Goal: Task Accomplishment & Management: Complete application form

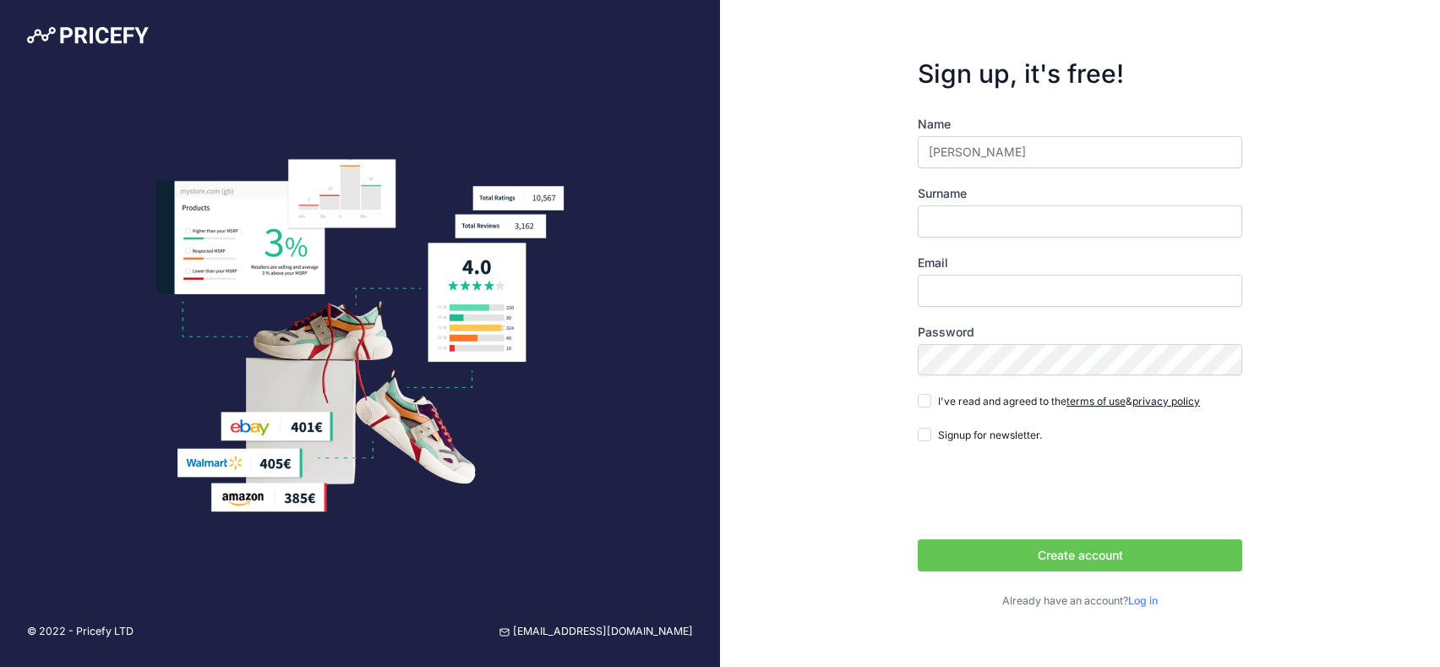
type input "Jonathan"
type input "Björniden"
type input "[EMAIL_ADDRESS][DOMAIN_NAME]"
click at [928, 399] on input "I've read and agreed to the terms of use & privacy policy" at bounding box center [924, 401] width 14 height 14
checkbox input "true"
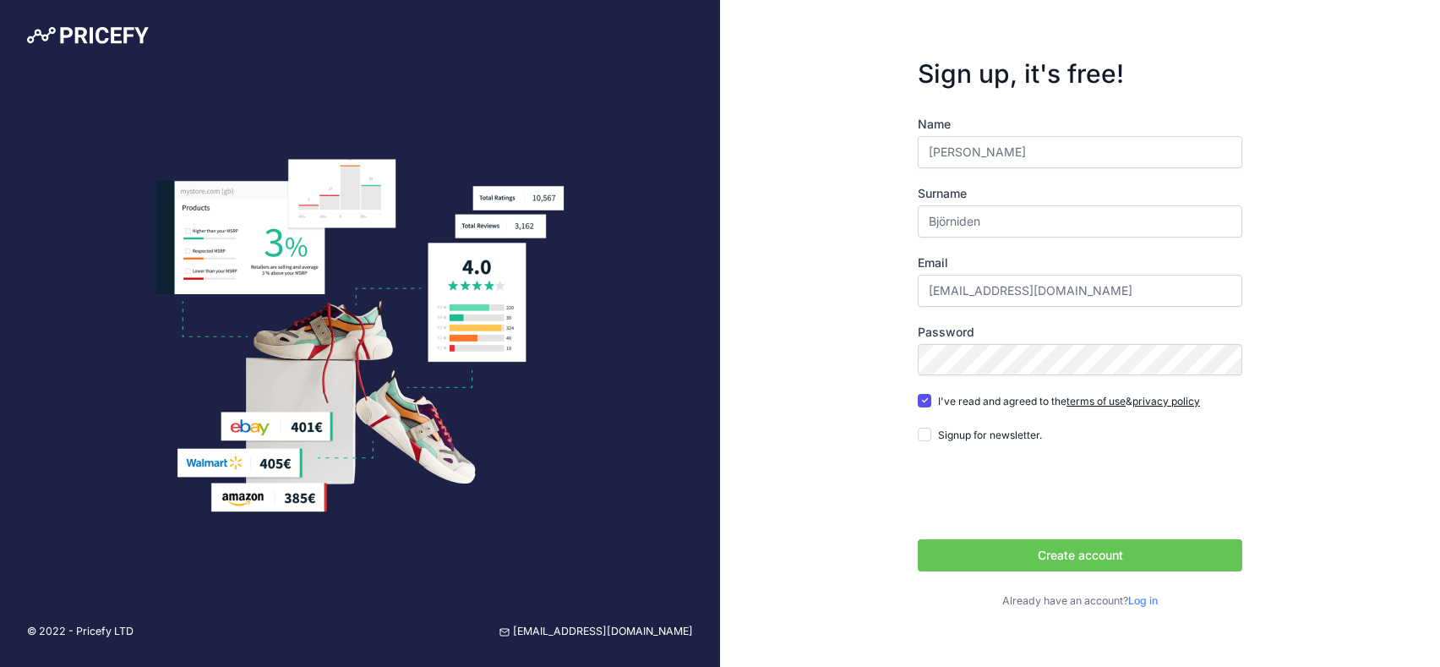
click at [1056, 547] on button "Create account" at bounding box center [1079, 555] width 324 height 32
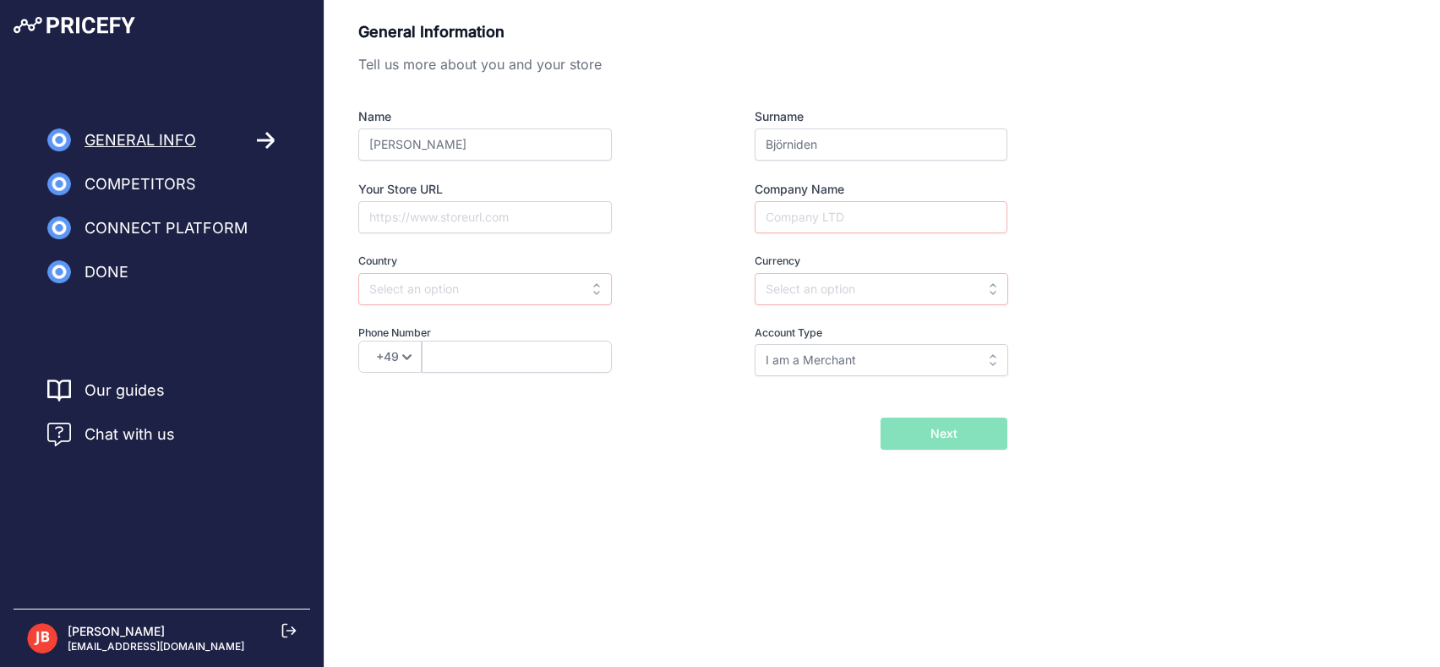
click at [466, 232] on div "Name Jonathan Surname Björniden Your Store URL Company Name Country Select coun…" at bounding box center [682, 242] width 649 height 268
click at [468, 223] on input "Your Store URL" at bounding box center [484, 217] width 253 height 32
type input "equipit.se"
type input "eQuipIT"
type input "sweden"
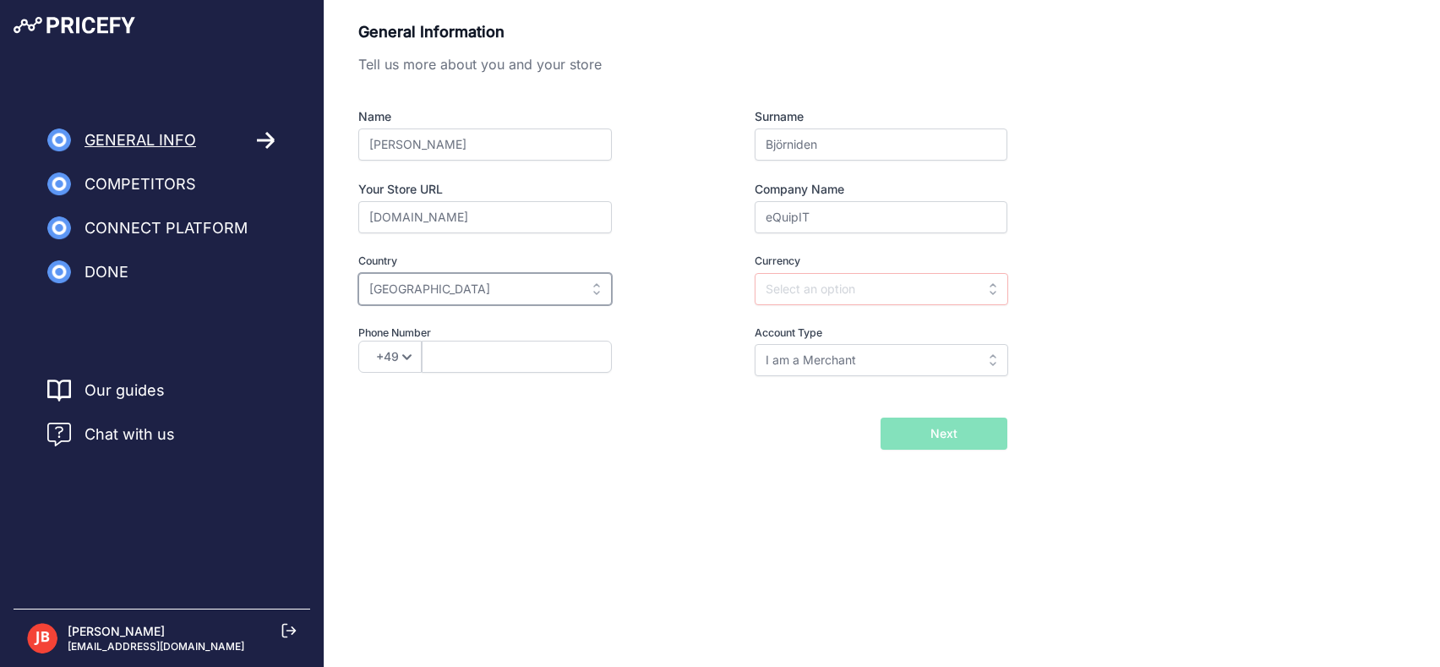
click at [569, 288] on input "sweden" at bounding box center [484, 289] width 253 height 32
click at [480, 324] on div "Sweden" at bounding box center [463, 327] width 211 height 30
type input "Sweden"
type input "SEK"
select select "46"
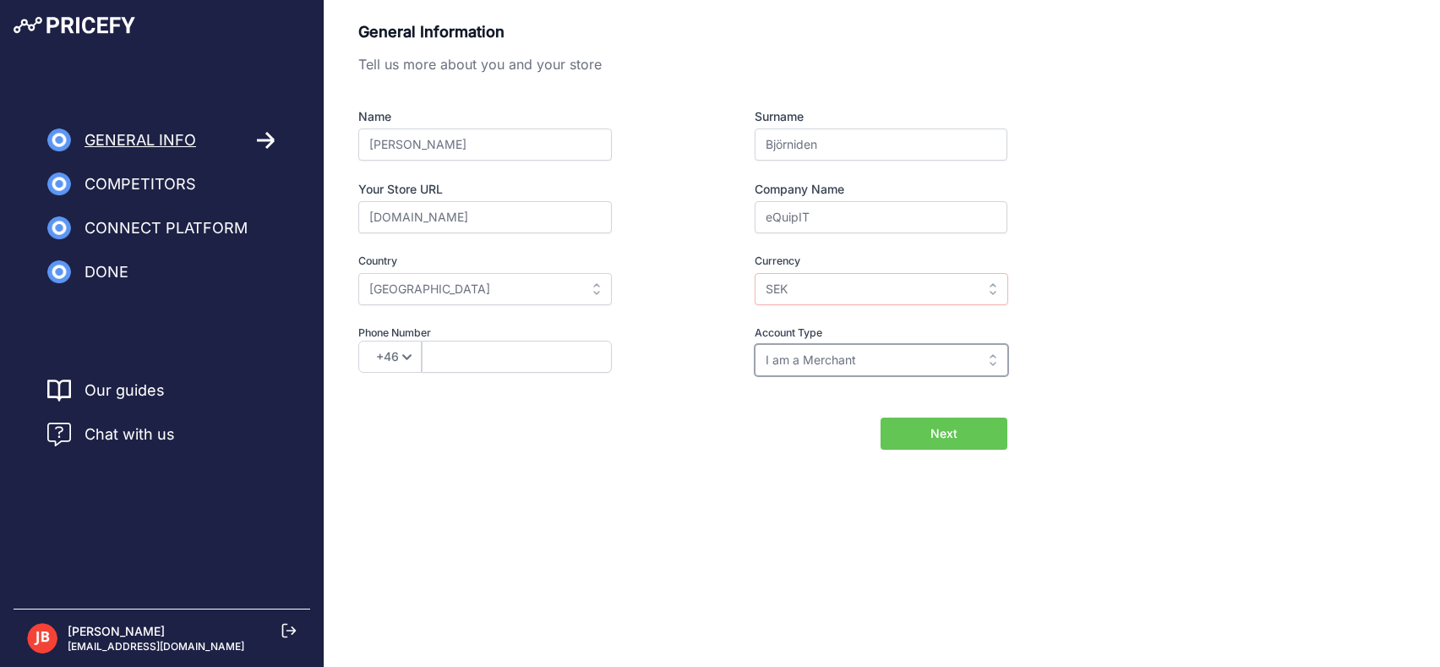
click at [795, 347] on input "I am a Merchant" at bounding box center [880, 360] width 253 height 32
click at [797, 352] on input "text" at bounding box center [880, 360] width 253 height 32
type input "I am a Merchant"
click at [461, 356] on input "text" at bounding box center [517, 356] width 190 height 32
type input "812202550"
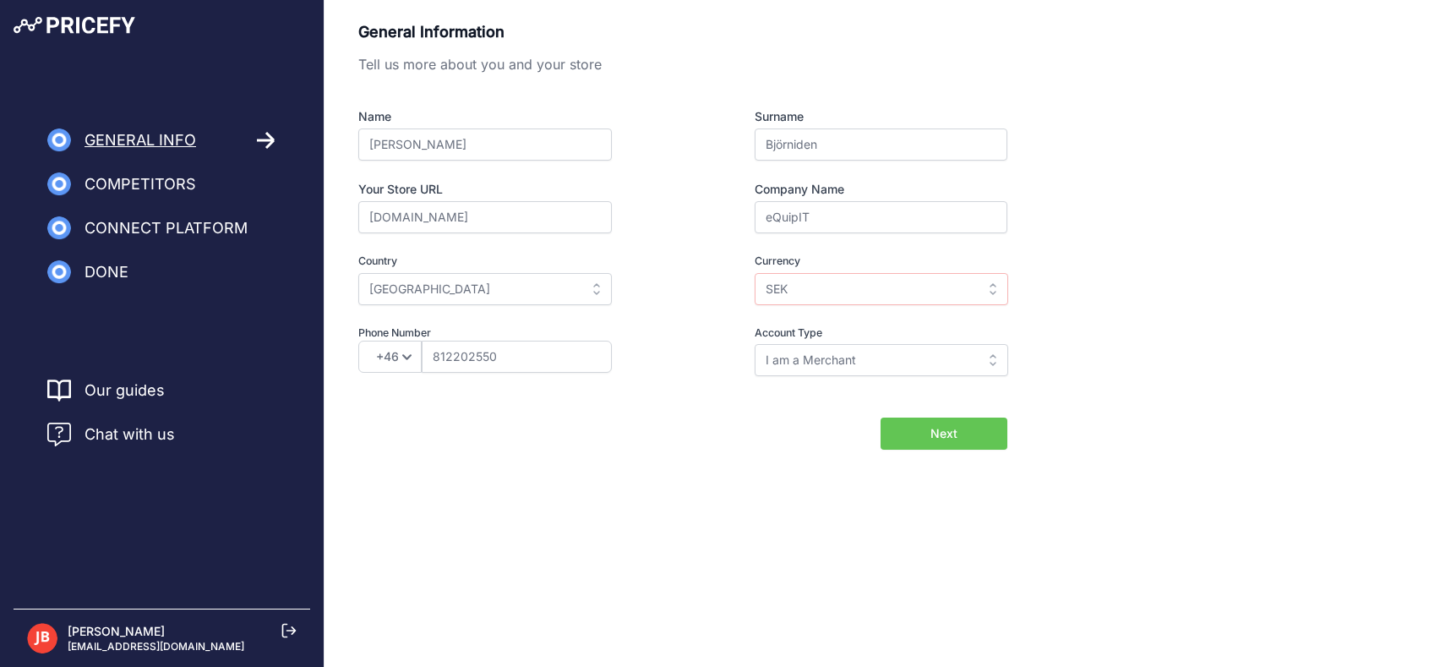
click at [971, 427] on button "Next" at bounding box center [943, 433] width 127 height 32
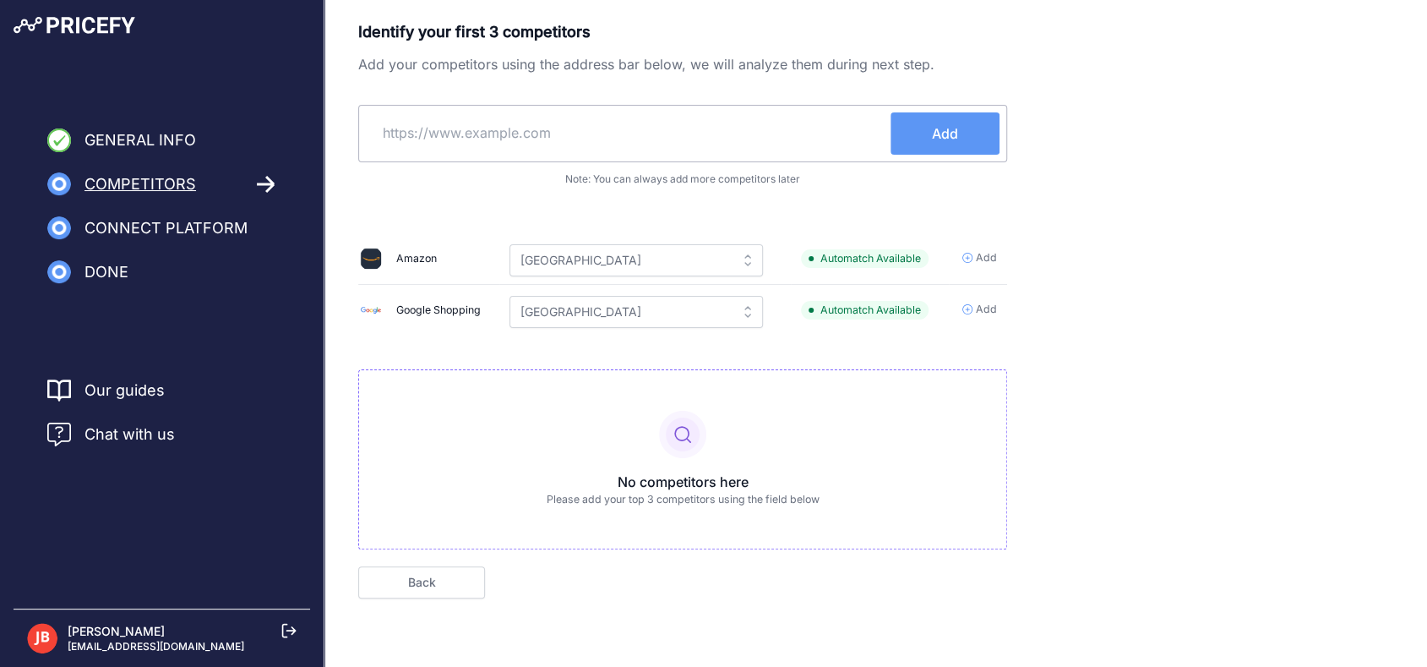
click at [549, 141] on input "text" at bounding box center [628, 132] width 525 height 41
type input "batteriexperten.com"
click at [921, 151] on button "Add" at bounding box center [944, 133] width 109 height 42
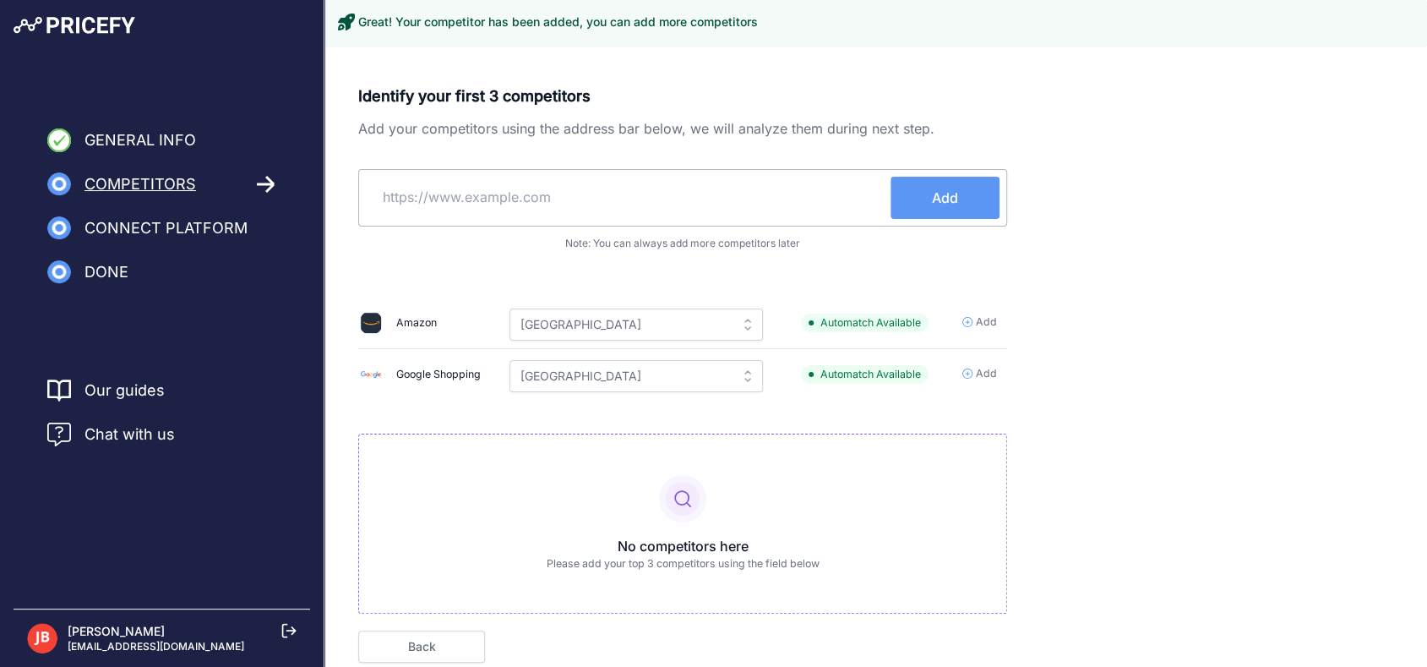
click at [507, 199] on input "text" at bounding box center [628, 197] width 525 height 41
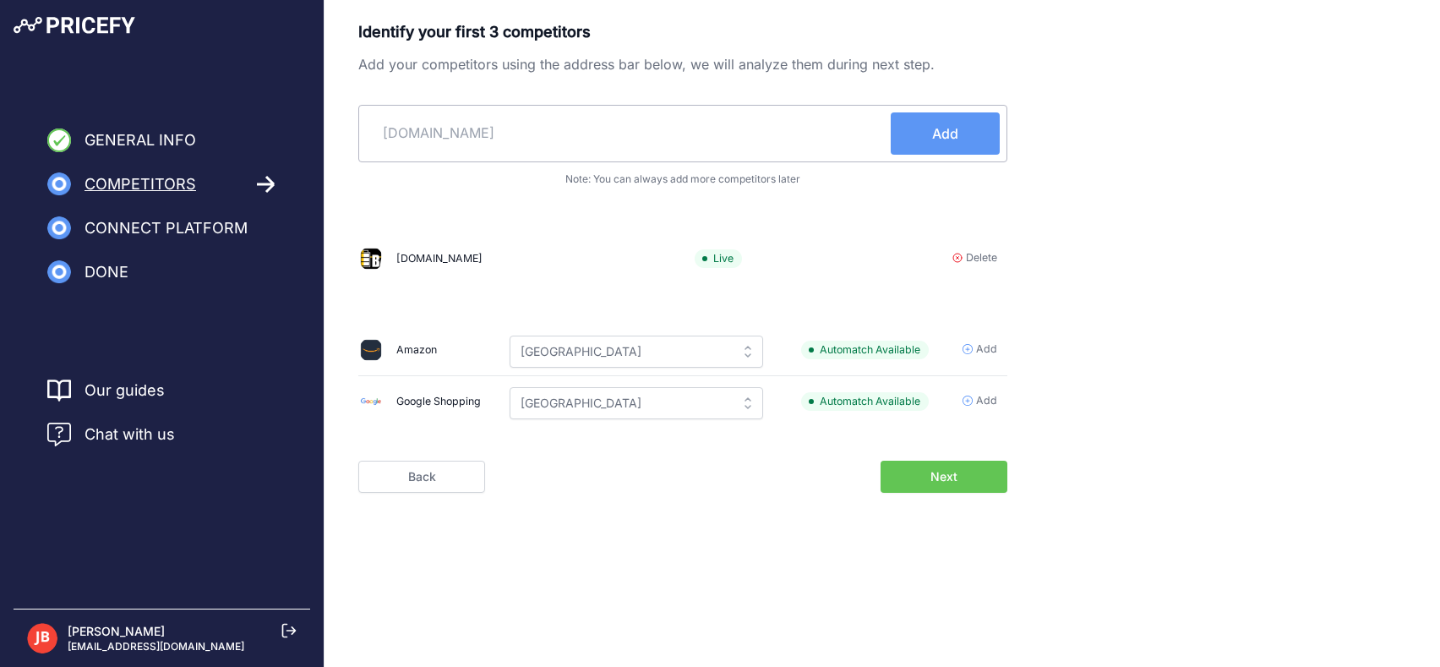
click at [448, 117] on input "teknikdelar.se" at bounding box center [628, 132] width 525 height 41
type input "subtel.se"
click at [949, 134] on span "Add" at bounding box center [945, 133] width 26 height 20
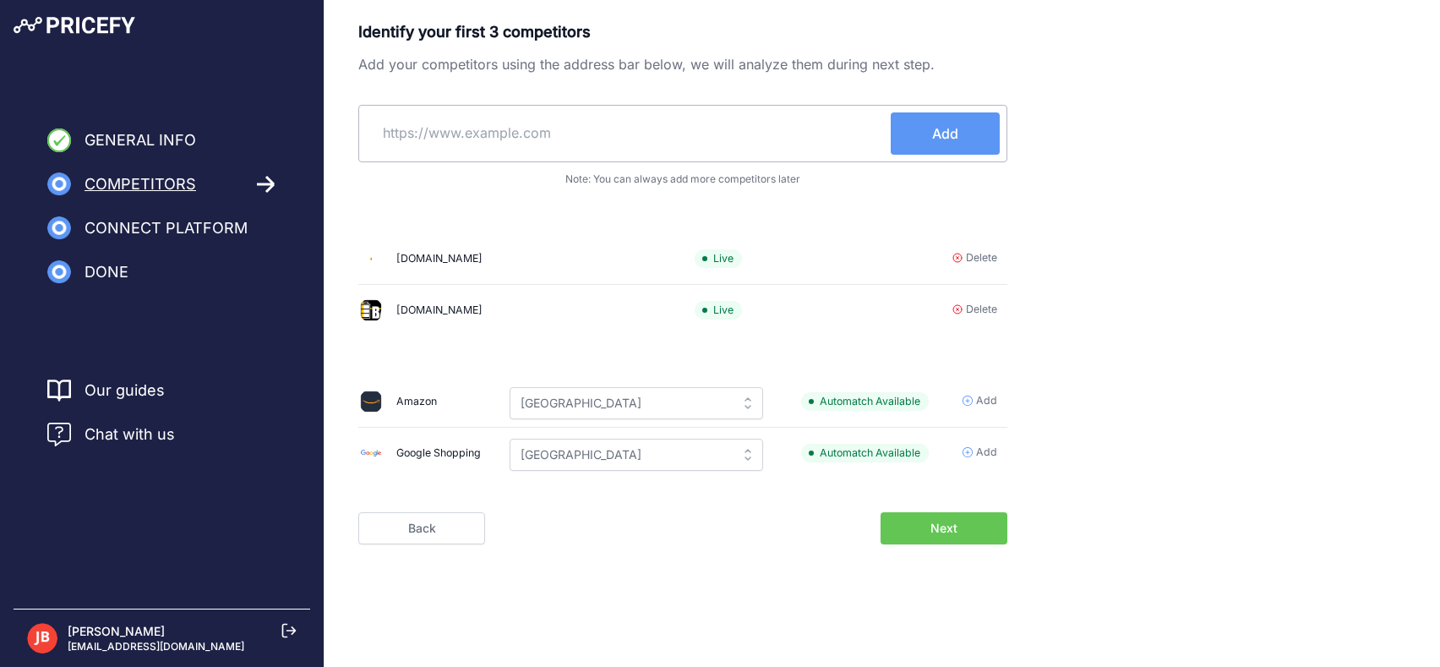
click at [497, 110] on div "Add" at bounding box center [682, 133] width 649 height 57
click at [474, 134] on input "text" at bounding box center [628, 132] width 525 height 41
type input "teknikdelar.se"
click at [958, 122] on button "Add" at bounding box center [944, 133] width 109 height 42
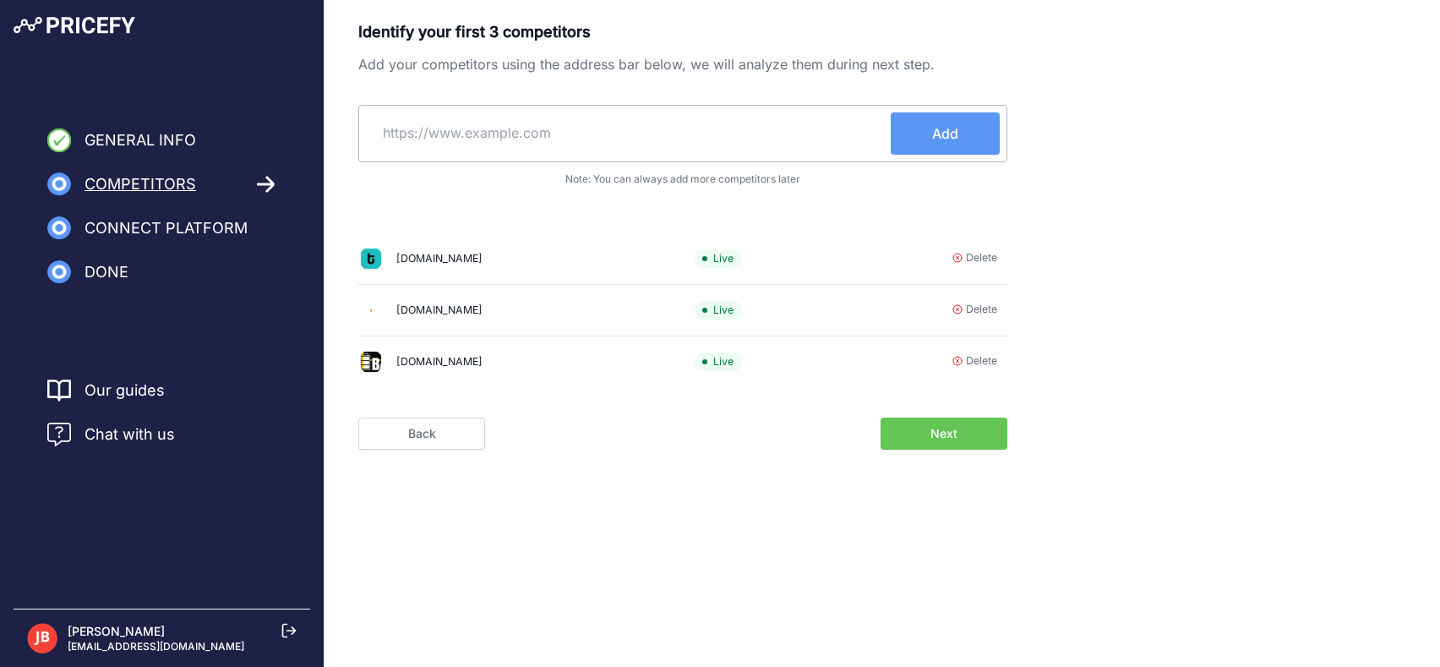
click at [969, 308] on span "Delete" at bounding box center [981, 310] width 31 height 16
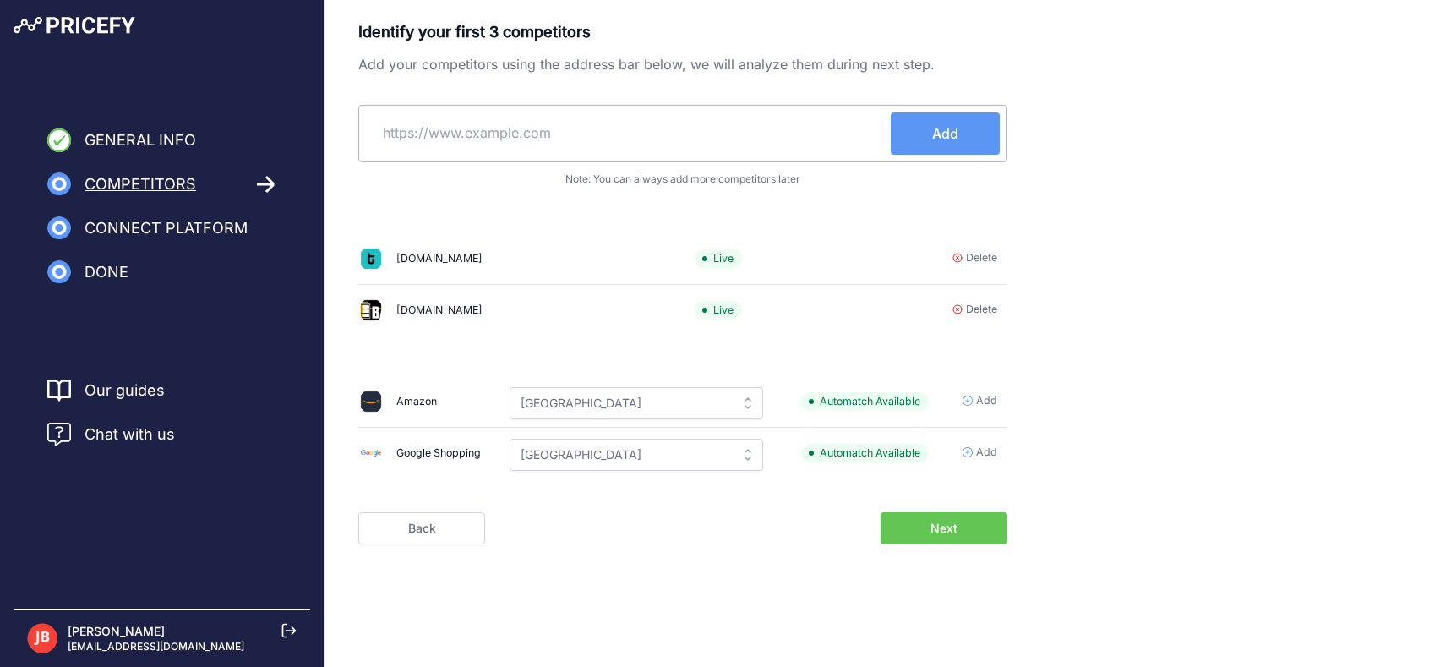
click at [978, 455] on span "Add" at bounding box center [986, 452] width 21 height 16
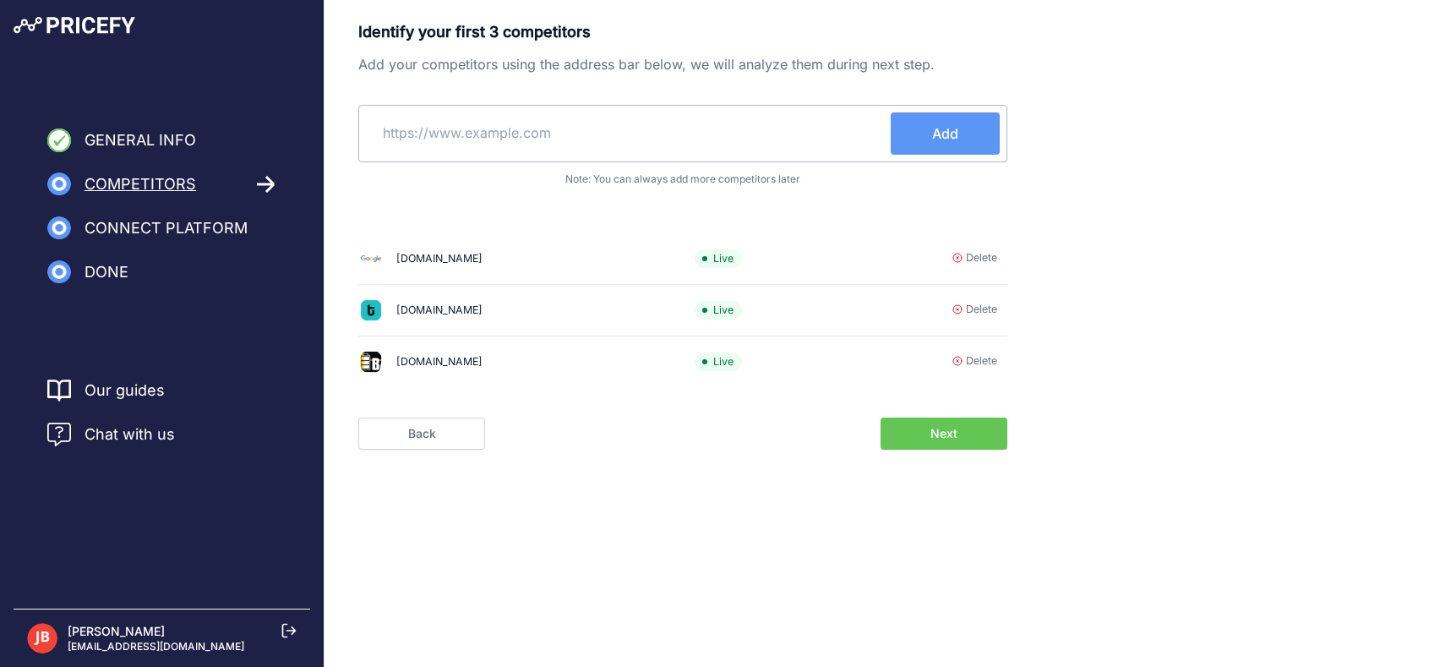
click at [593, 150] on input "text" at bounding box center [628, 132] width 525 height 41
type input "subtel.se"
click at [966, 139] on button "Add" at bounding box center [944, 133] width 109 height 42
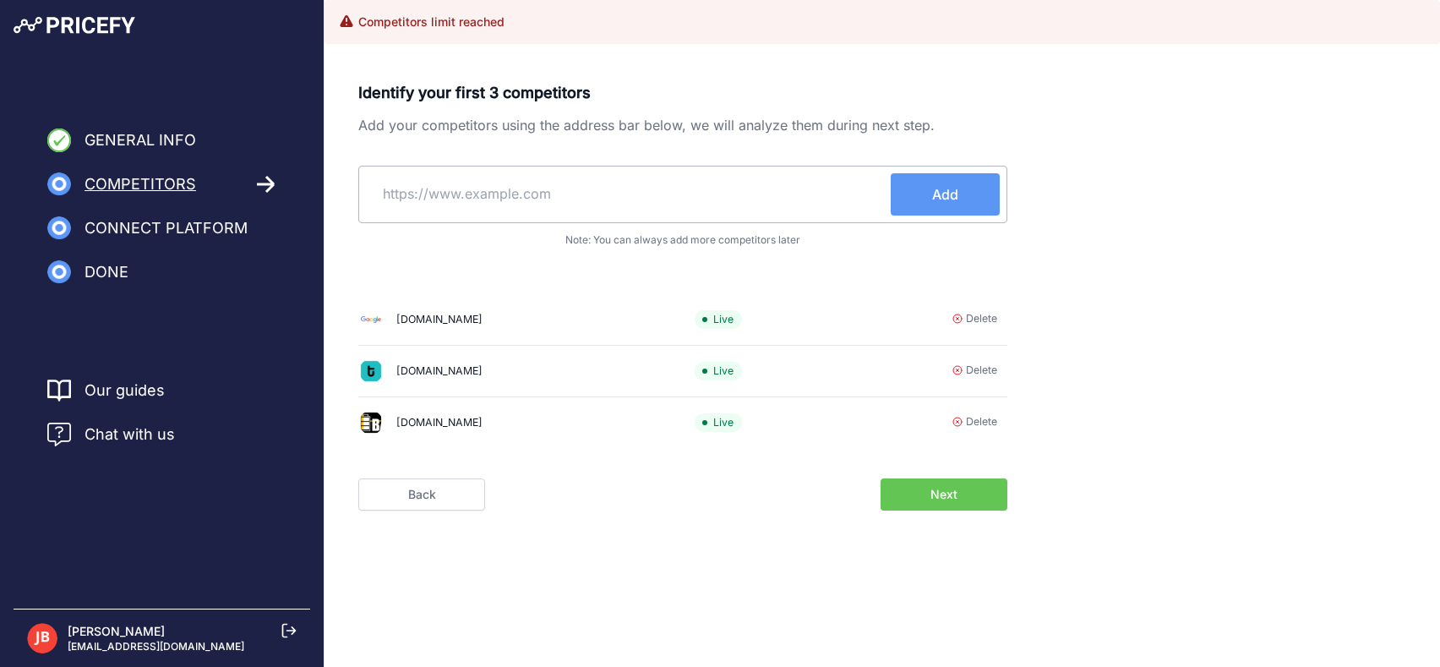
click at [963, 493] on button "Next" at bounding box center [943, 494] width 127 height 32
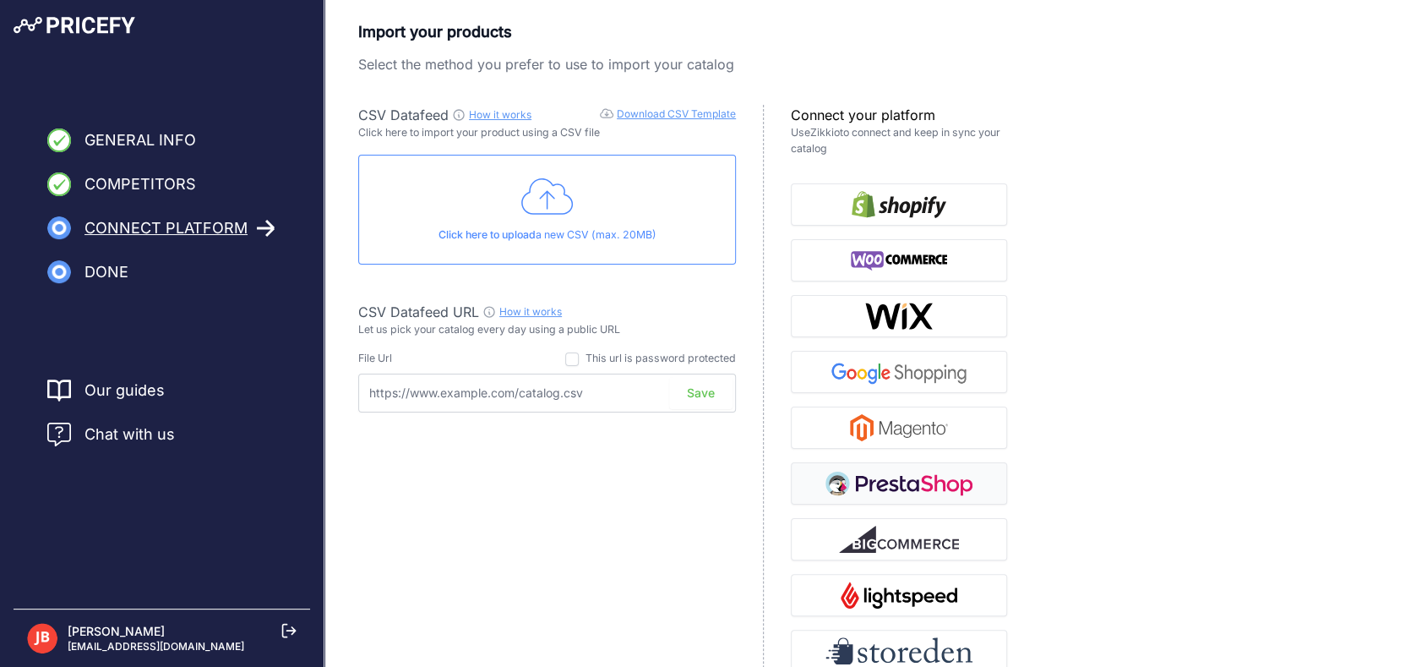
click at [917, 476] on img "button" at bounding box center [898, 483] width 147 height 27
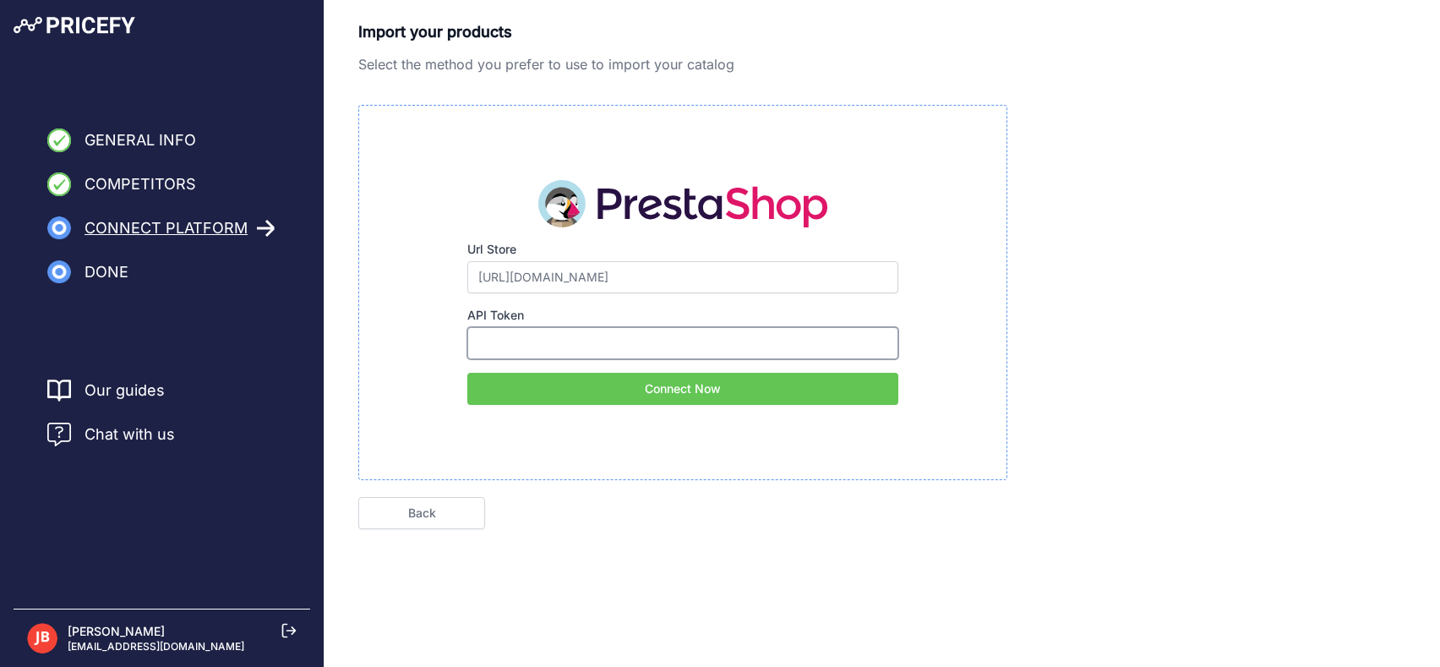
click at [509, 335] on input "API Token" at bounding box center [682, 343] width 431 height 32
click at [601, 281] on input "[URL][DOMAIN_NAME]" at bounding box center [682, 277] width 431 height 32
click at [536, 344] on input "API Token" at bounding box center [682, 343] width 431 height 32
paste input "7IJK8W5KLQW7FT3BD8E3F992BH1ZDS2Z"
type input "7IJK8W5KLQW7FT3BD8E3F992BH1ZDS2Z"
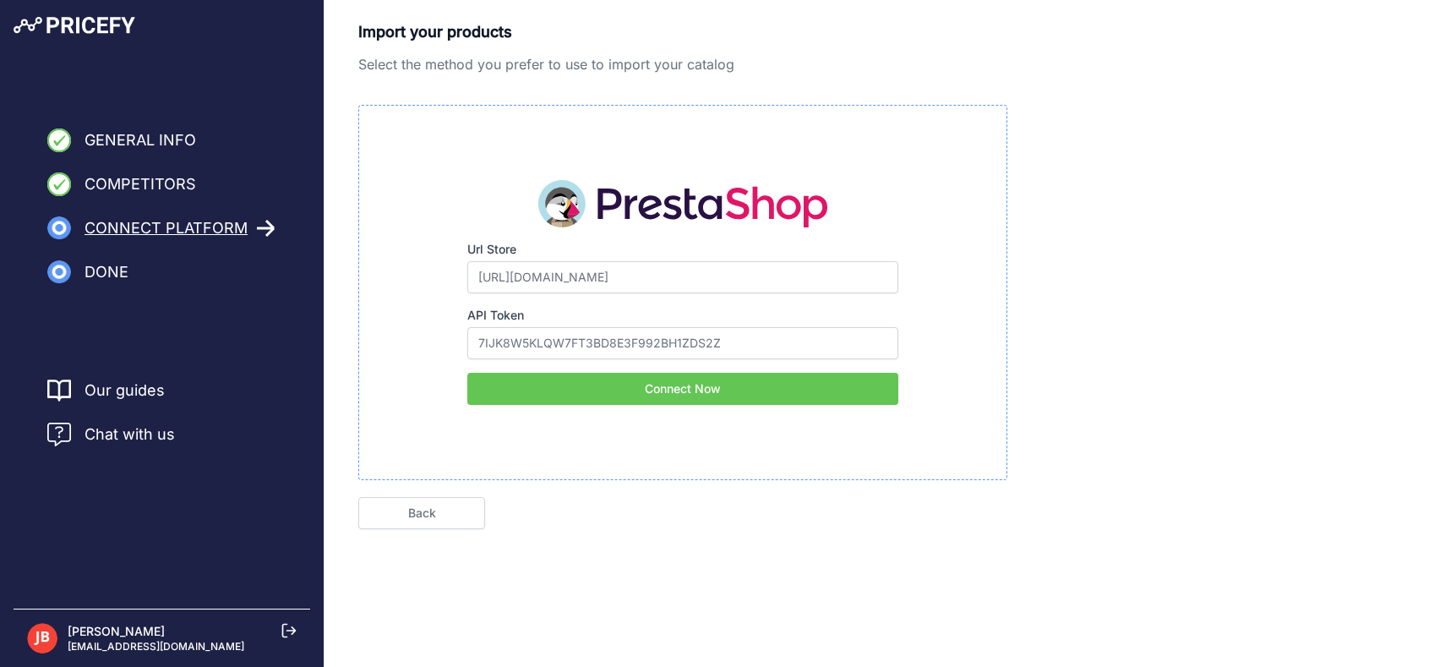
click at [645, 383] on button "Connect Now" at bounding box center [682, 389] width 431 height 32
click at [724, 391] on button "Connect Now" at bounding box center [682, 389] width 431 height 32
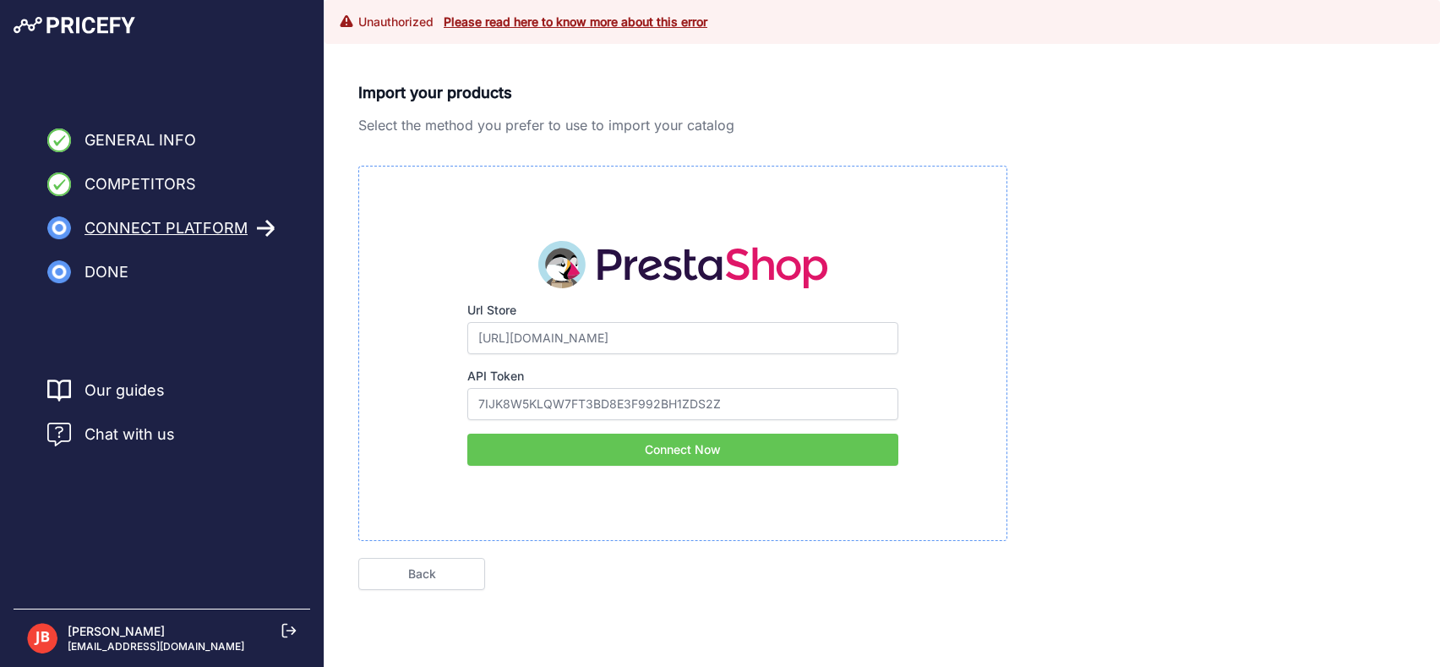
click at [581, 19] on link "Please read here to know more about this error" at bounding box center [576, 21] width 264 height 14
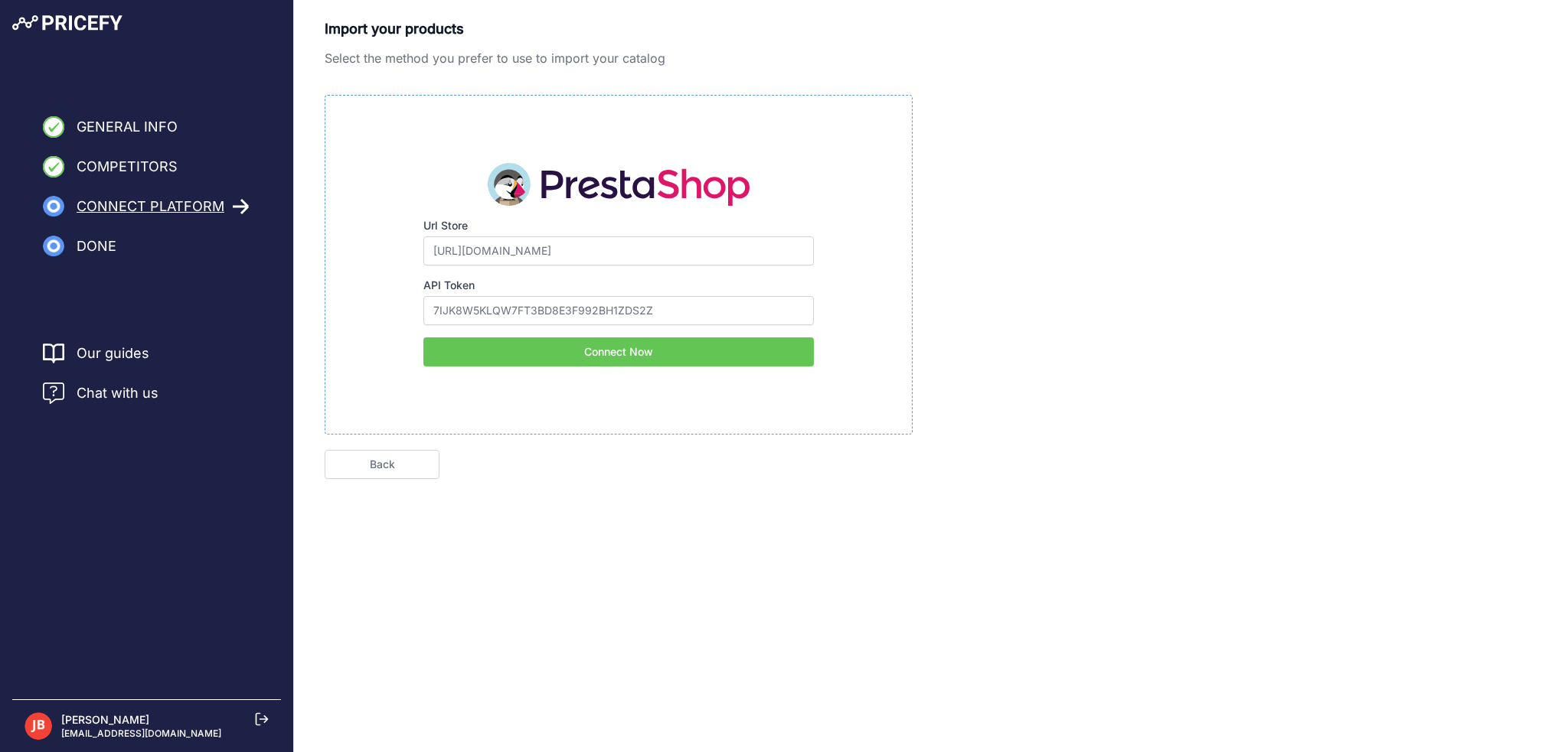
click at [606, 352] on button "Connect Now" at bounding box center [618, 352] width 391 height 29
click at [616, 353] on button "Connect Now" at bounding box center [618, 352] width 391 height 29
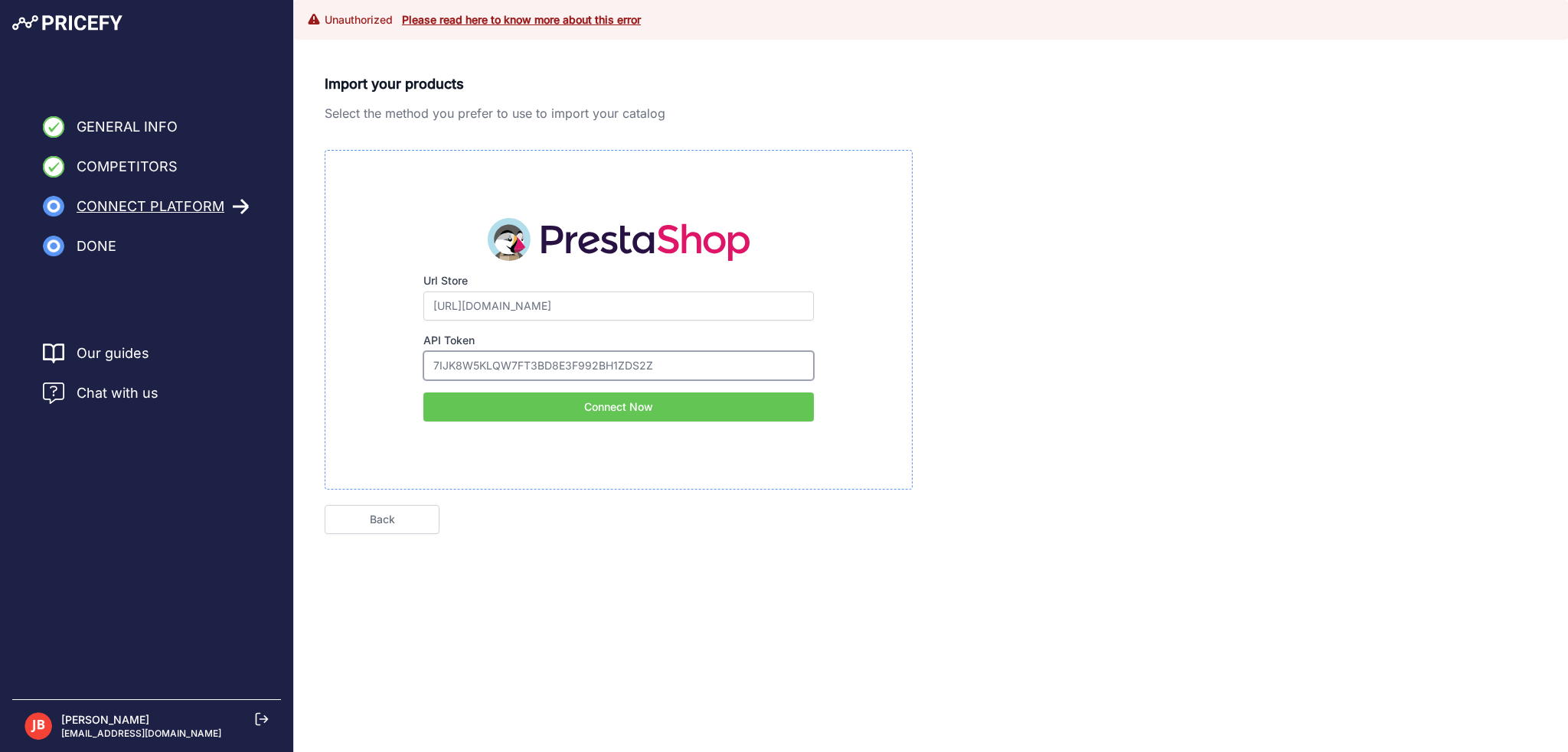
drag, startPoint x: 691, startPoint y: 362, endPoint x: 50, endPoint y: 298, distance: 644.2
click at [50, 298] on div "General Info Competitors Connect Platform Done Finish" at bounding box center [784, 301] width 1568 height 602
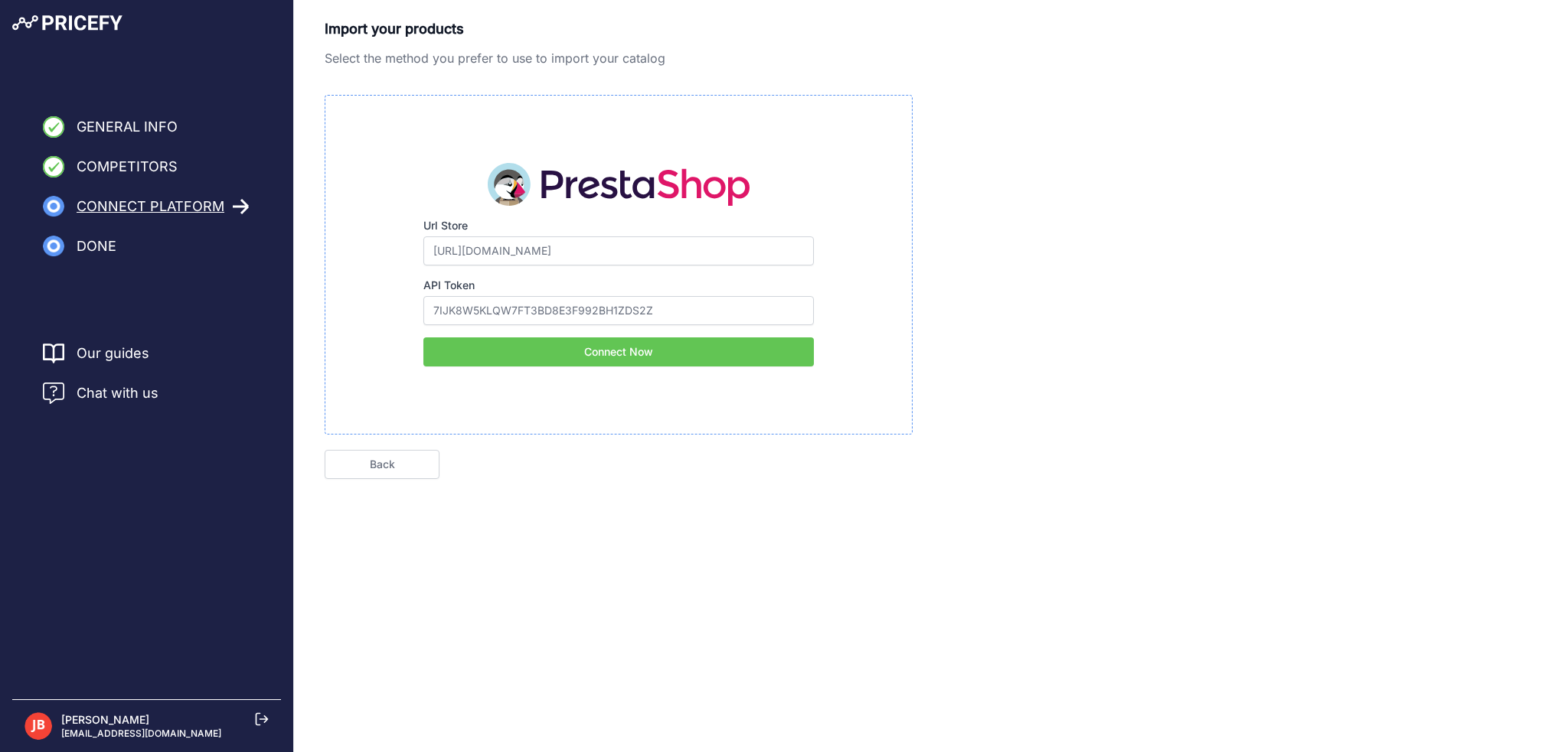
click at [634, 355] on button "Connect Now" at bounding box center [618, 352] width 391 height 29
drag, startPoint x: 545, startPoint y: 255, endPoint x: 146, endPoint y: 232, distance: 399.7
click at [144, 232] on div "General Info Competitors Connect Platform Done Finish" at bounding box center [784, 273] width 1568 height 546
paste input "www.equipit.se/api"
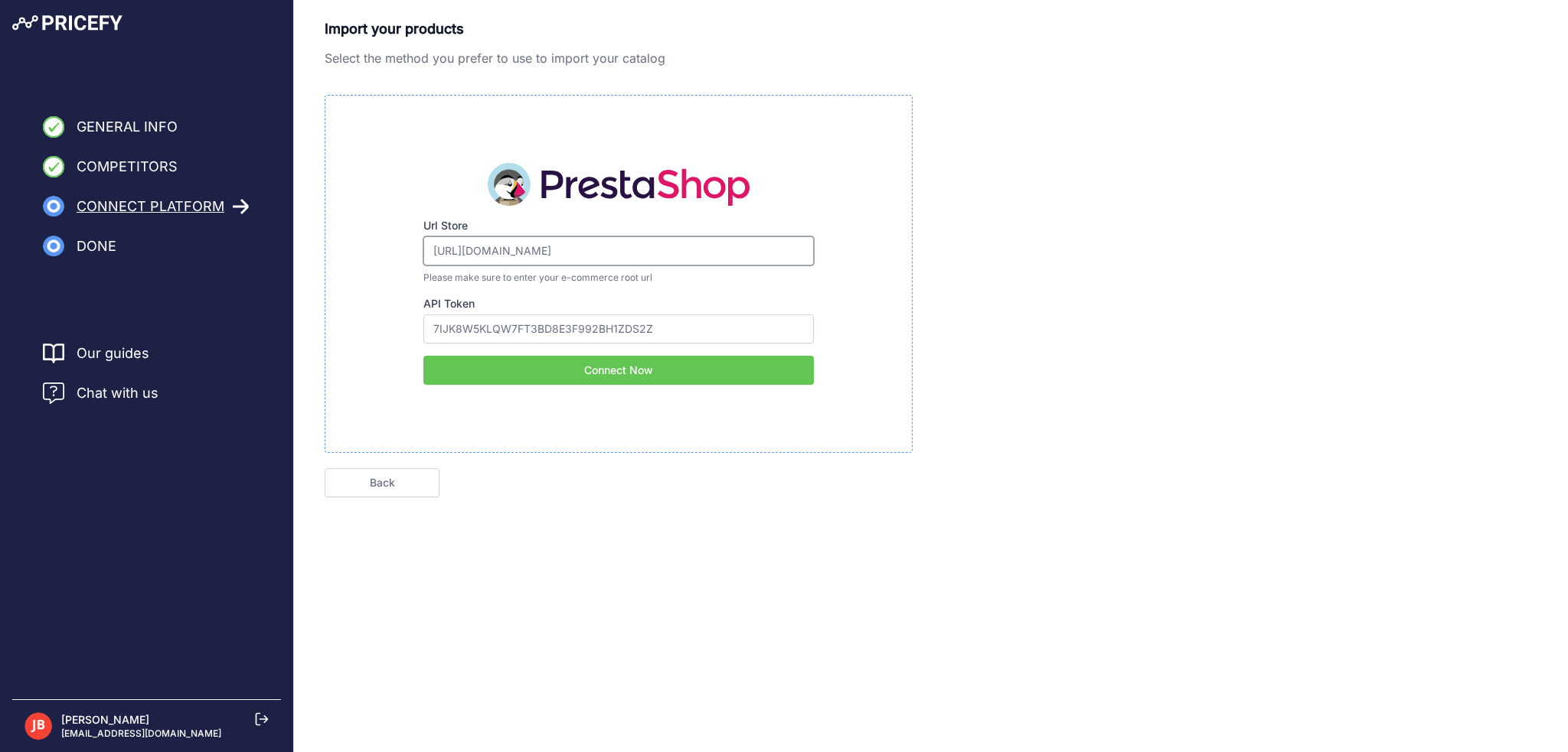
type input "https://www.equipit.se/api"
click at [631, 363] on button "Connect Now" at bounding box center [618, 371] width 391 height 29
drag, startPoint x: 628, startPoint y: 254, endPoint x: 131, endPoint y: 236, distance: 497.3
click at [132, 237] on div "General Info Competitors Connect Platform Done Finish" at bounding box center [784, 282] width 1568 height 564
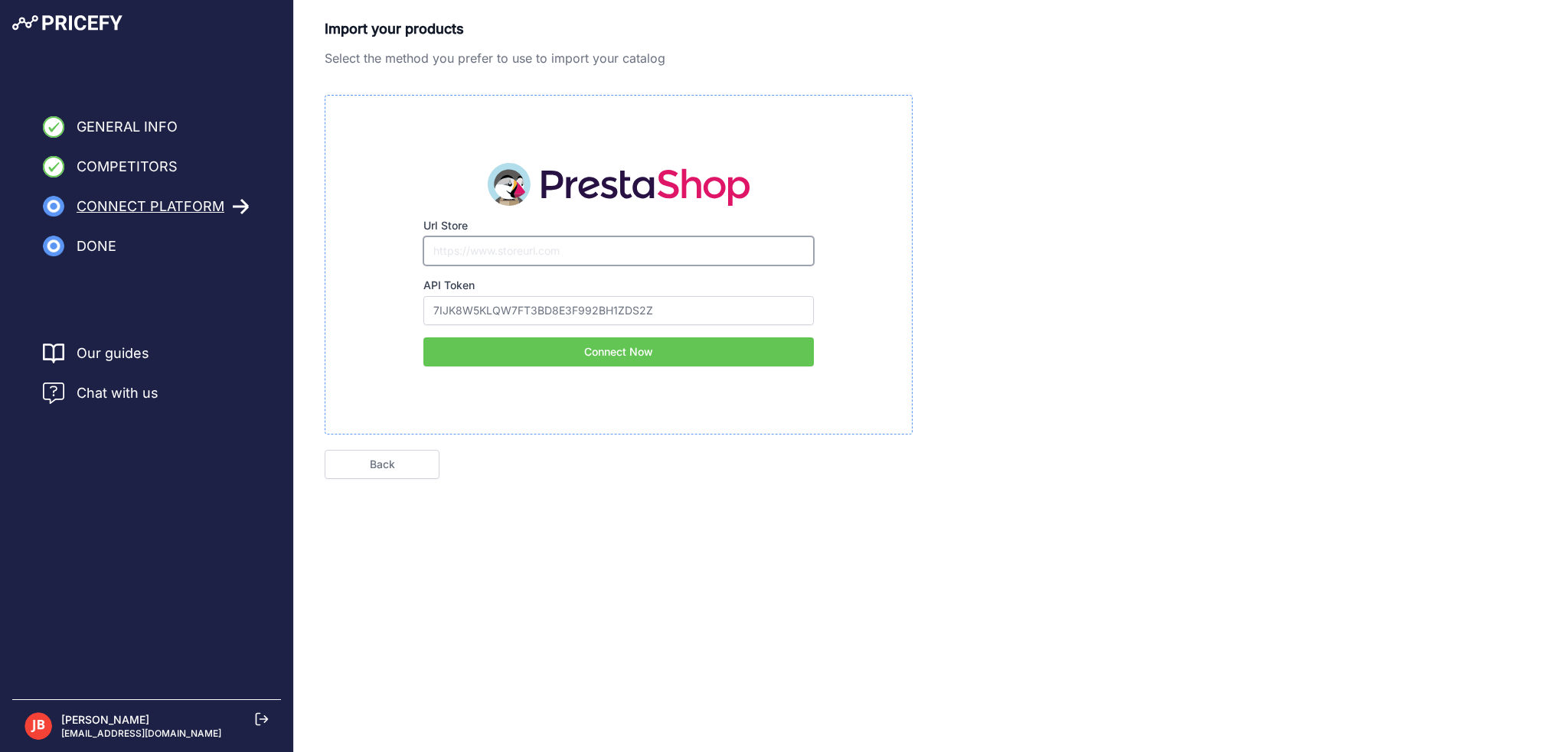
paste input "https://www.equipit.se/api"
type input "https://www.equipit.se"
click at [575, 352] on button "Connect Now" at bounding box center [618, 352] width 391 height 29
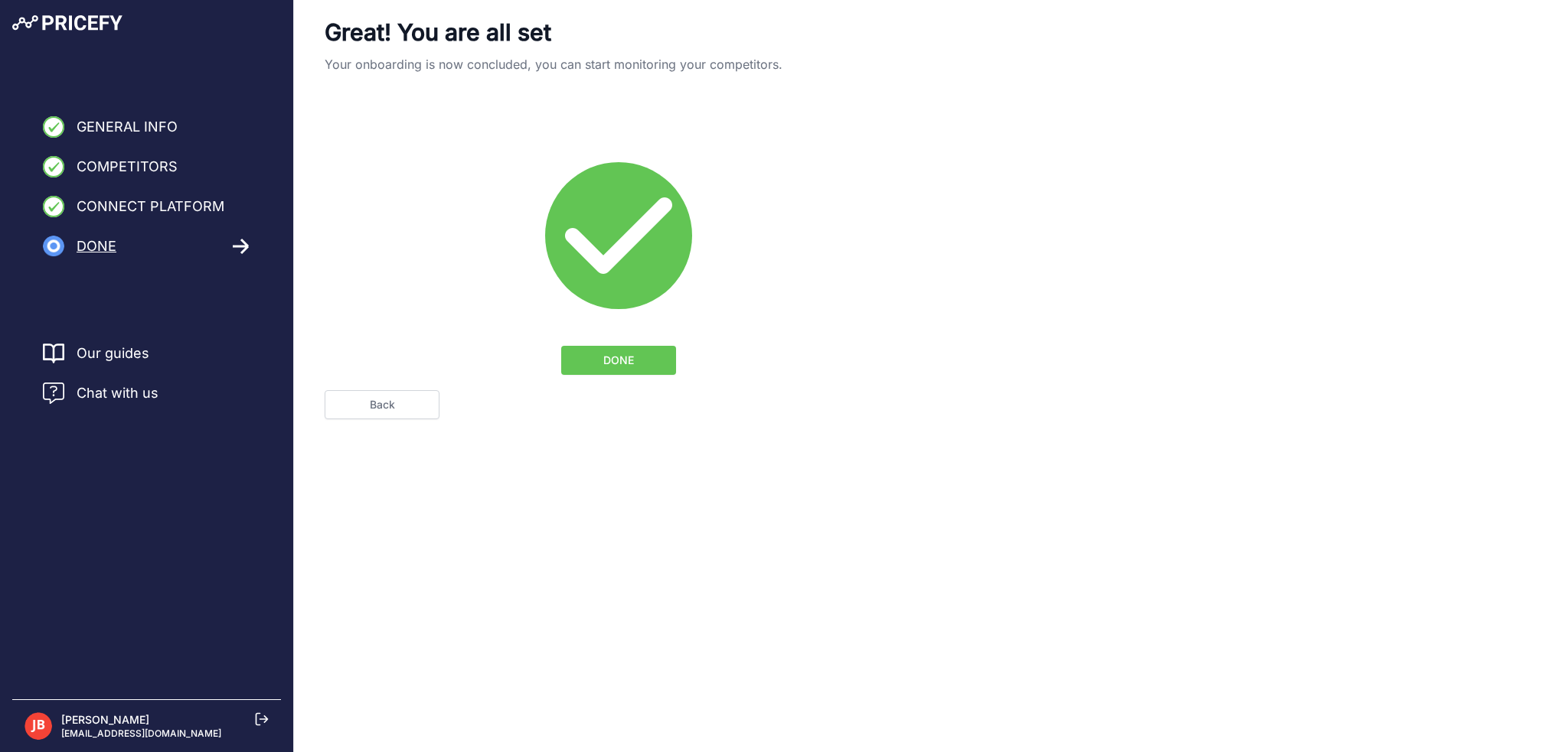
click at [651, 358] on button "DONE" at bounding box center [618, 361] width 115 height 29
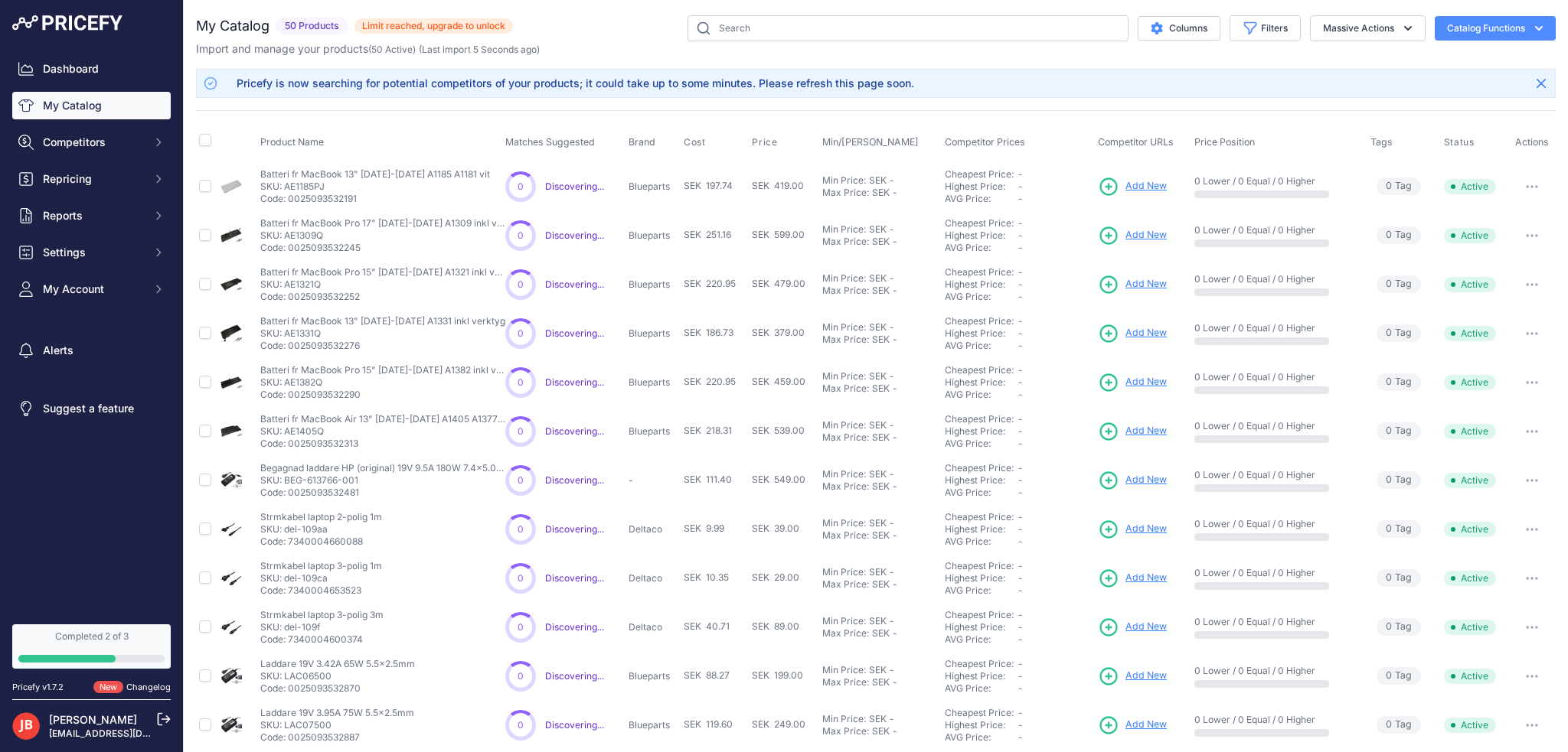
drag, startPoint x: 0, startPoint y: 0, endPoint x: 139, endPoint y: 688, distance: 701.9
click at [1146, 185] on span "Add New" at bounding box center [1147, 187] width 42 height 14
click at [402, 20] on span "Limit reached, upgrade to unlock" at bounding box center [433, 25] width 159 height 15
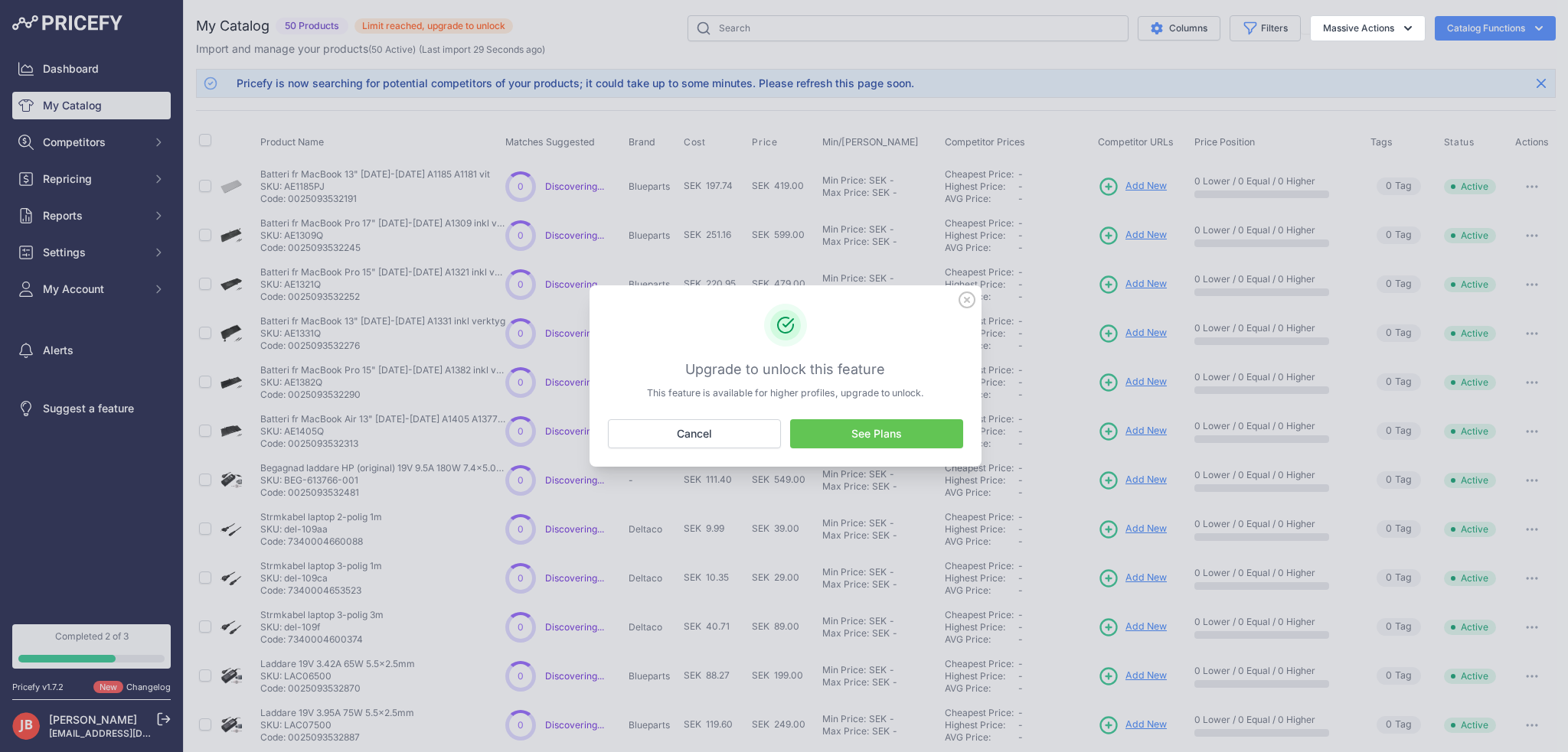
click at [856, 431] on link "See Plans" at bounding box center [876, 434] width 173 height 29
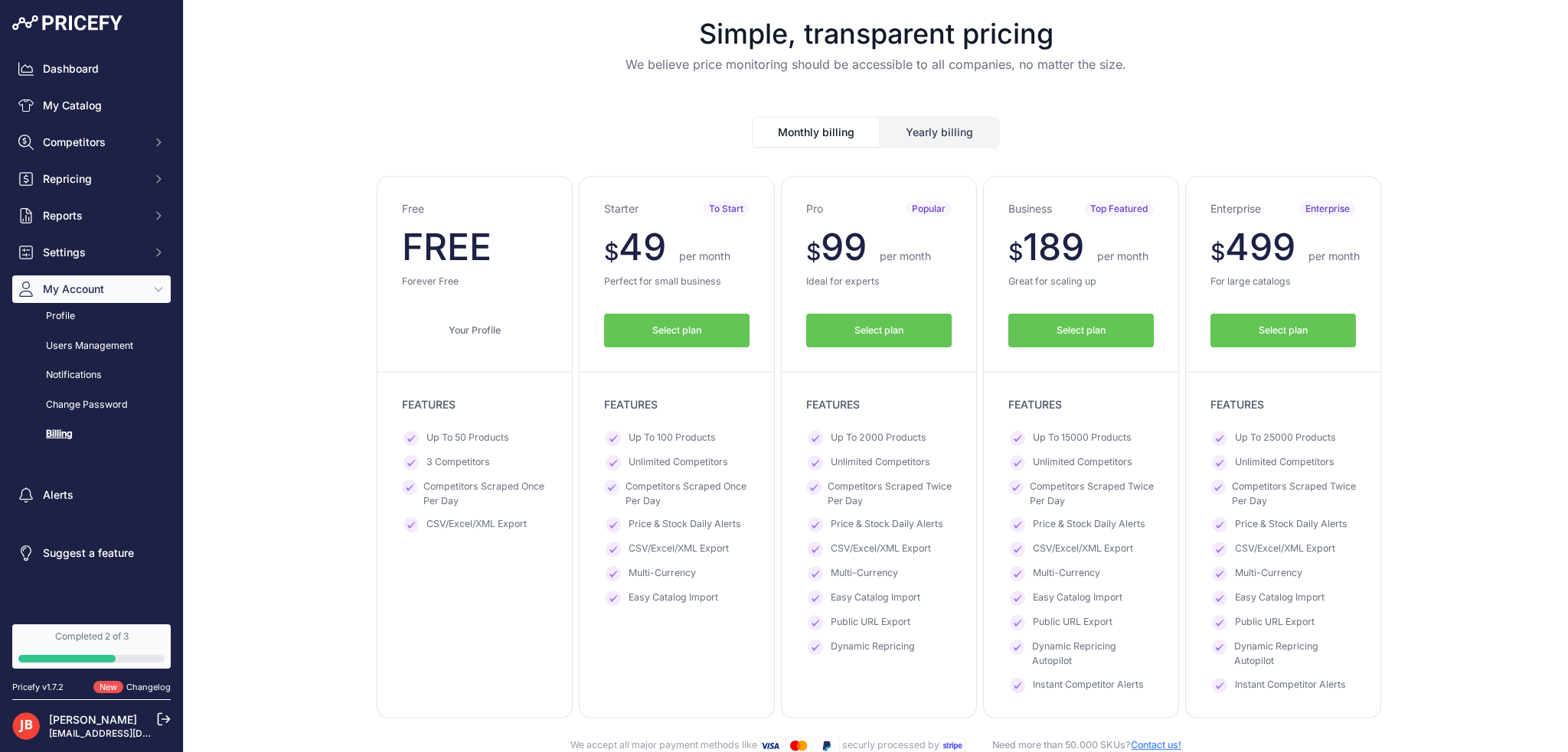
click at [936, 140] on button "Yearly billing" at bounding box center [940, 132] width 118 height 29
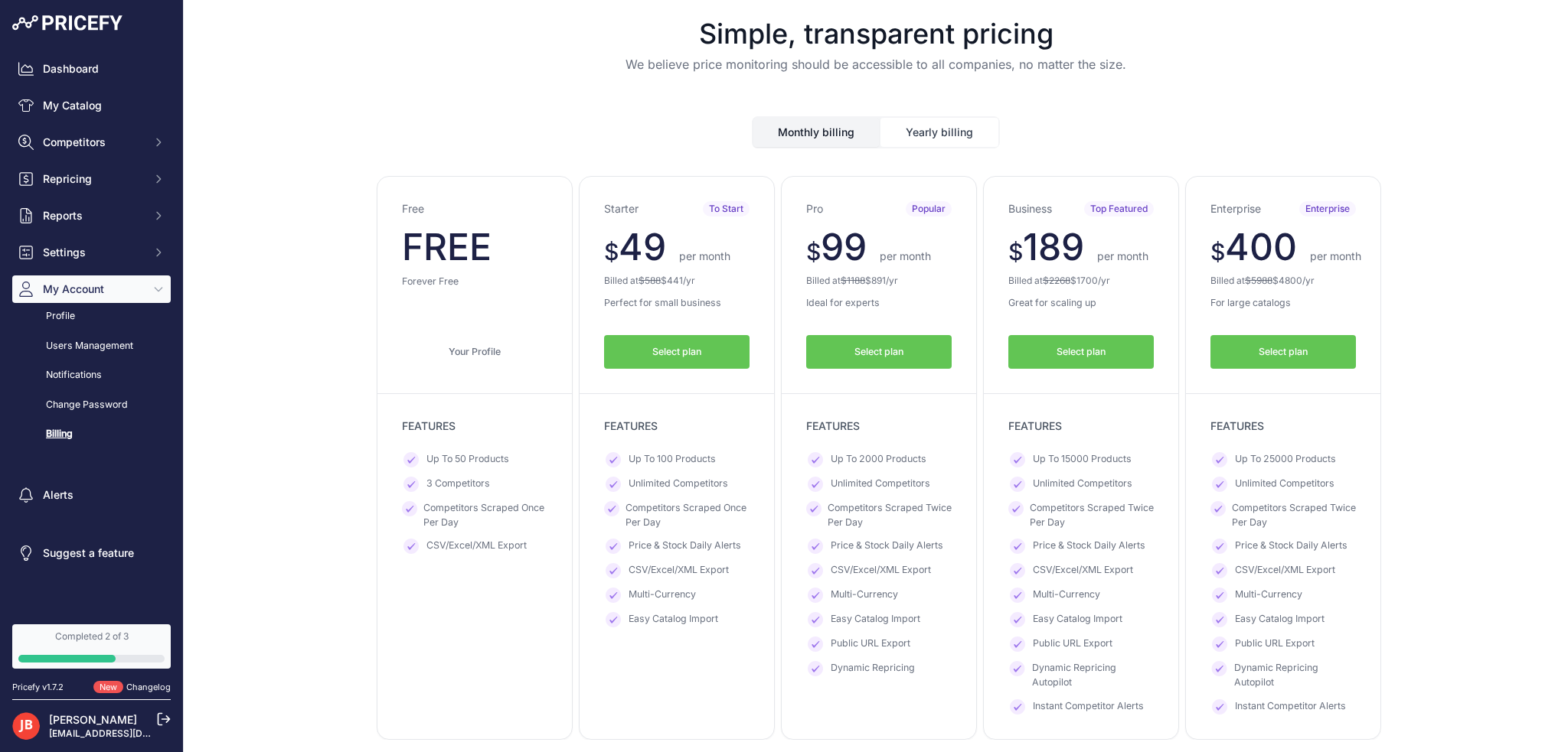
click at [779, 126] on button "Monthly billing" at bounding box center [816, 132] width 126 height 29
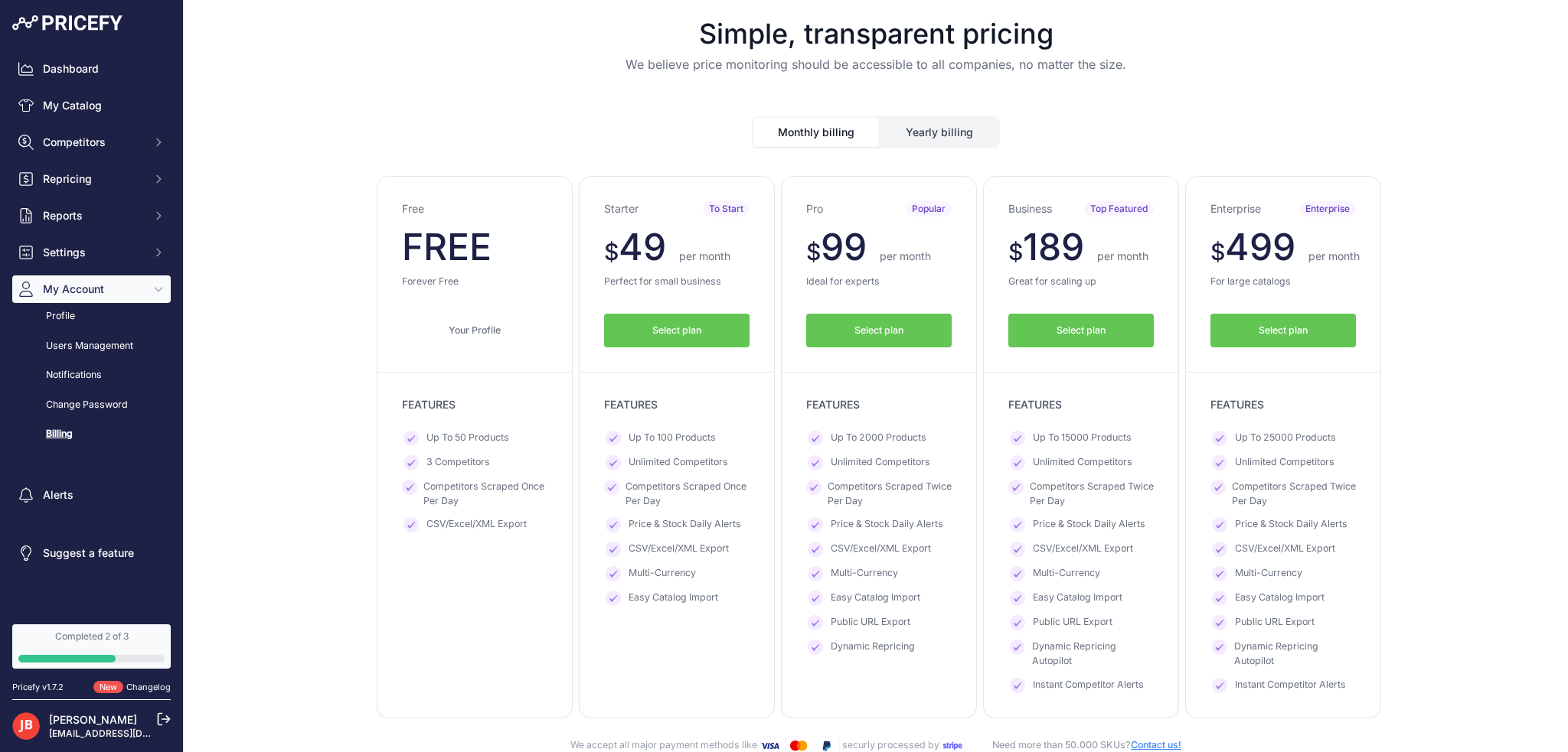
click at [920, 116] on div "Monthly billing Yearly billing" at bounding box center [876, 120] width 1360 height 57
click at [934, 121] on button "Yearly billing" at bounding box center [940, 132] width 118 height 29
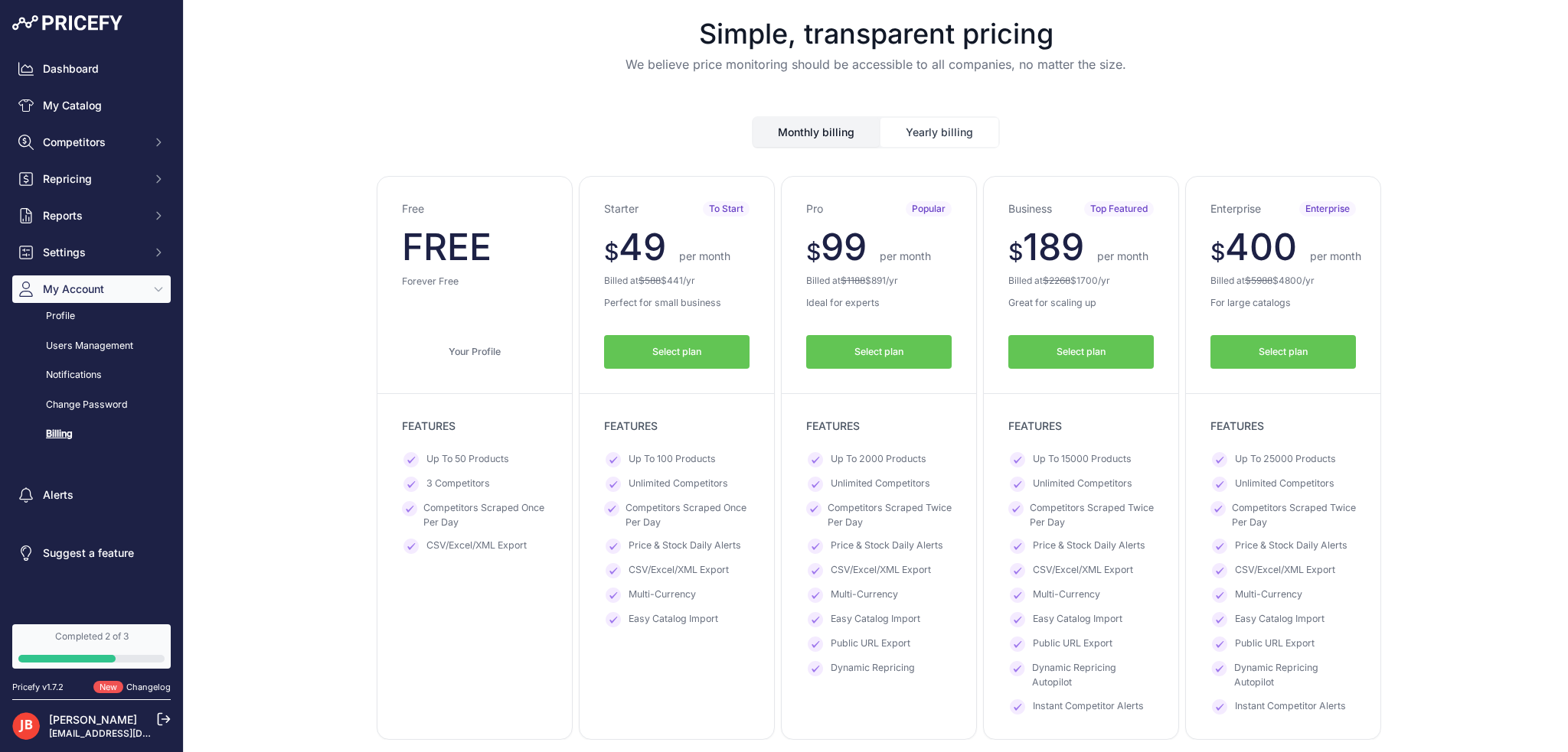
click at [818, 135] on button "Monthly billing" at bounding box center [816, 132] width 126 height 29
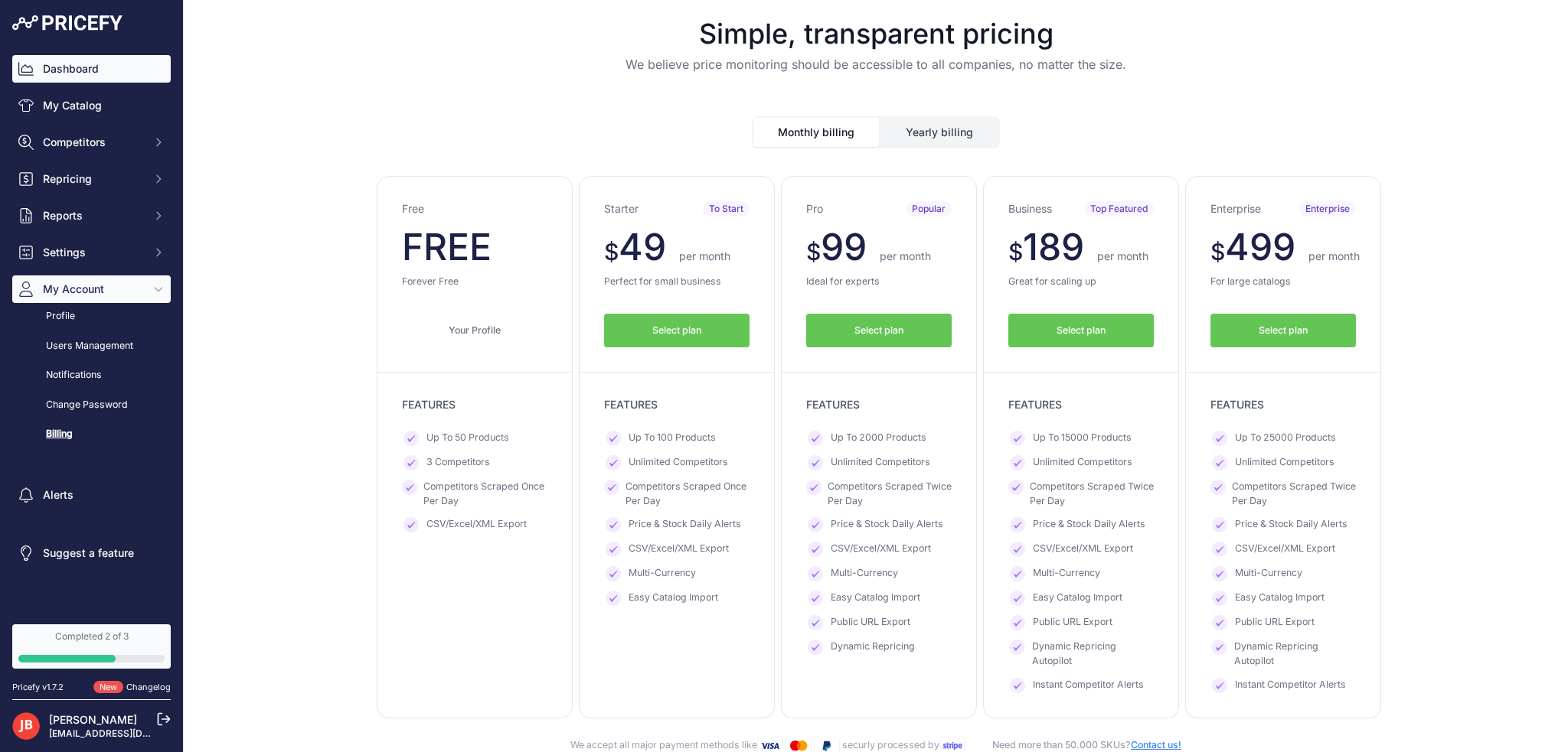
click at [49, 67] on link "Dashboard" at bounding box center [92, 69] width 159 height 27
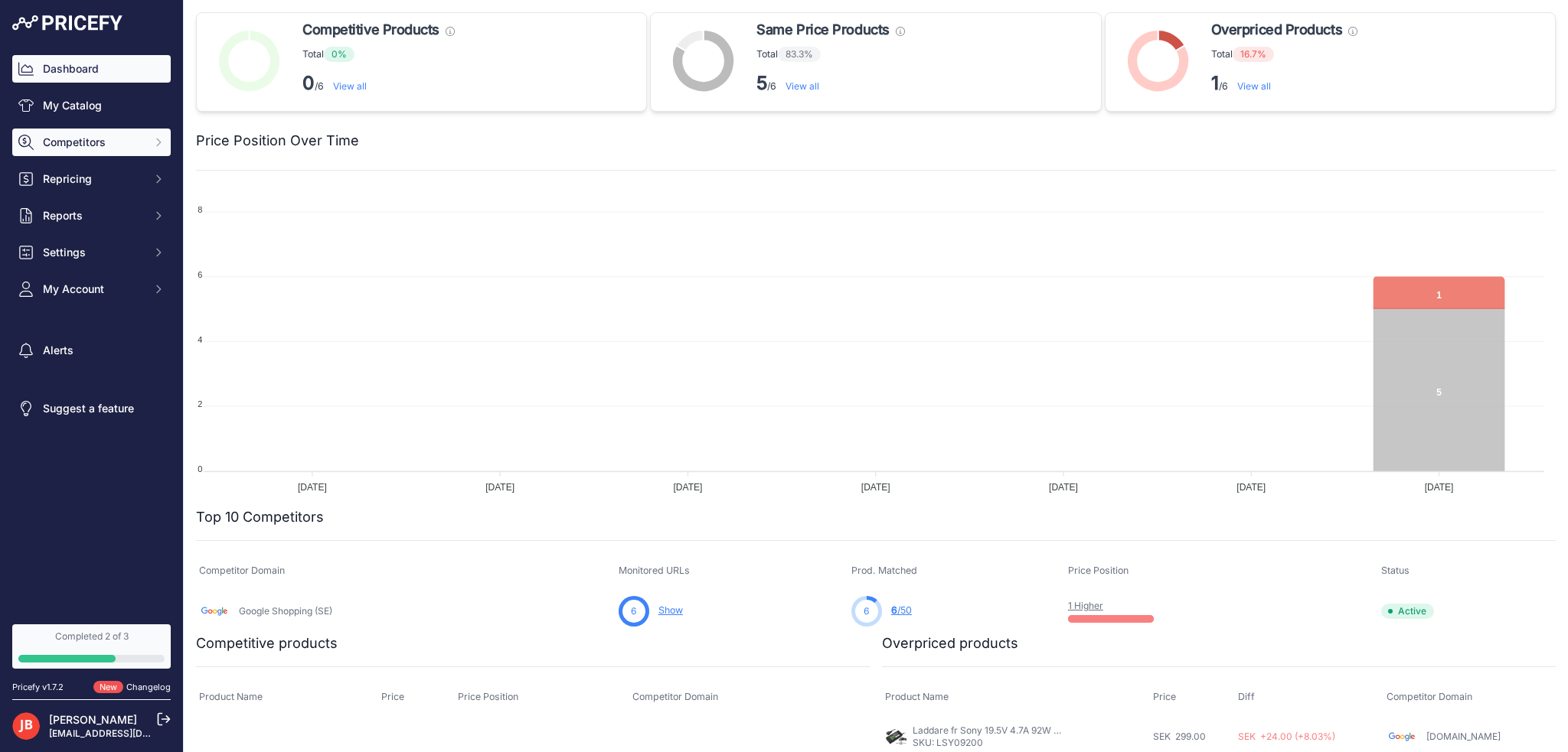
click at [122, 149] on span "Competitors" at bounding box center [92, 142] width 101 height 15
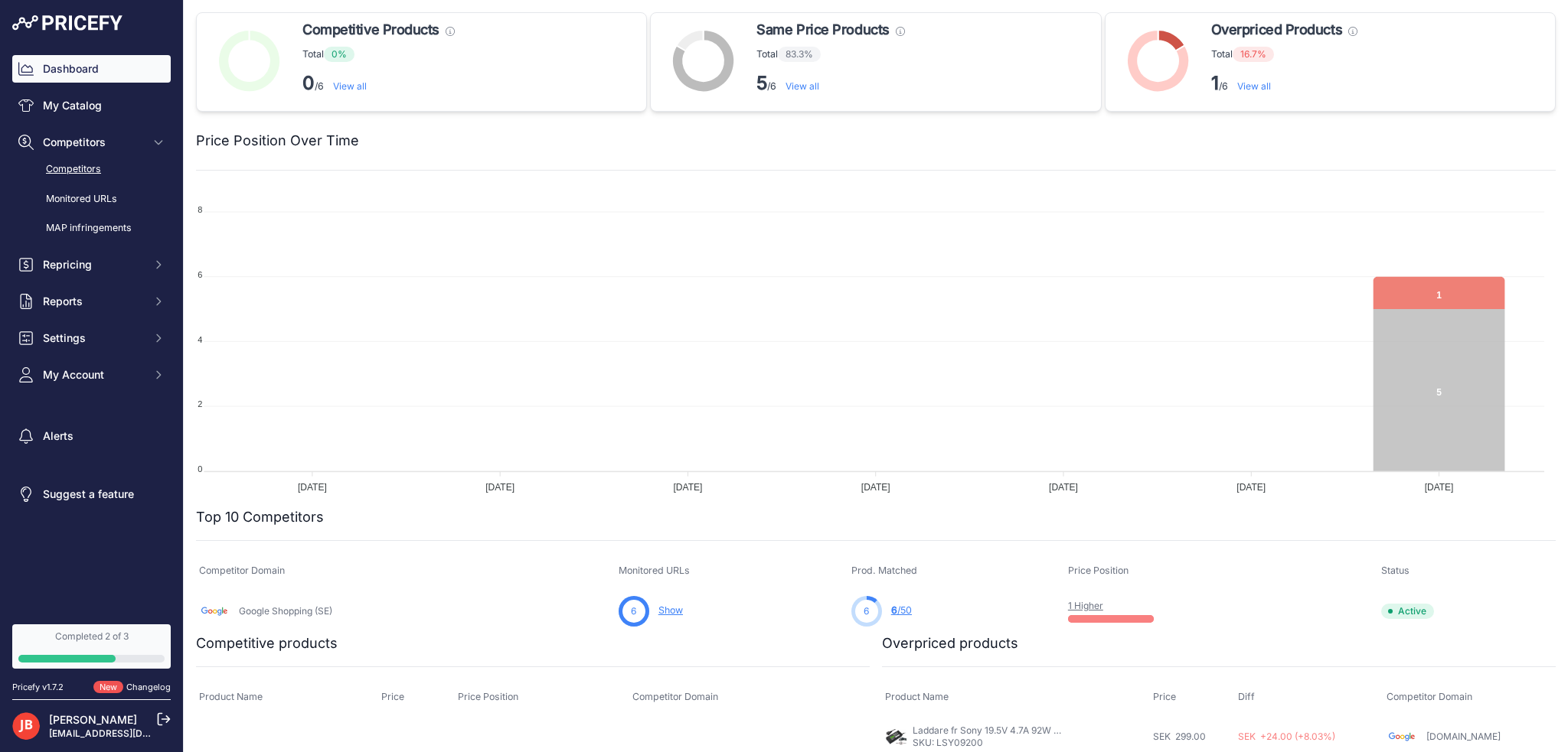
click at [92, 169] on link "Competitors" at bounding box center [92, 169] width 159 height 27
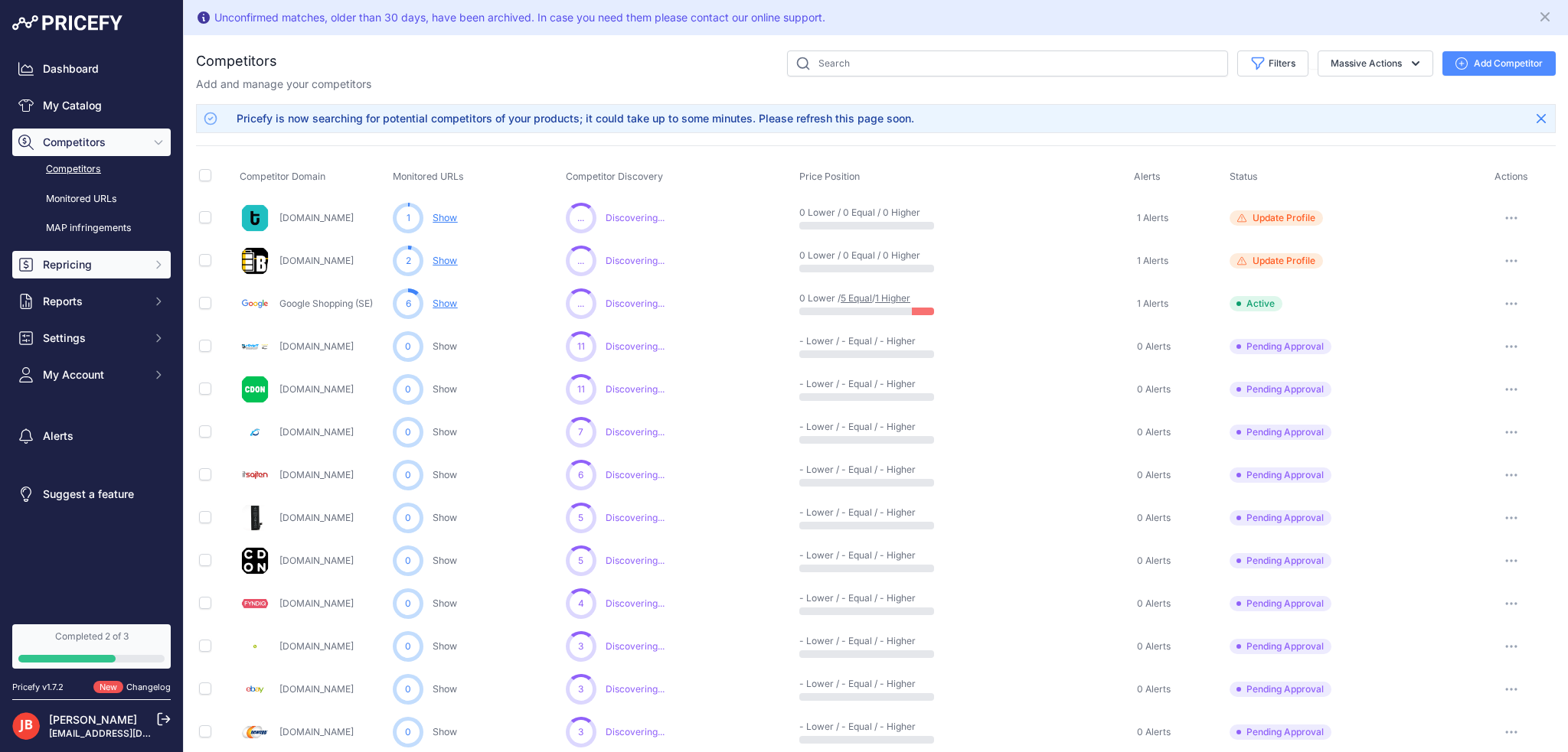
click at [76, 261] on span "Repricing" at bounding box center [92, 265] width 101 height 15
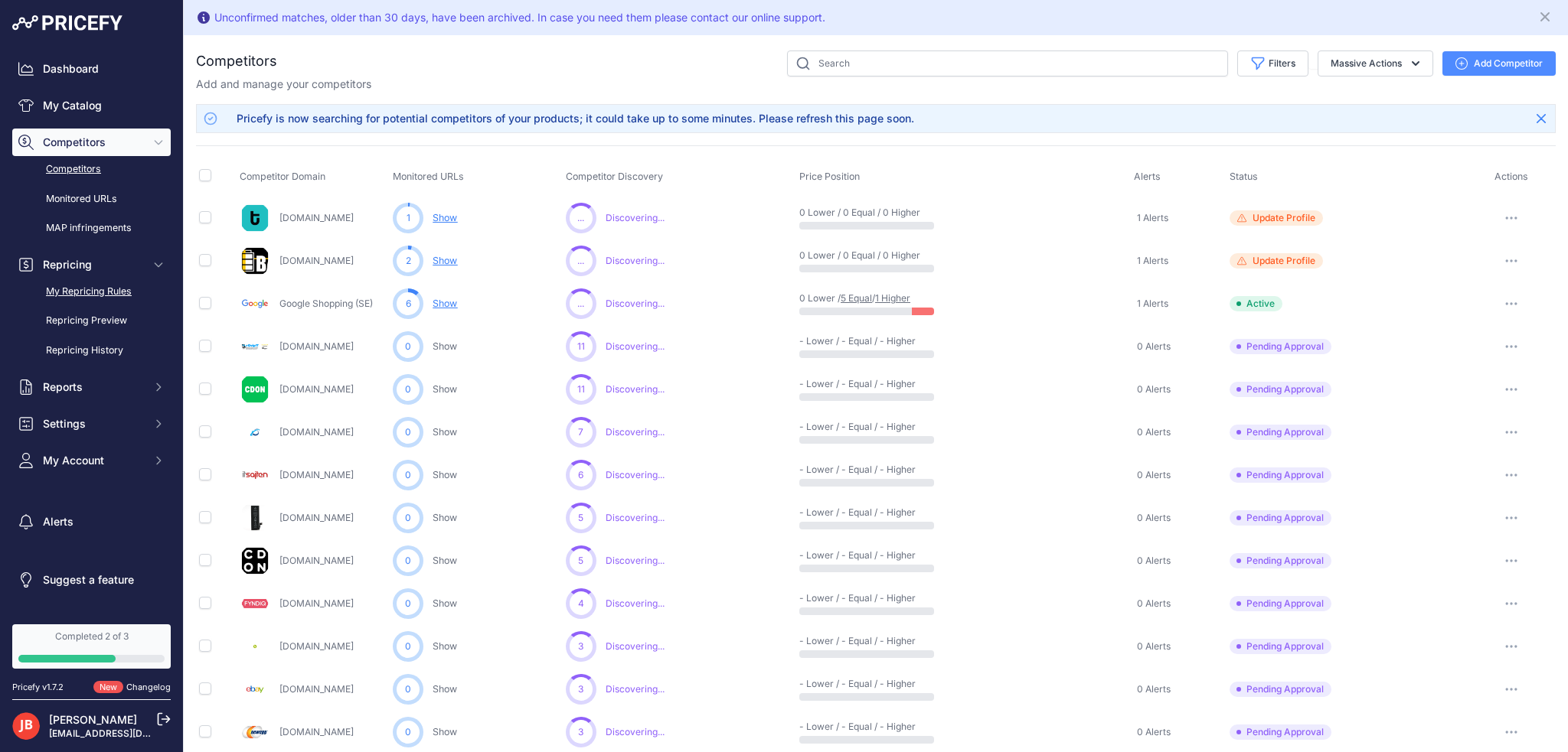
click at [92, 295] on link "My Repricing Rules" at bounding box center [92, 293] width 159 height 27
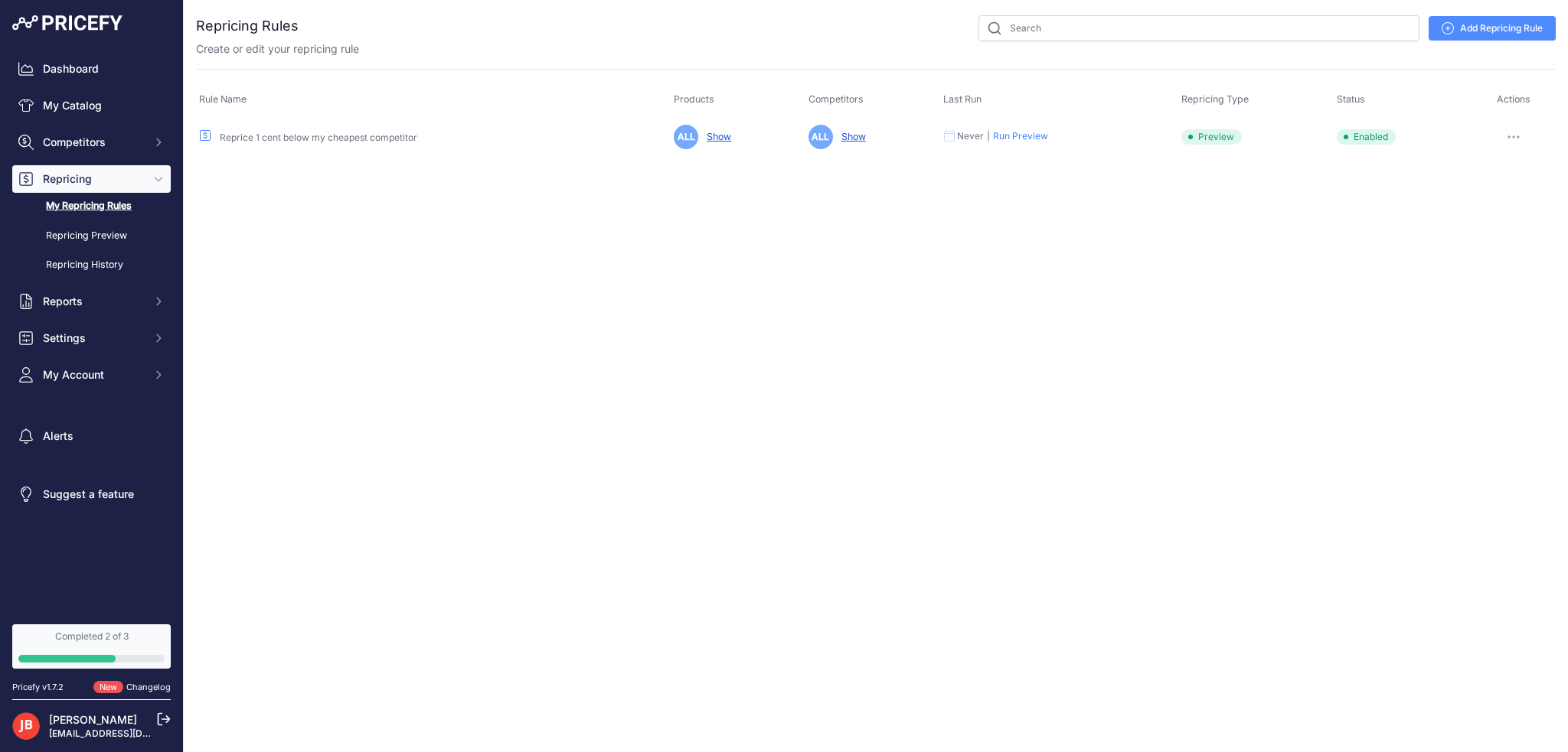
click at [1504, 134] on button "button" at bounding box center [1514, 137] width 31 height 22
click at [1488, 165] on link "Edit" at bounding box center [1504, 169] width 98 height 24
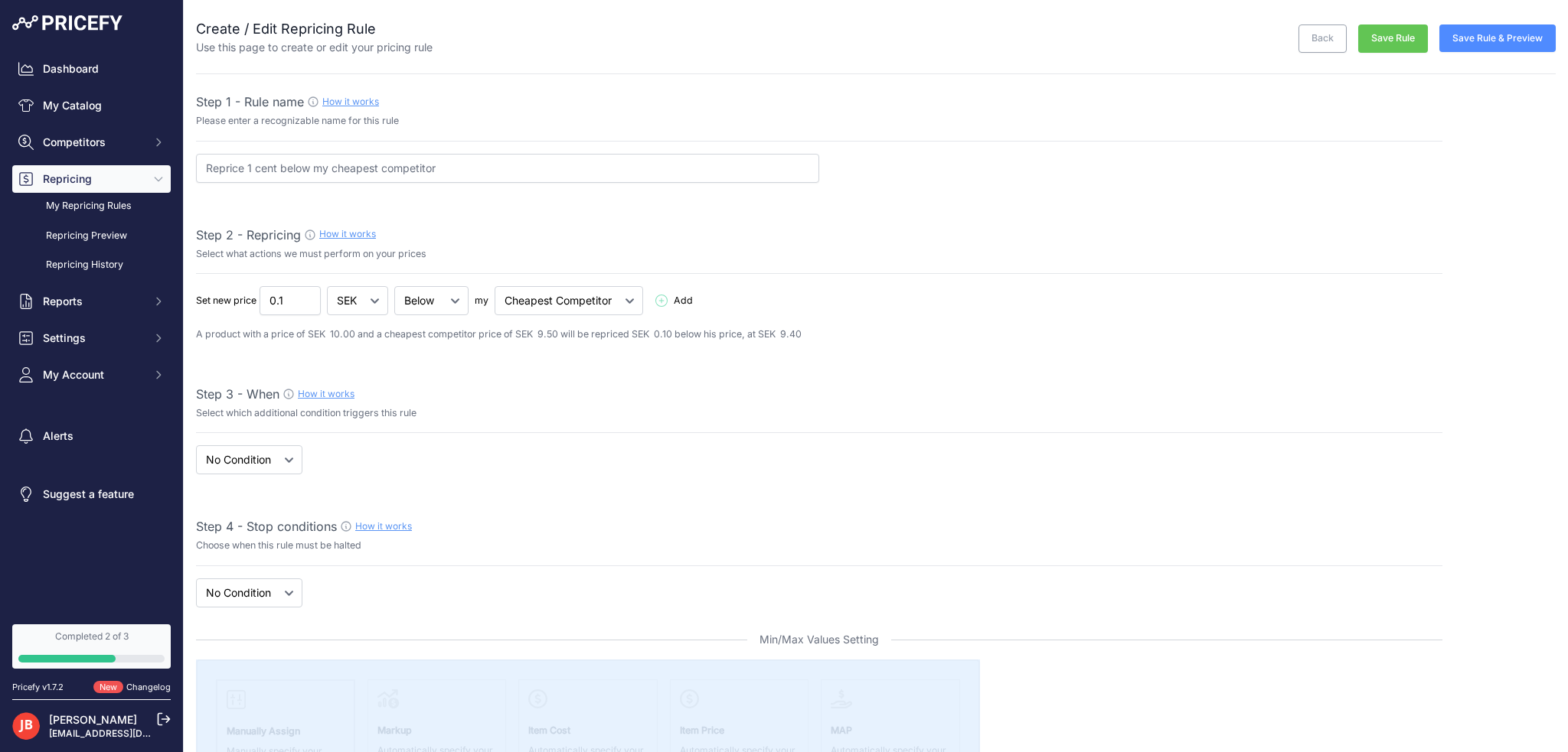
select select "7"
click at [272, 461] on select "When No Condition" at bounding box center [248, 460] width 106 height 29
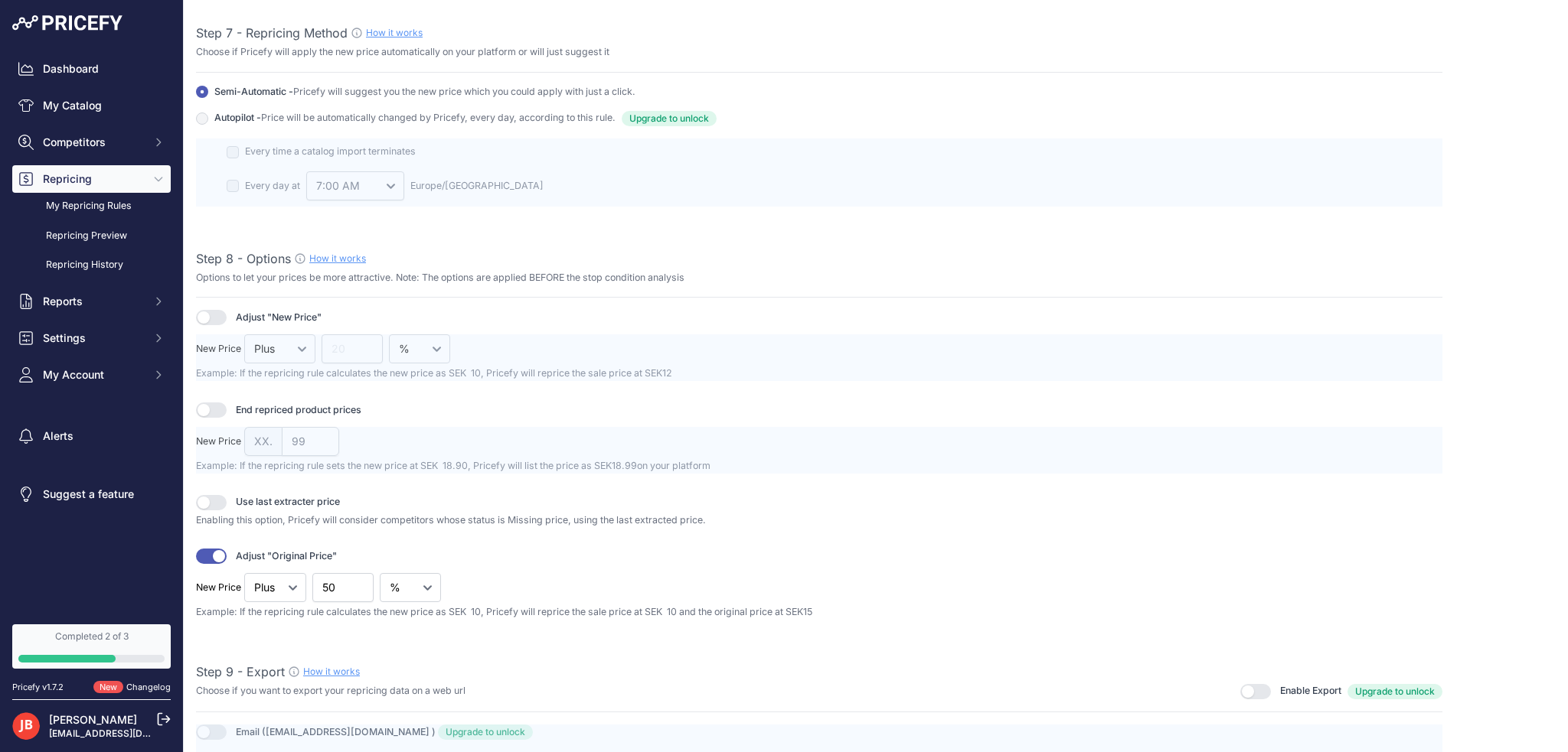
scroll to position [1684, 0]
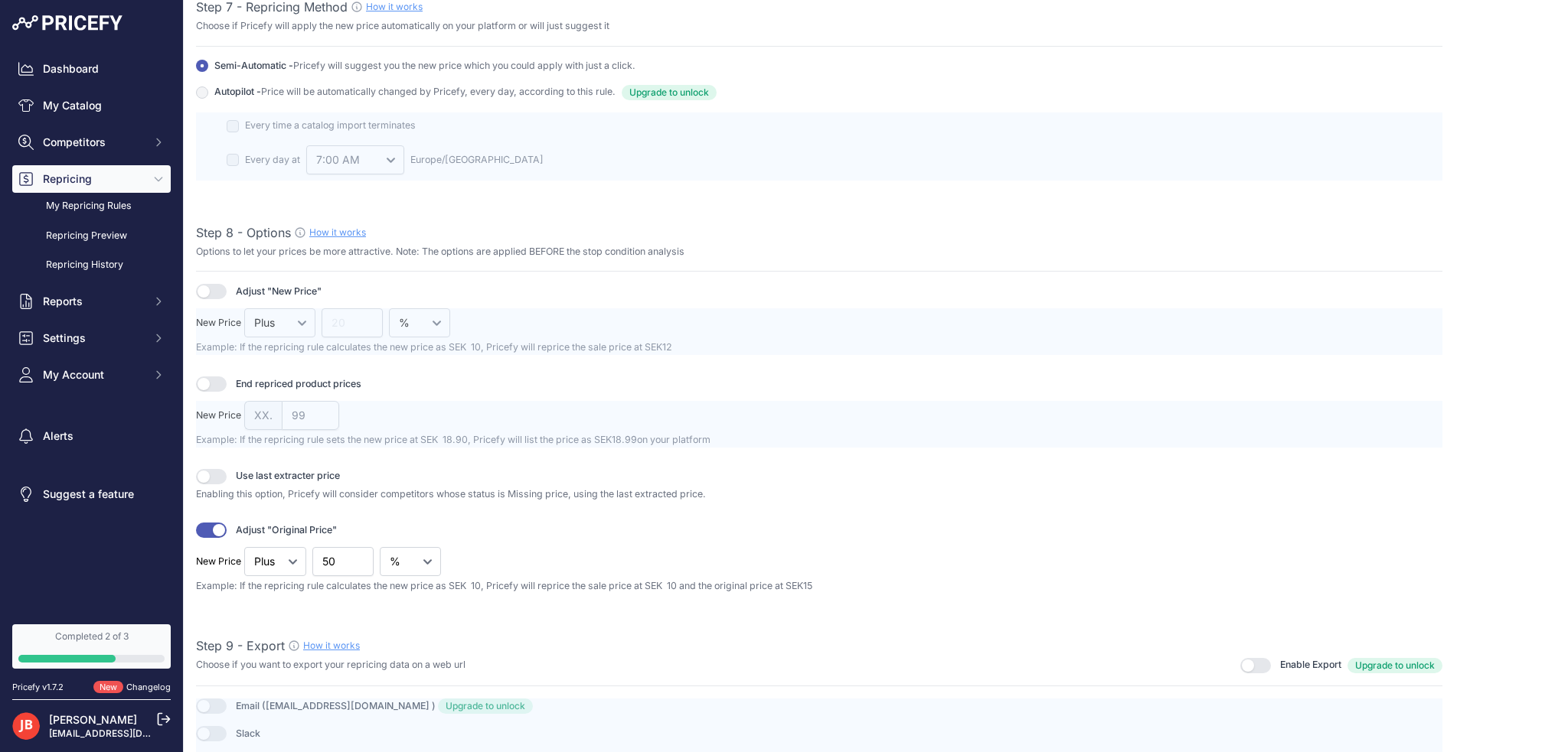
click at [272, 410] on div at bounding box center [818, 425] width 1246 height 47
click at [225, 381] on button "button" at bounding box center [211, 384] width 31 height 15
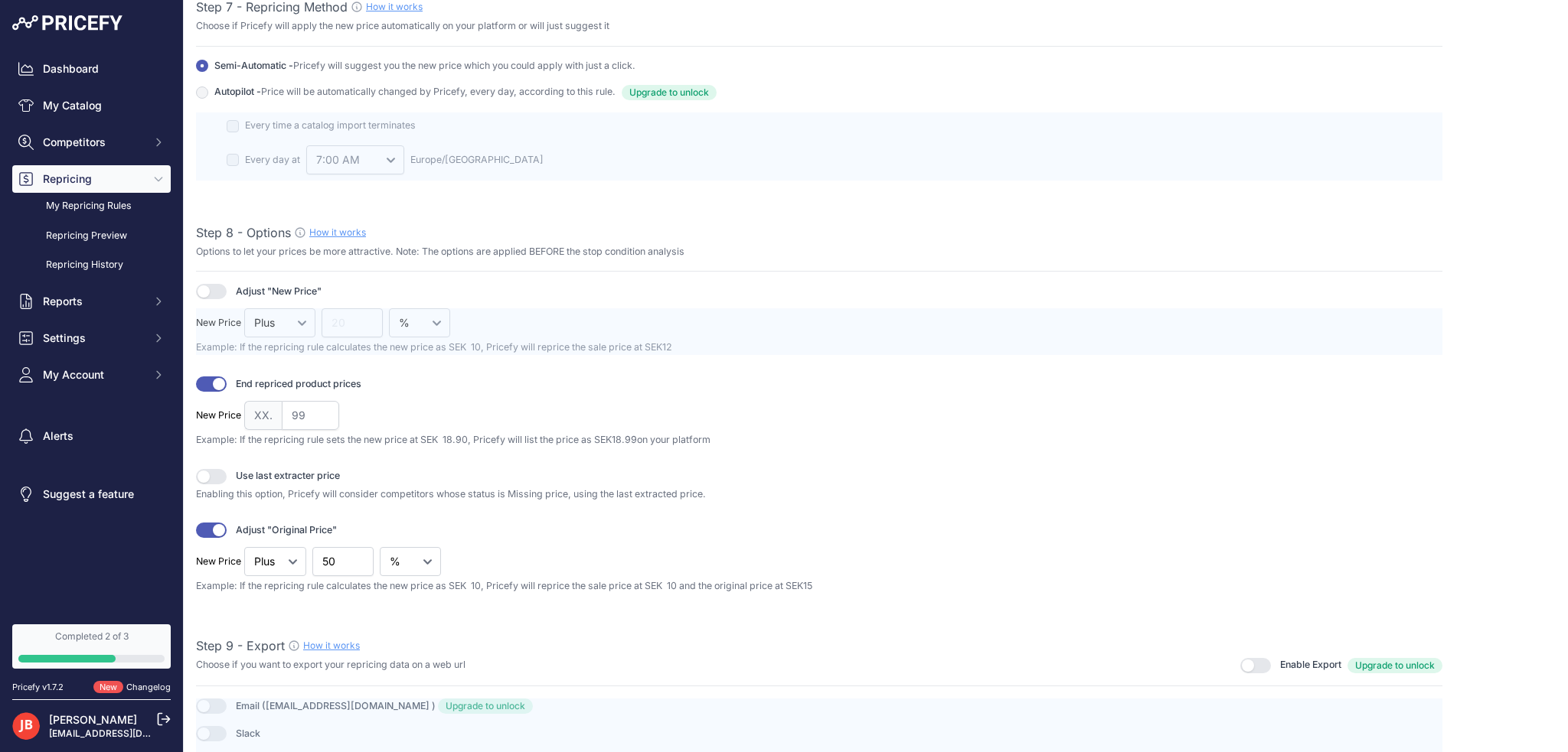
click at [269, 401] on span "XX." at bounding box center [262, 416] width 37 height 29
click at [269, 409] on span "XX." at bounding box center [262, 416] width 37 height 29
click at [305, 410] on input "99" at bounding box center [310, 416] width 57 height 29
click at [257, 408] on span "XX." at bounding box center [262, 416] width 37 height 29
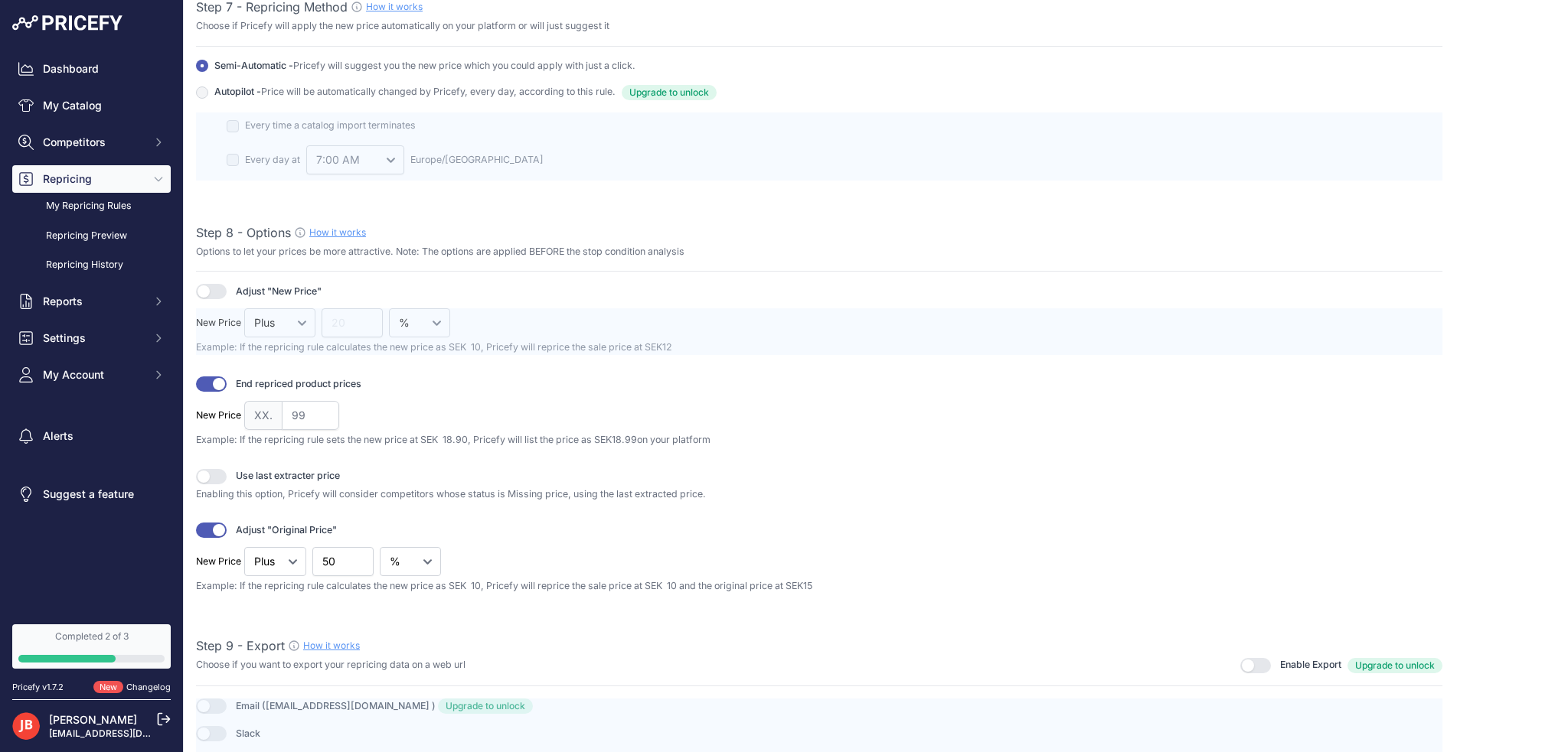
click at [259, 408] on span "XX." at bounding box center [262, 416] width 37 height 29
click at [408, 377] on div "End repriced product prices" at bounding box center [818, 384] width 1246 height 15
click at [211, 377] on button "button" at bounding box center [211, 384] width 31 height 15
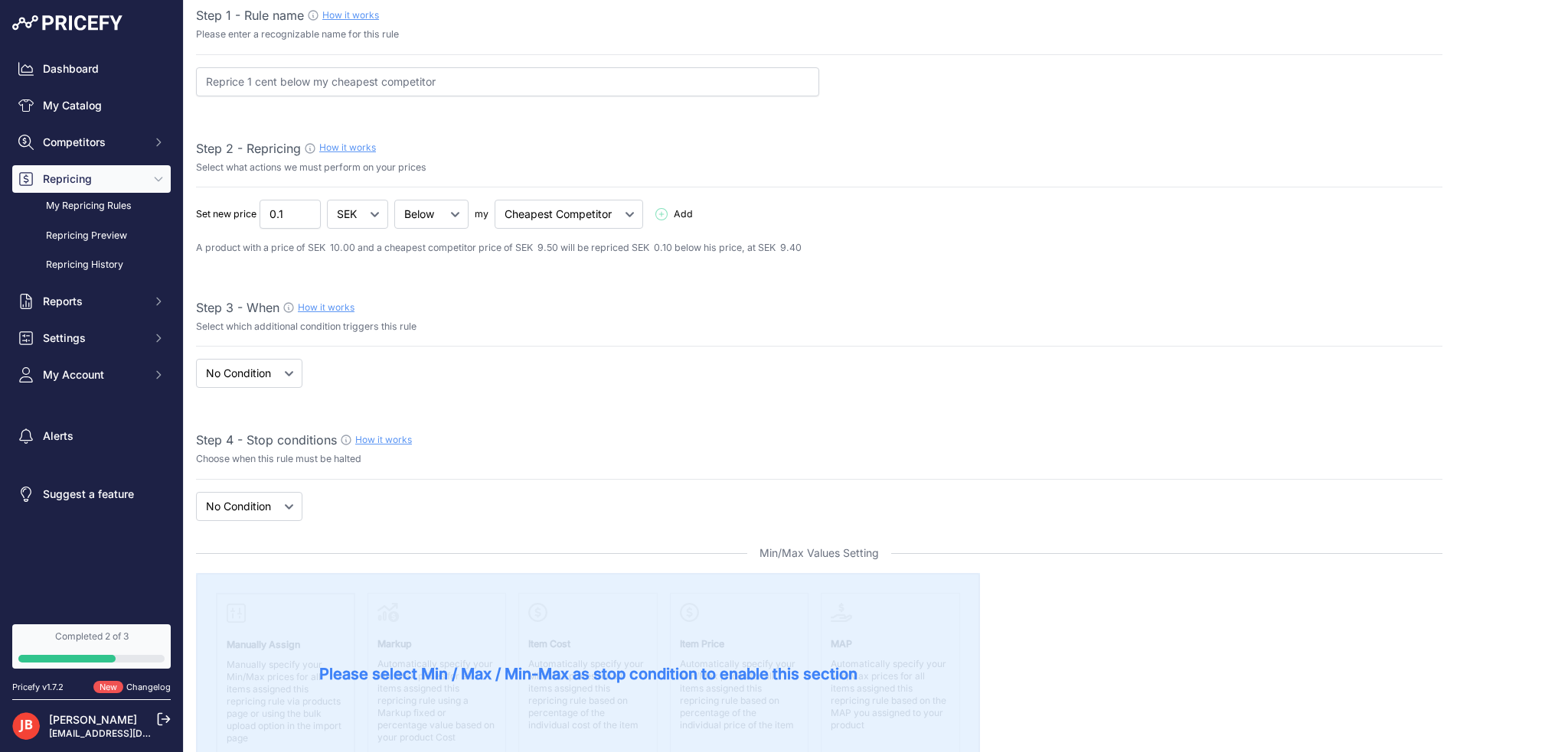
scroll to position [0, 0]
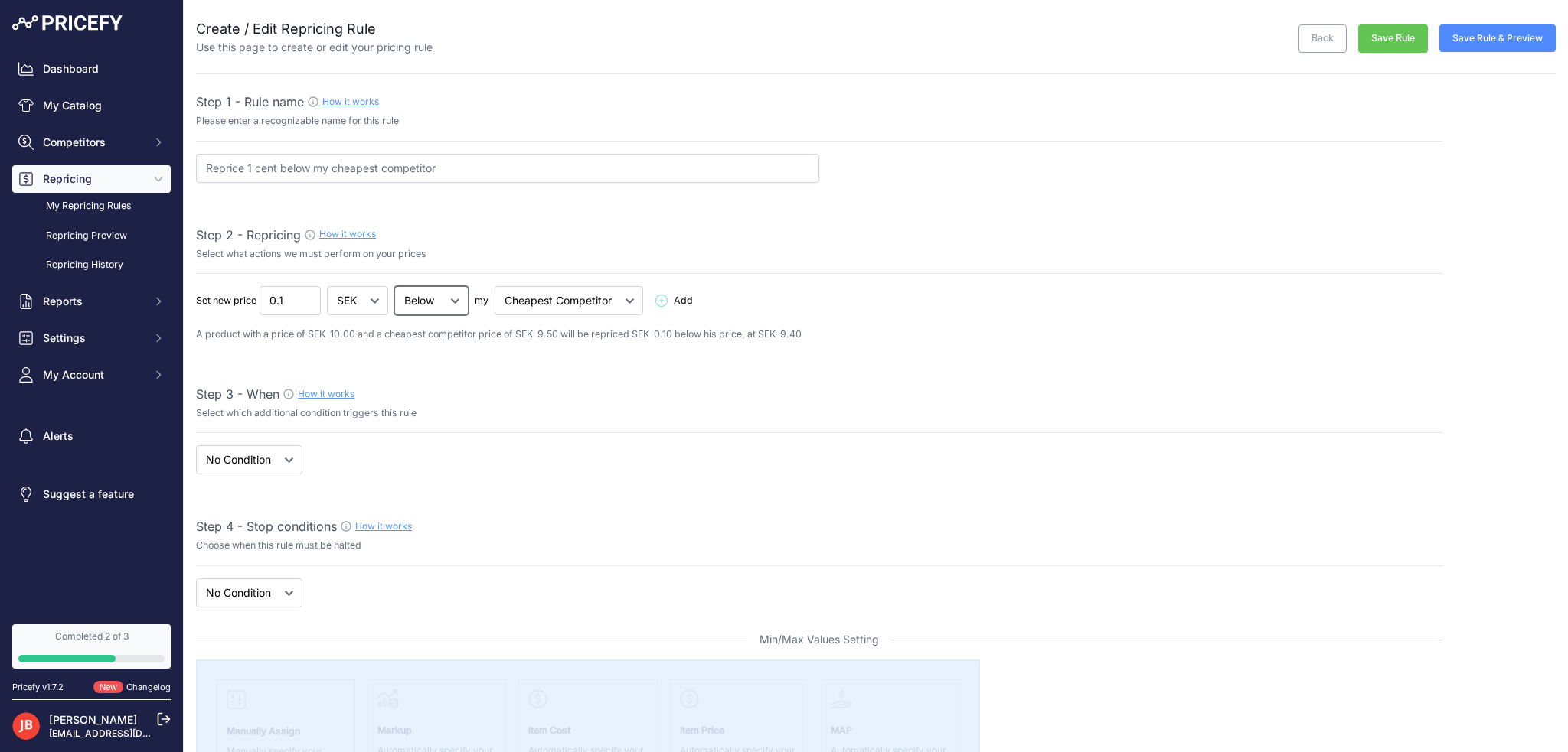
click at [458, 303] on select "Below Above Equal" at bounding box center [431, 301] width 74 height 29
select select "equal"
click at [399, 286] on select "Below Above Equal" at bounding box center [431, 301] width 74 height 29
click at [291, 452] on select "When No Condition" at bounding box center [248, 460] width 106 height 29
select select "when"
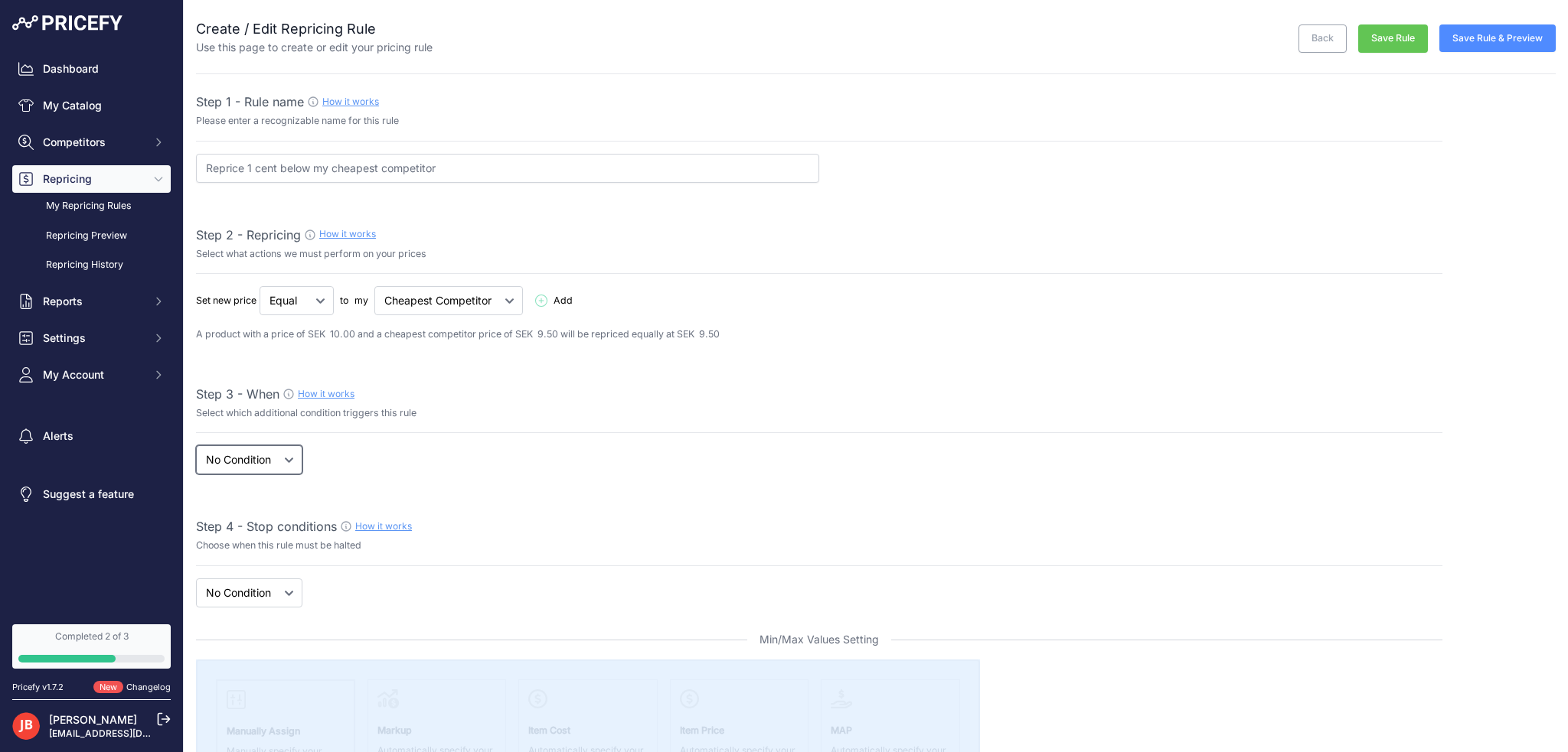
click at [196, 446] on select "When No Condition" at bounding box center [248, 460] width 106 height 29
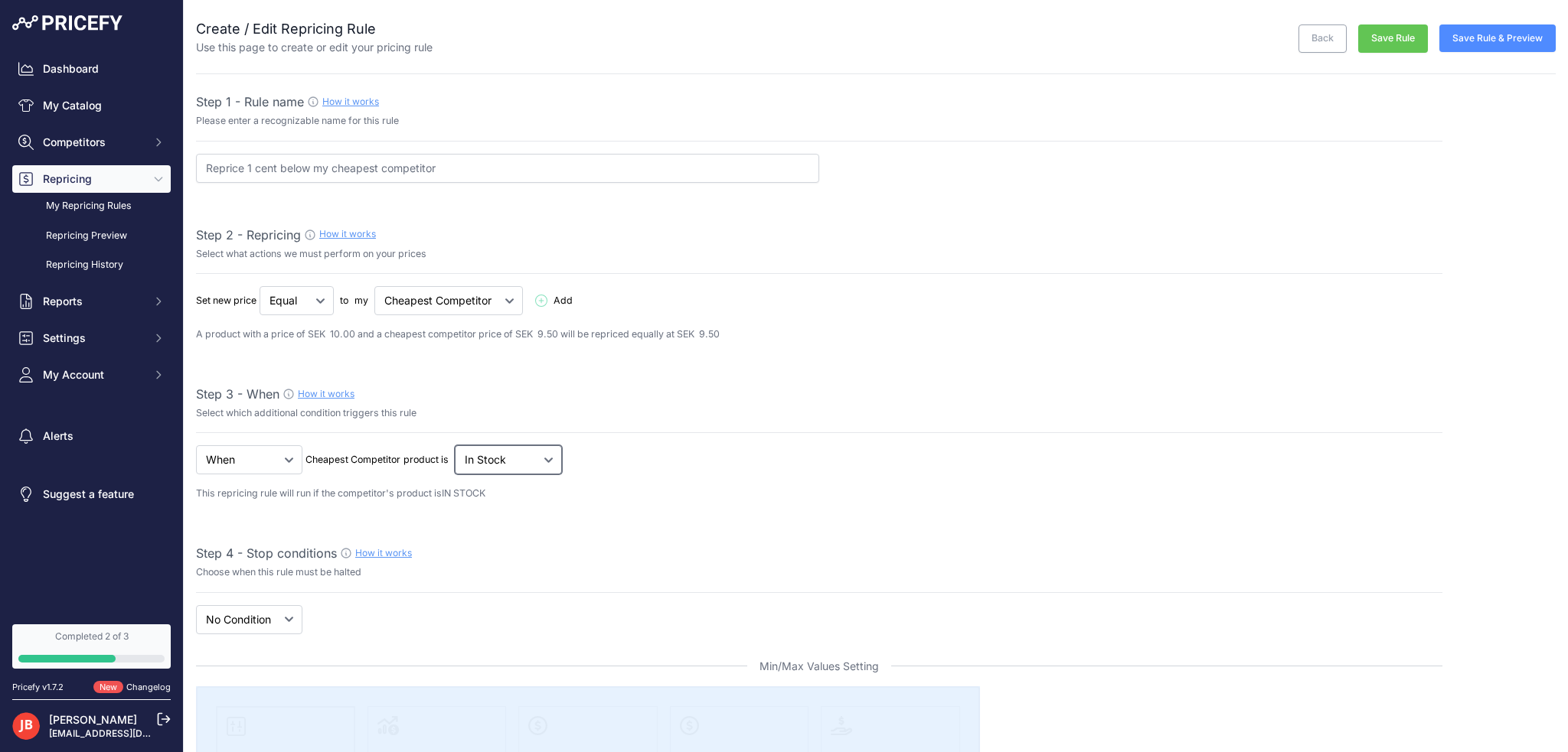
click at [334, 315] on select "Out Of Stock In Stock" at bounding box center [296, 301] width 74 height 29
click at [348, 161] on input "Reprice 1 cent below my cheapest competitor" at bounding box center [508, 169] width 624 height 29
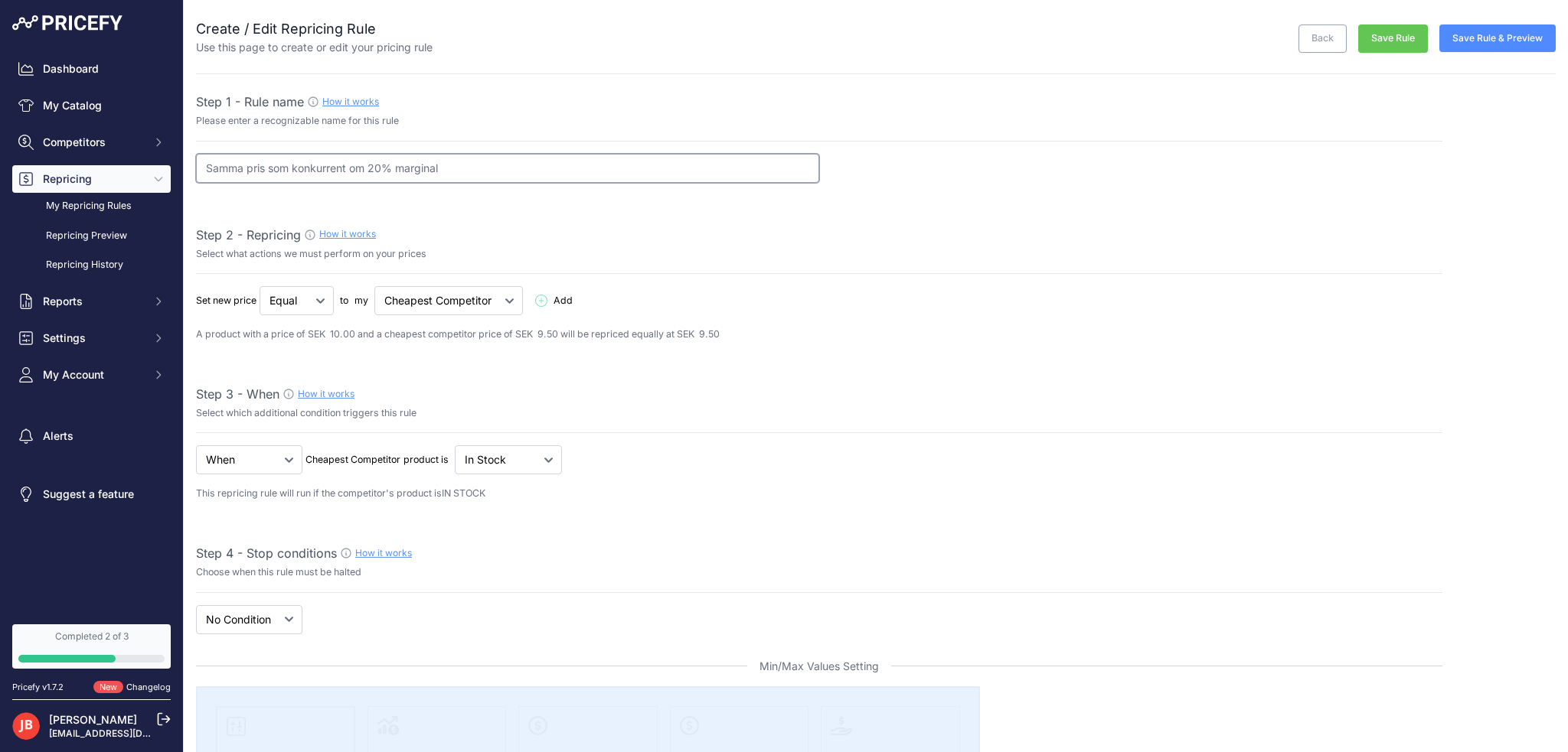
type input "Samma pris som konkurrent om 20% marginal"
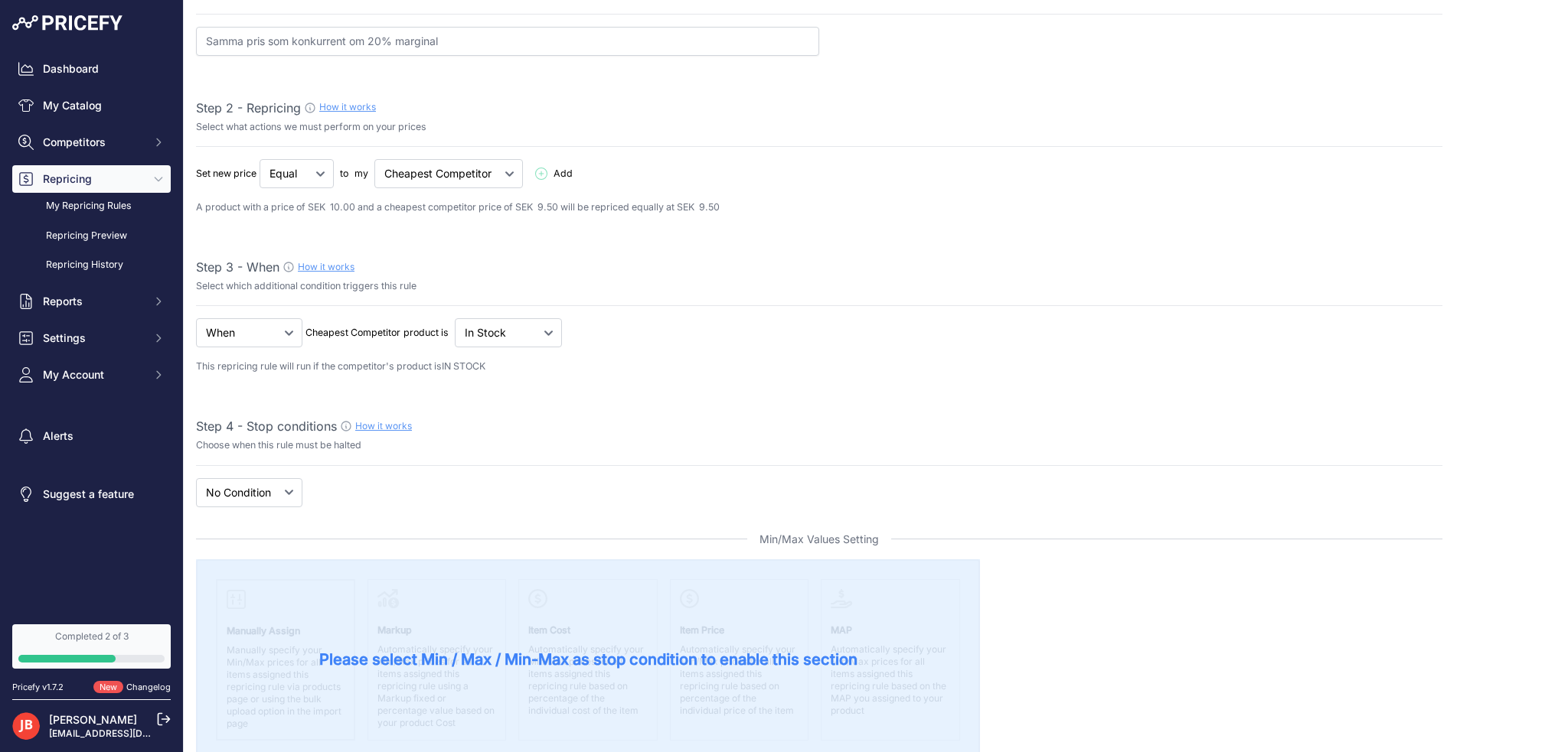
scroll to position [153, 0]
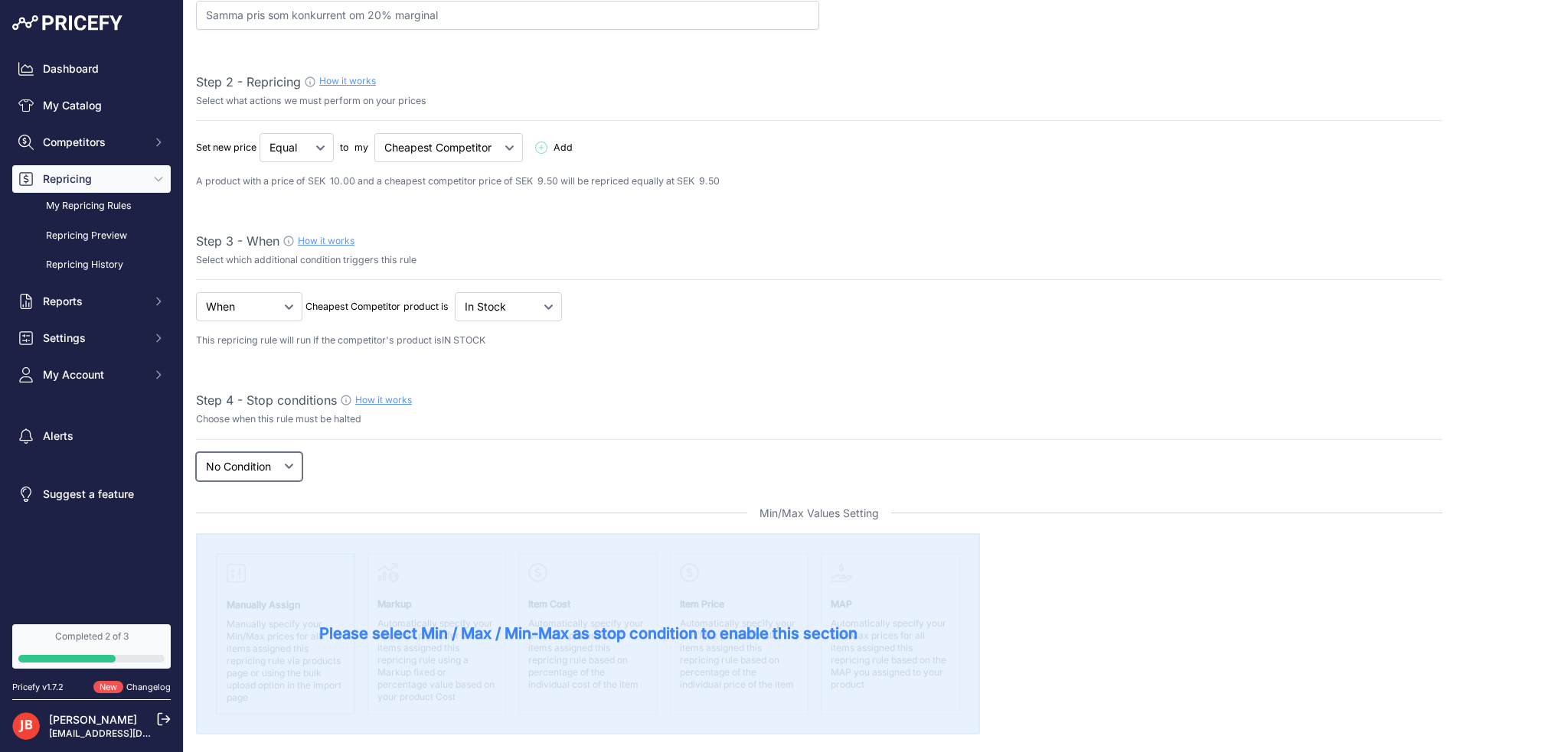
click at [258, 477] on select "New Price No Condition" at bounding box center [248, 467] width 106 height 29
select select "price"
click at [196, 452] on select "New Price No Condition" at bounding box center [248, 467] width 106 height 29
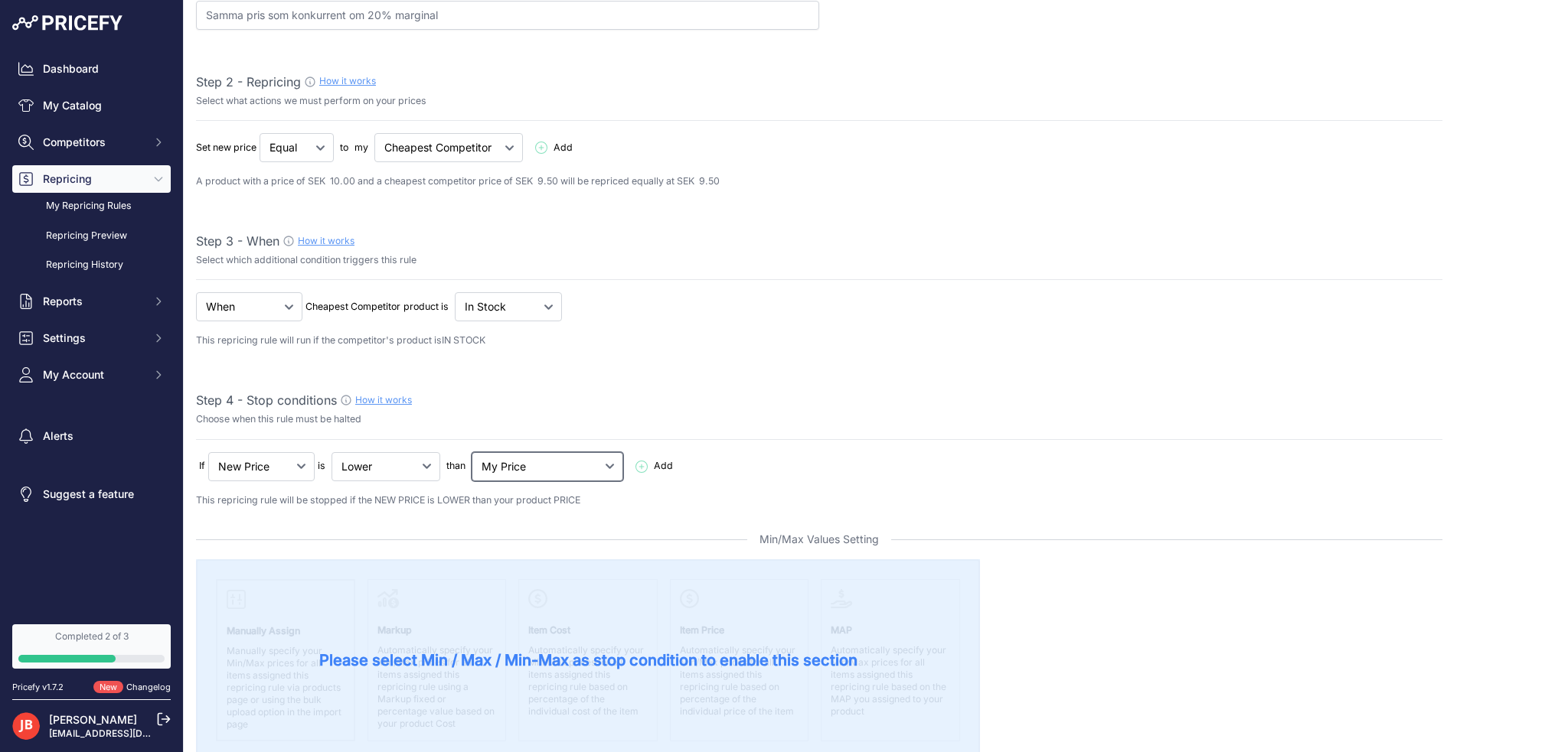
click at [550, 470] on select "My Price Min Price Max Price Min/Max Price My Cost" at bounding box center [547, 467] width 151 height 29
click at [473, 452] on select "My Price Min Price Max Price Min/Max Price My Cost" at bounding box center [547, 467] width 151 height 29
click at [562, 461] on select "My Price Min Price Max Price Min/Max Price My Cost" at bounding box center [547, 467] width 151 height 29
click at [561, 461] on select "My Price Min Price Max Price Min/Max Price My Cost" at bounding box center [547, 467] width 151 height 29
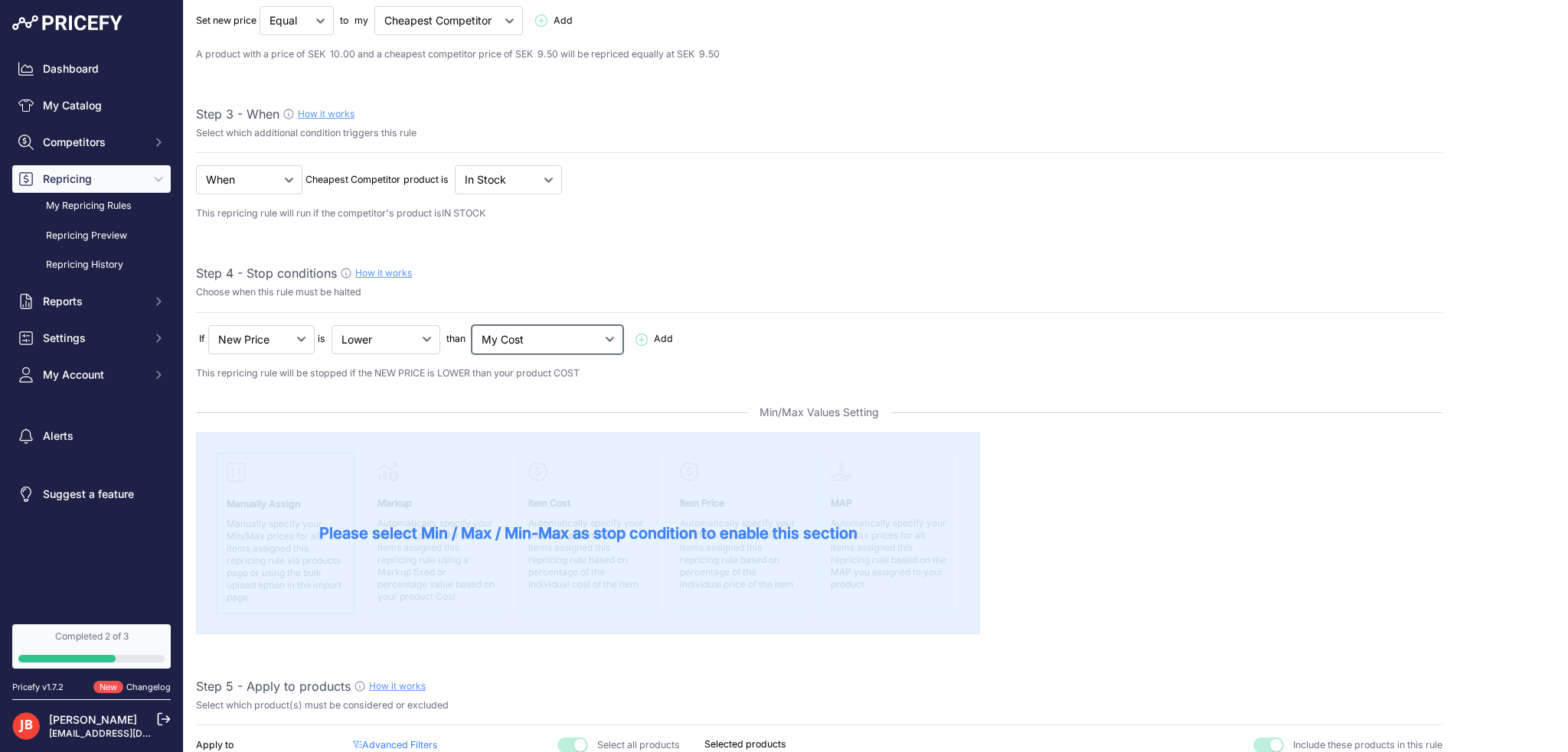
scroll to position [306, 0]
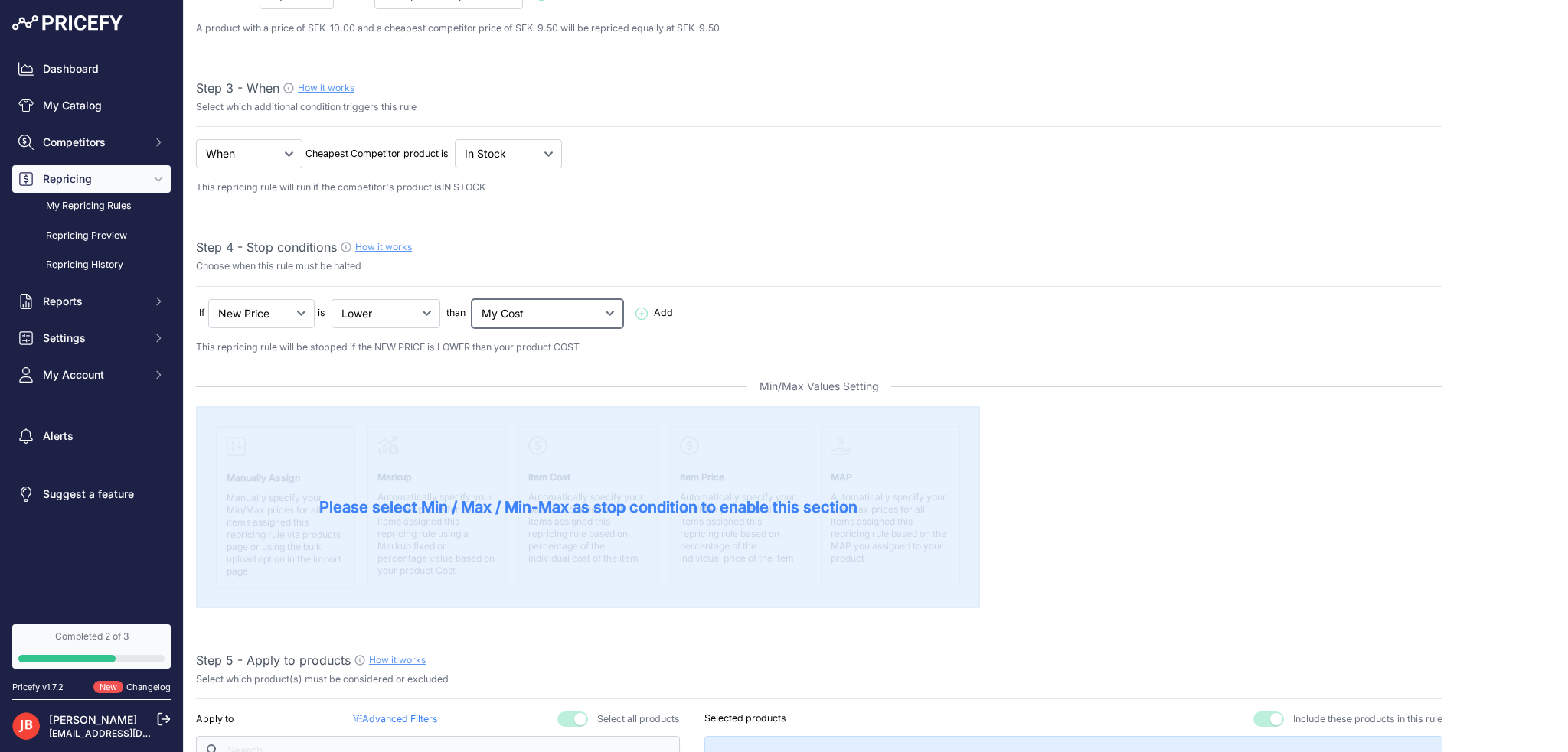
click at [528, 314] on select "My Price Min Price Max Price Min/Max Price My Cost" at bounding box center [547, 313] width 151 height 29
select select "min_price"
click at [473, 299] on select "My Price Min Price Max Price Min/Max Price My Cost" at bounding box center [547, 313] width 151 height 29
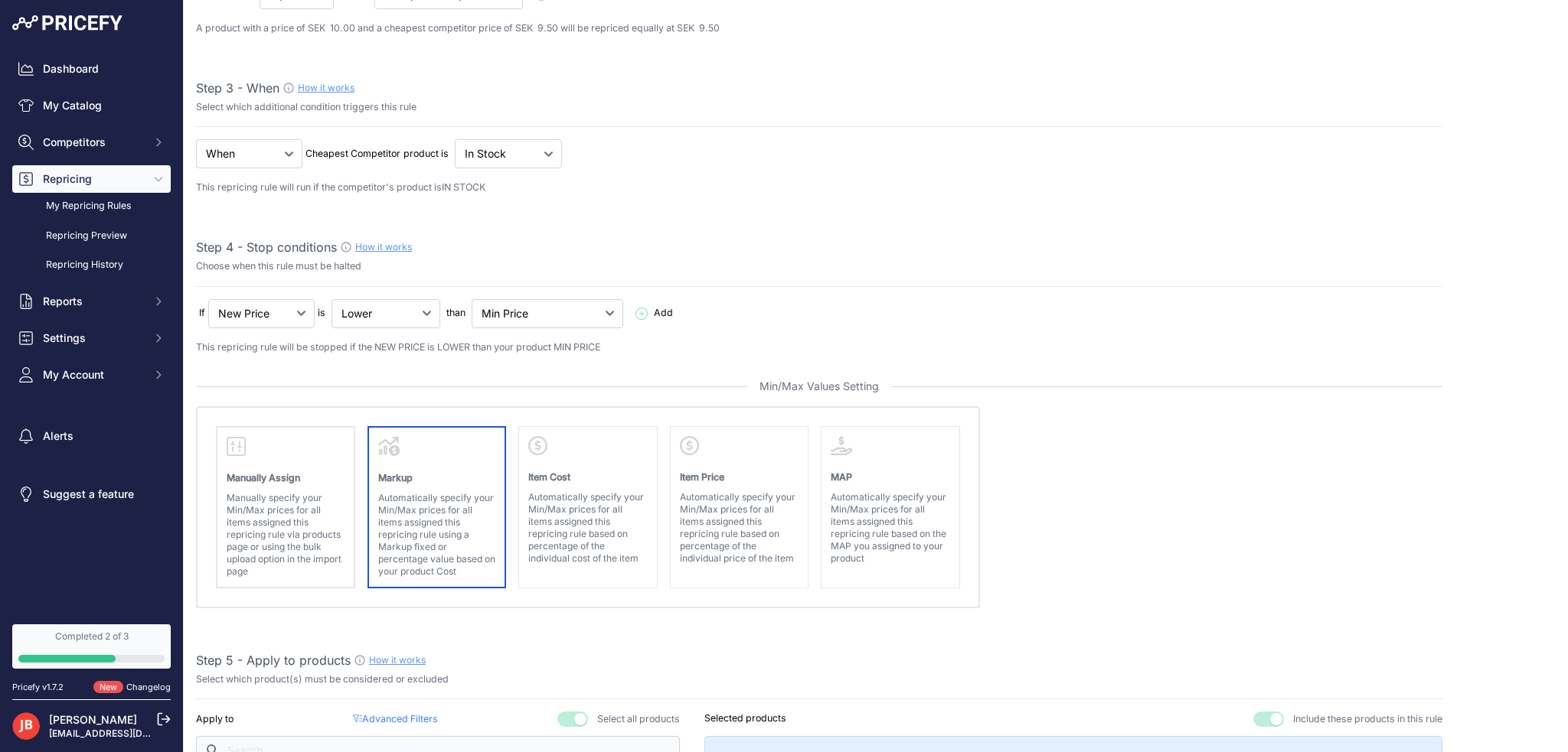
click at [440, 458] on div "Markup Automatically specify your Min/Max prices for all items assigned this re…" at bounding box center [438, 507] width 140 height 162
select select "equal"
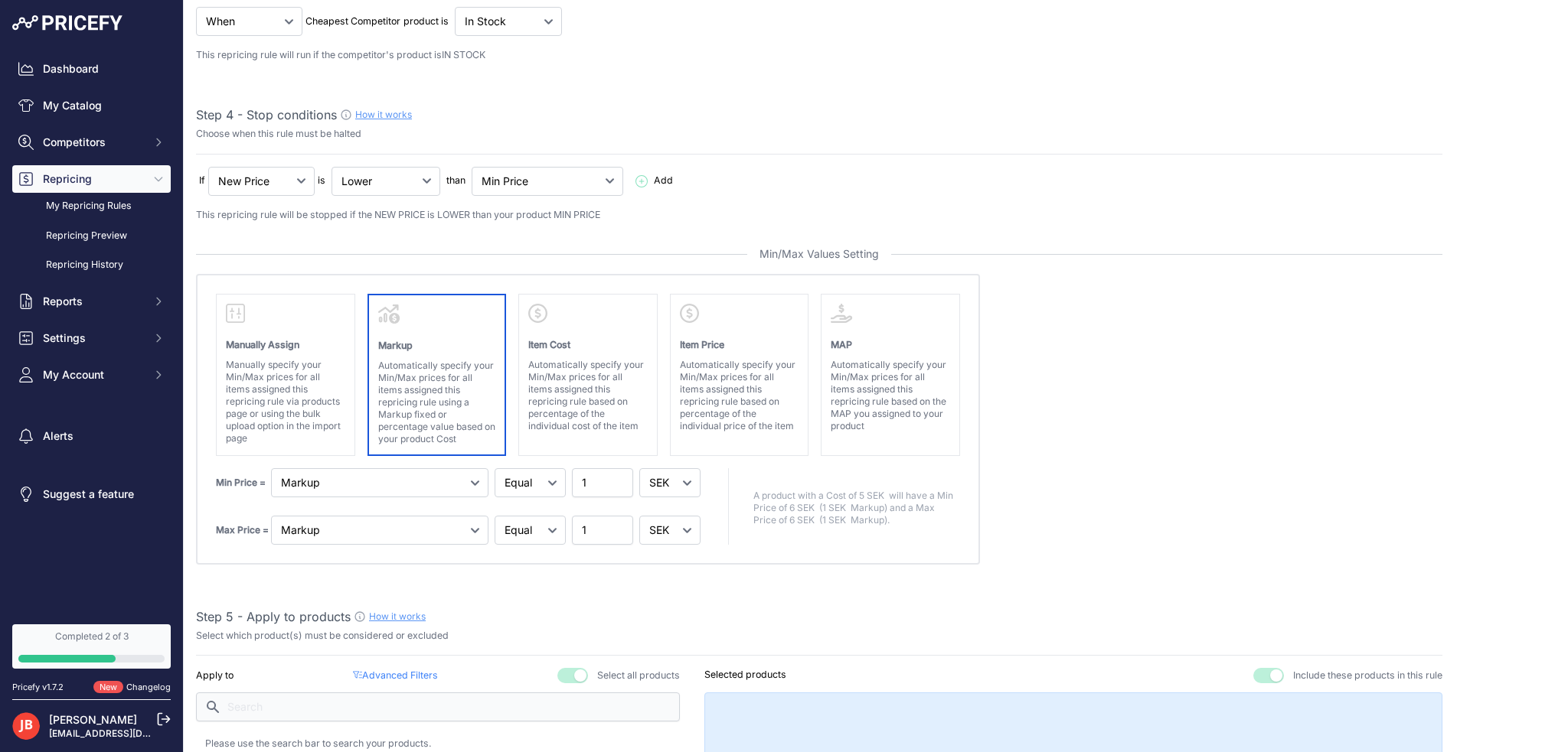
scroll to position [459, 0]
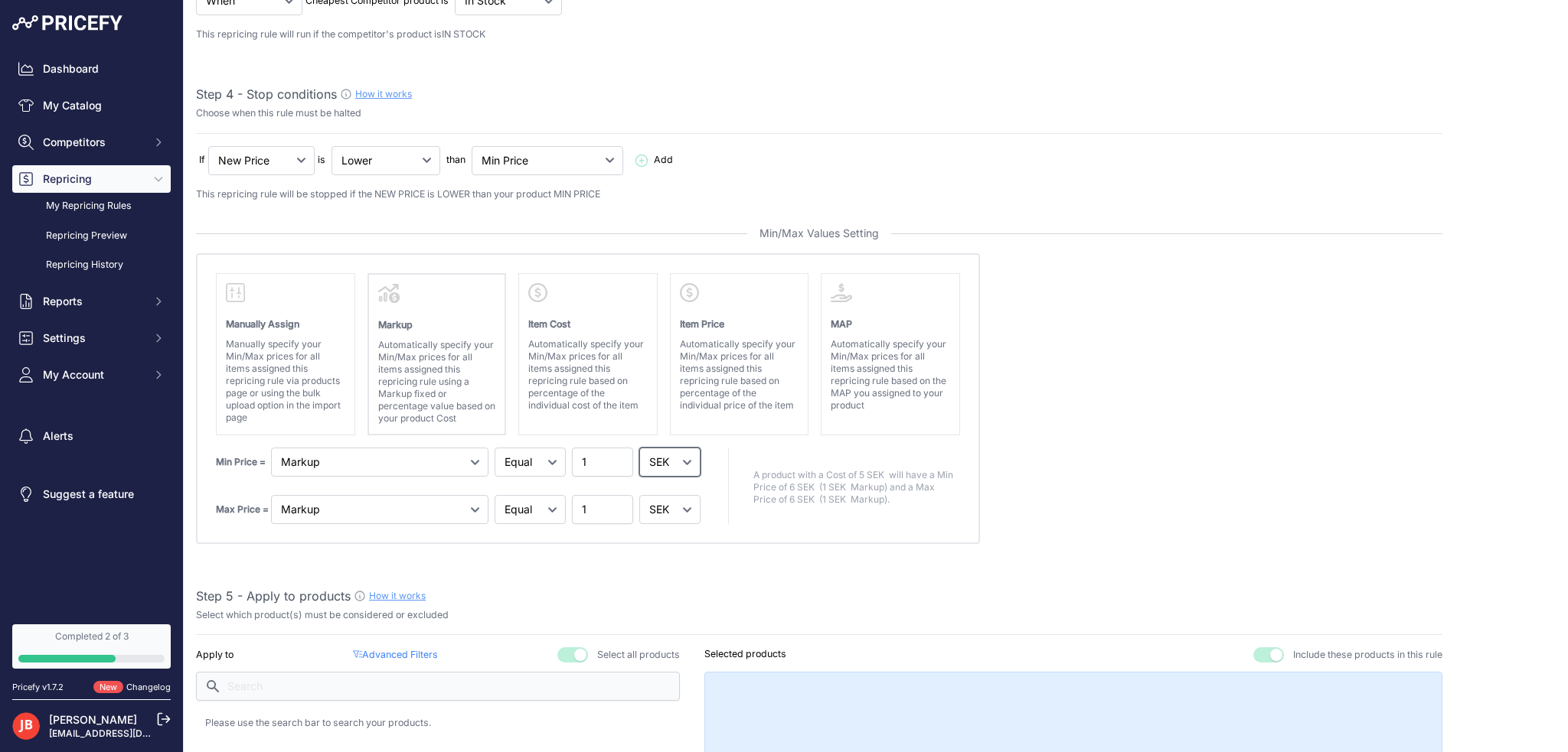
click at [678, 470] on select "SEK %" at bounding box center [670, 462] width 62 height 29
select select "percentage"
click at [639, 448] on select "SEK %" at bounding box center [670, 462] width 62 height 29
drag, startPoint x: 592, startPoint y: 455, endPoint x: 536, endPoint y: 454, distance: 56.0
click at [539, 454] on div "Min Price = Markup Item Cost Item Price 1" at bounding box center [460, 462] width 488 height 29
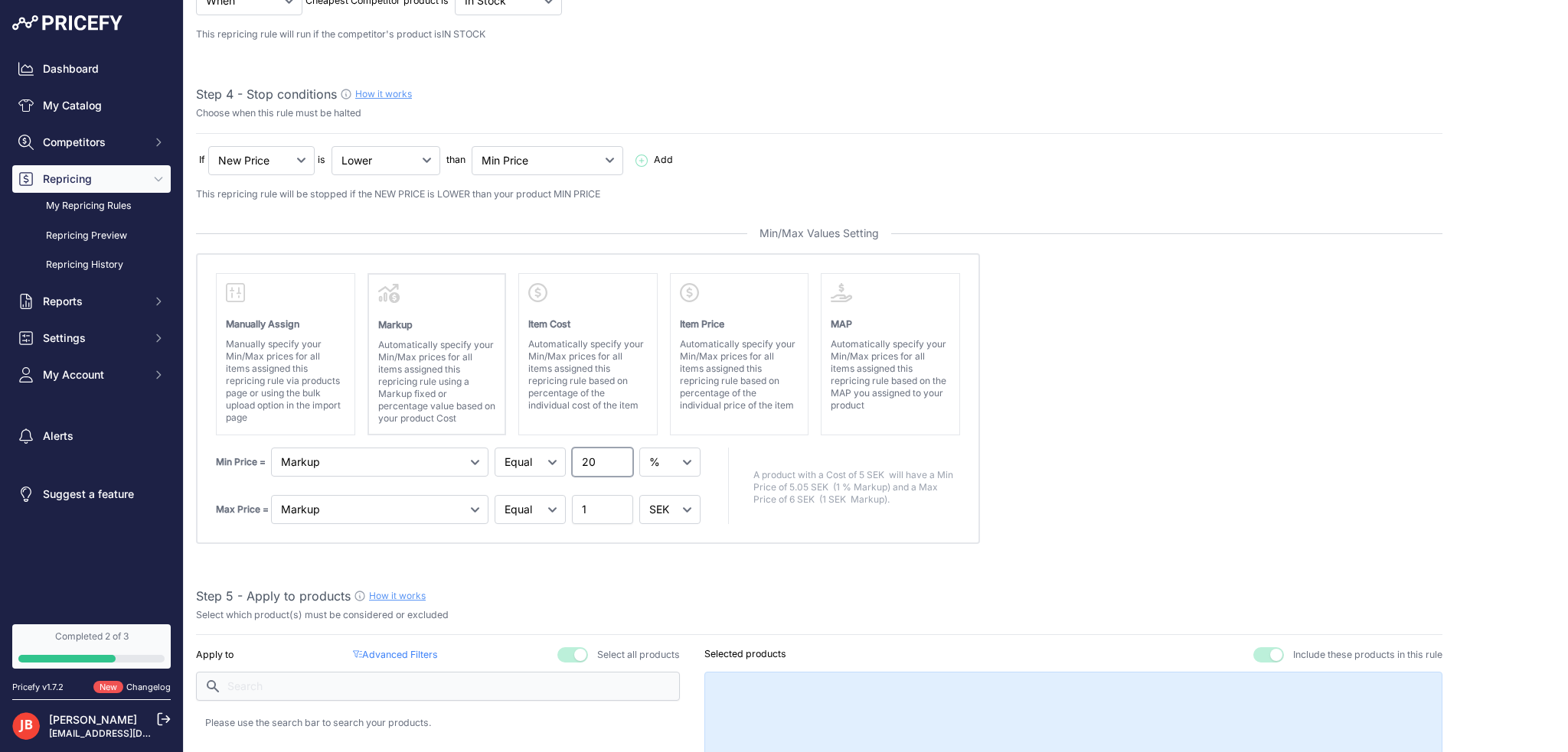
type input "20"
click at [769, 451] on div "A product with a Cost of 5 SEK will have a Min Price of 5.05 SEK (1 % Markup) a…" at bounding box center [844, 486] width 232 height 76
click at [354, 510] on select "Markup Item Cost Item Price MAP" at bounding box center [380, 510] width 218 height 29
select select "map"
click at [271, 496] on select "Markup Item Cost Item Price MAP" at bounding box center [380, 510] width 218 height 29
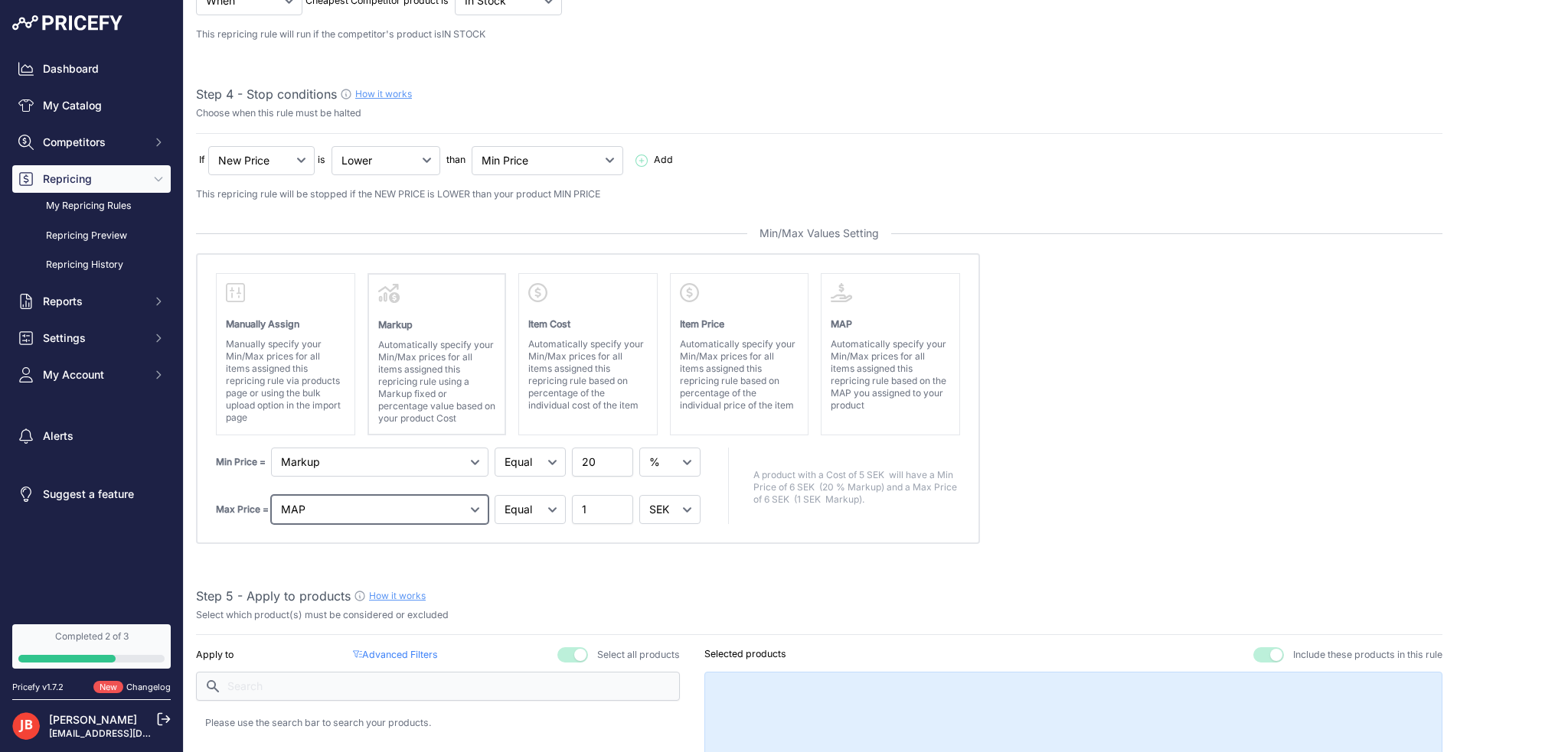
select select "above"
click at [373, 512] on select "Markup Item Cost Item Price MAP" at bounding box center [380, 510] width 218 height 29
select select "gross_margin"
click at [271, 496] on select "Markup Item Cost Item Price MAP" at bounding box center [380, 510] width 218 height 29
select select "equal"
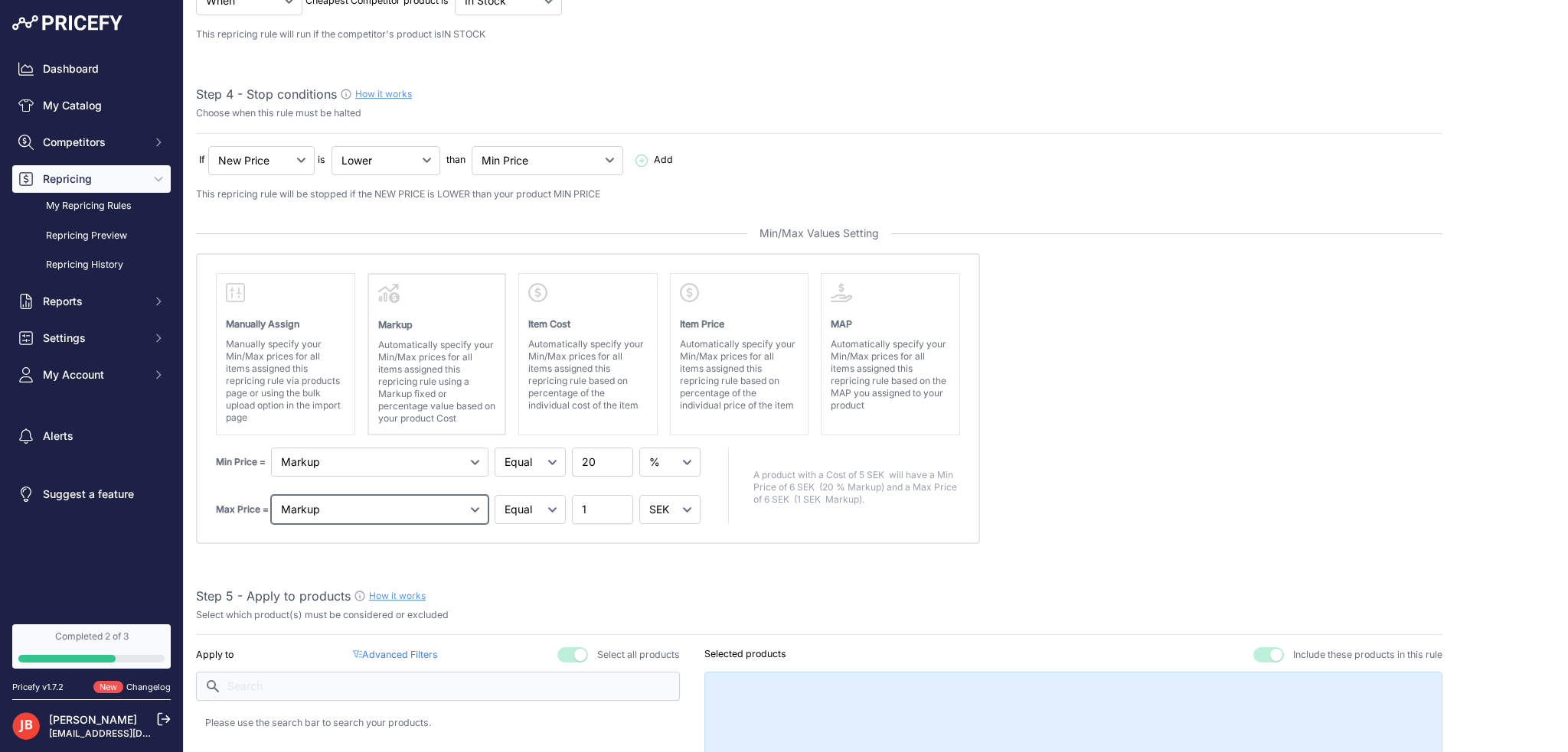
click at [435, 508] on select "Markup Item Cost Item Price MAP" at bounding box center [380, 510] width 218 height 29
select select "price"
click at [271, 496] on select "Markup Item Cost Item Price MAP" at bounding box center [380, 510] width 218 height 29
select select "above"
click at [398, 511] on select "Markup Item Cost Item Price MAP" at bounding box center [380, 510] width 218 height 29
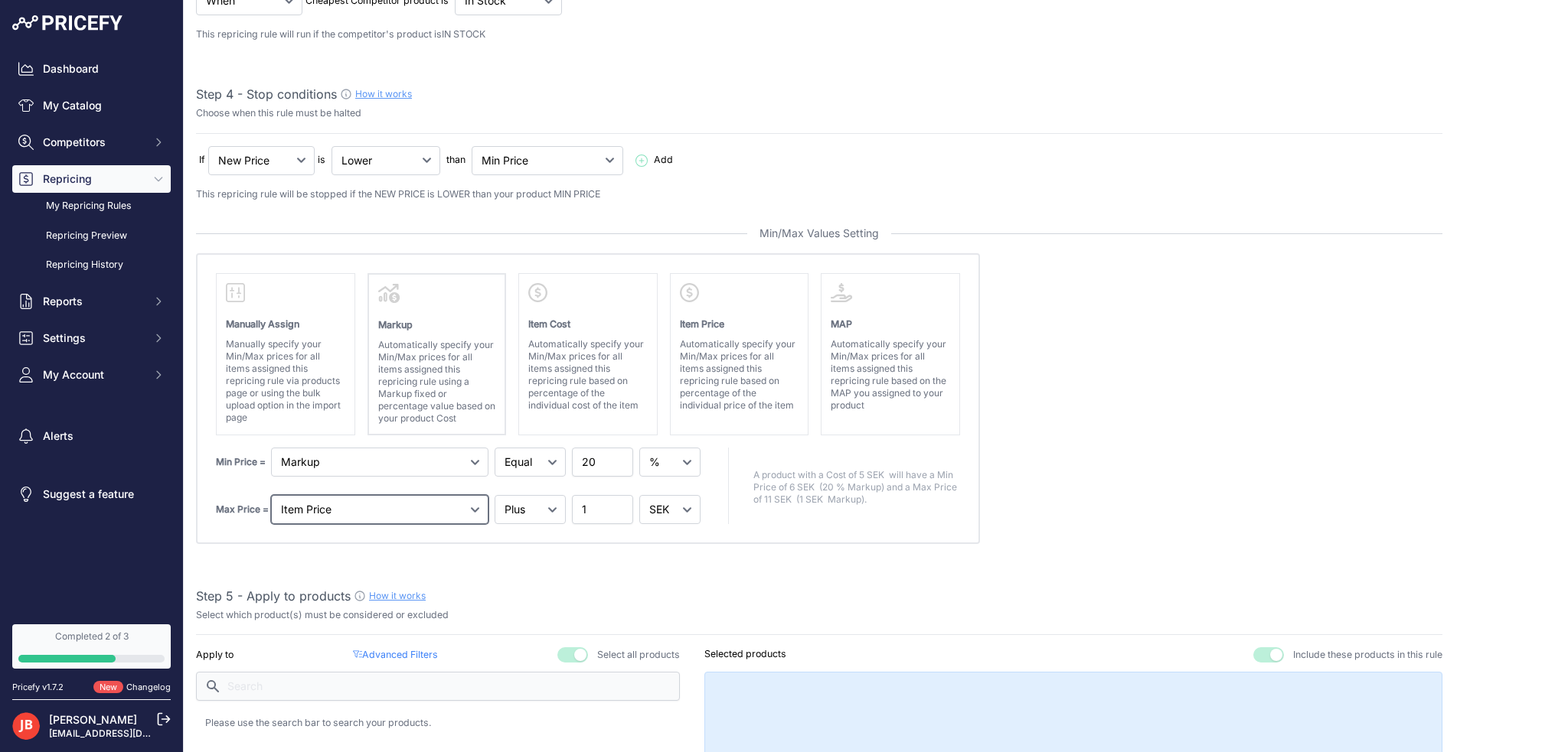
select select "map"
click at [271, 496] on select "Markup Item Cost Item Price MAP" at bounding box center [380, 510] width 218 height 29
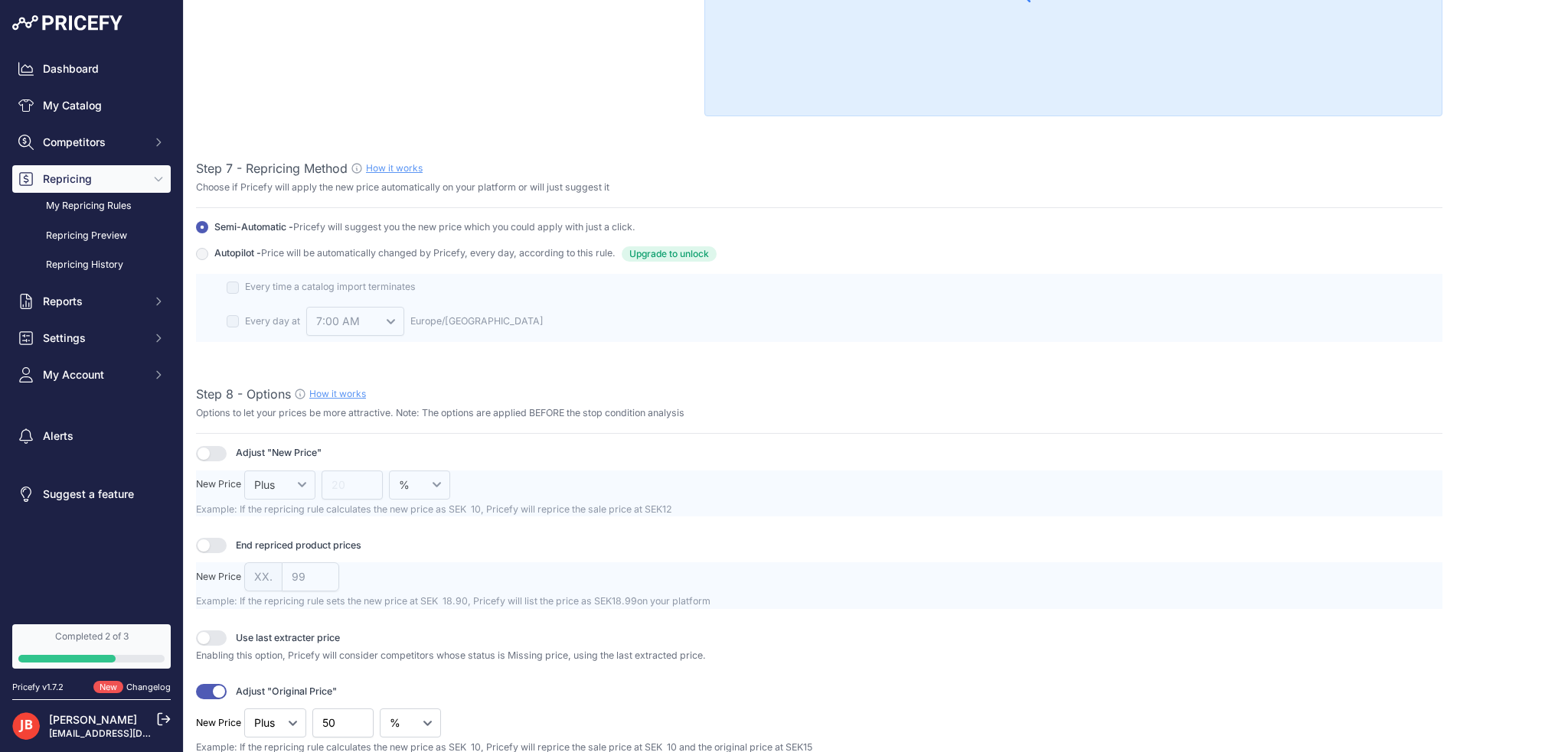
scroll to position [1684, 0]
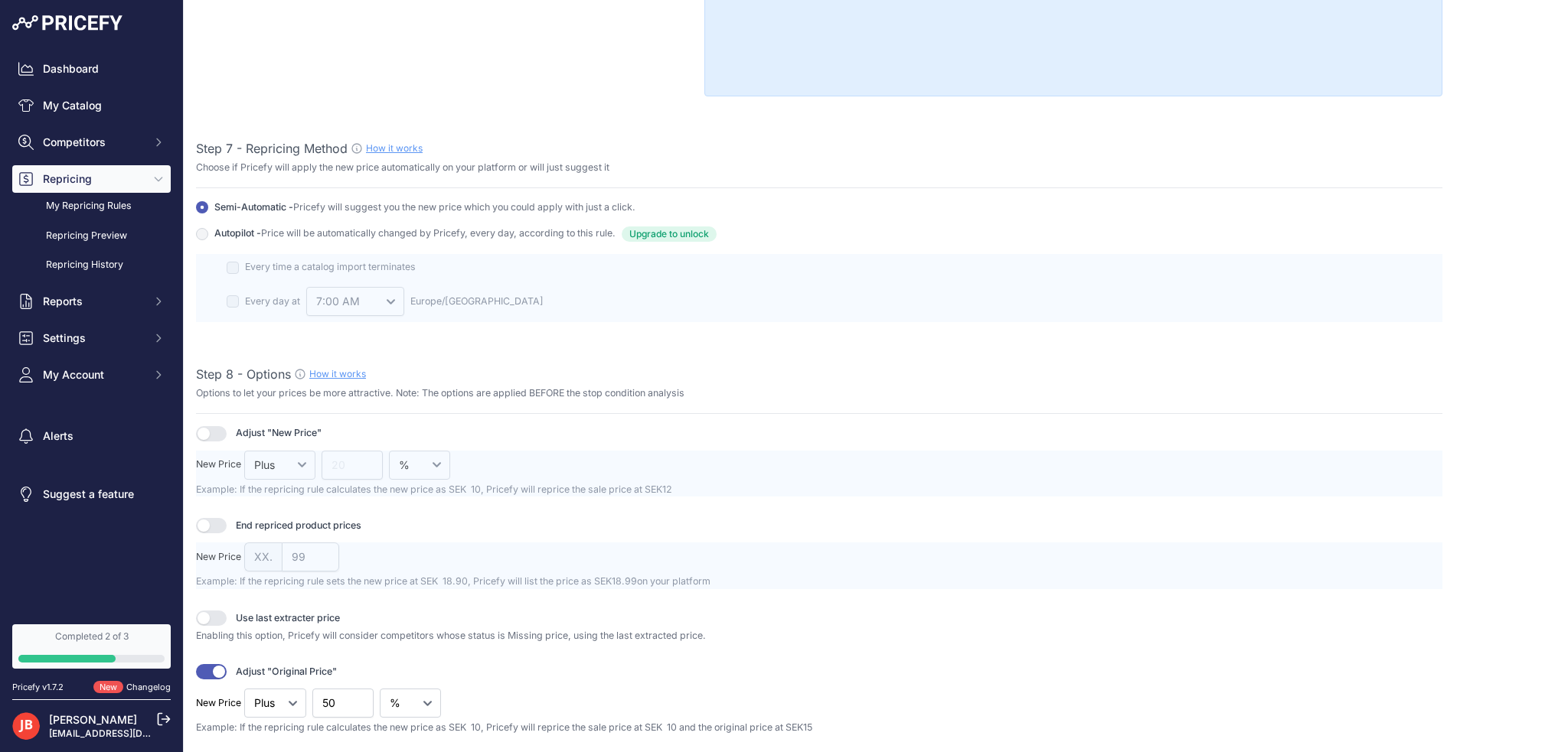
click at [225, 427] on button "button" at bounding box center [211, 434] width 31 height 15
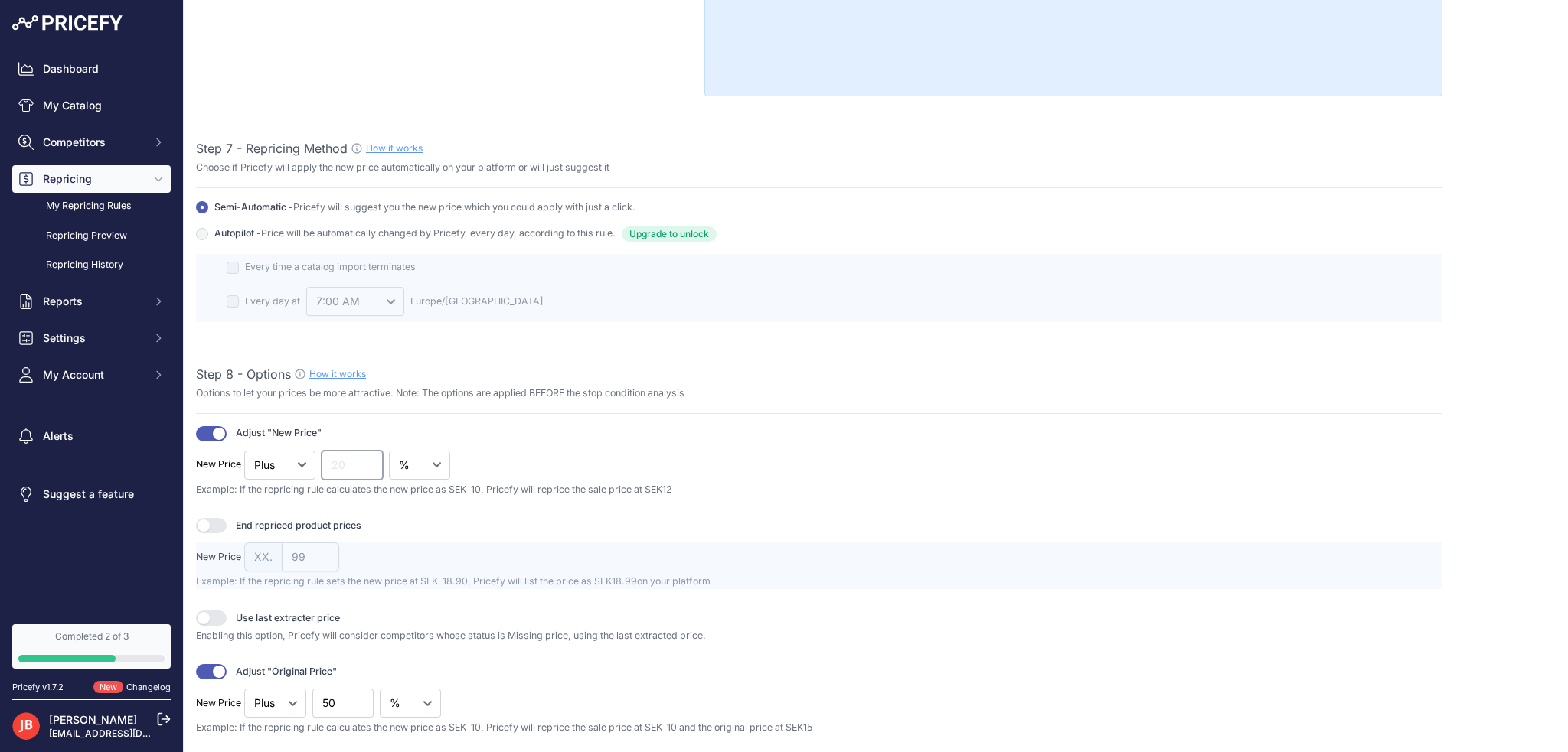
click at [353, 456] on input "number" at bounding box center [353, 466] width 62 height 29
click at [432, 456] on select "% SEK" at bounding box center [420, 466] width 62 height 29
select select "fixed"
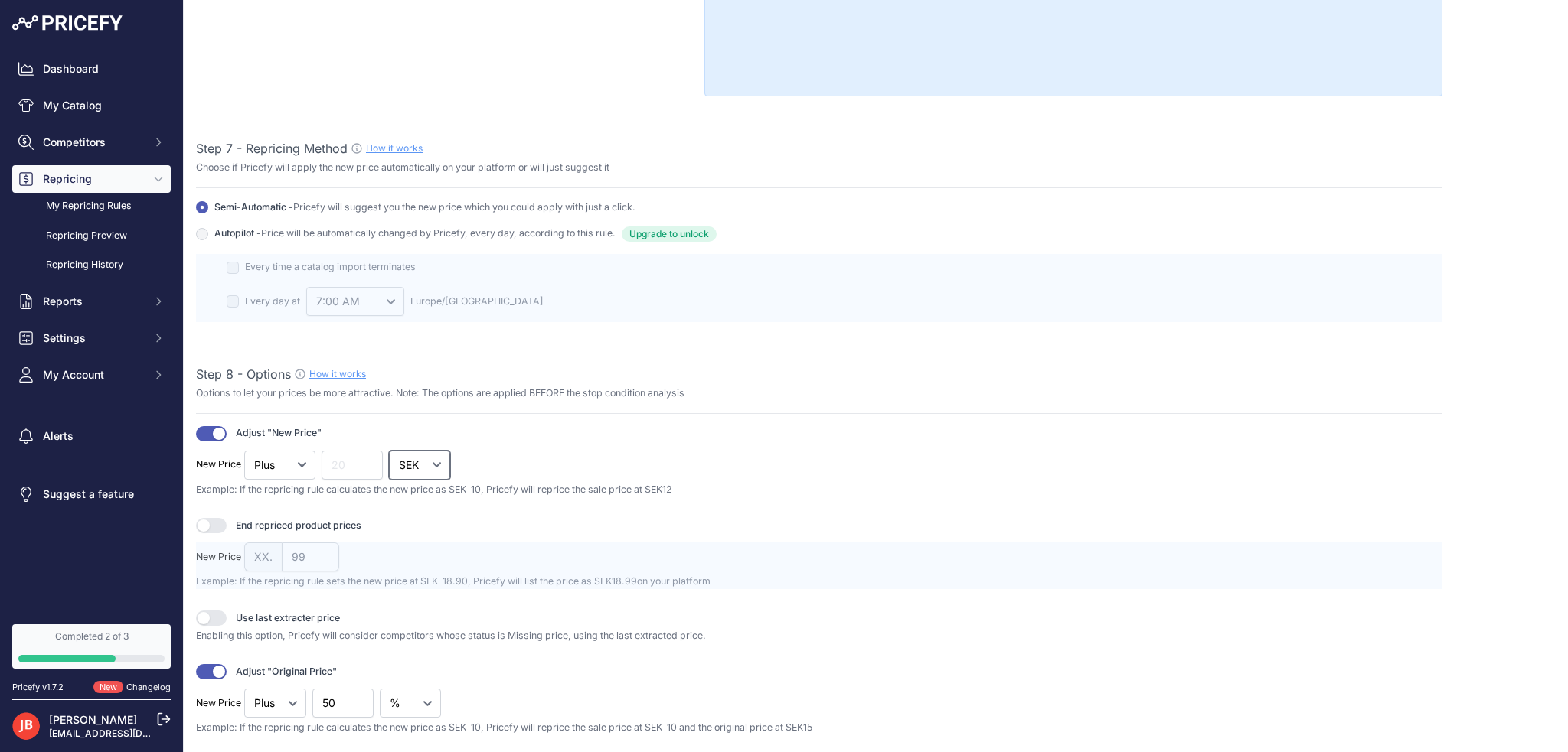
click at [390, 451] on select "% SEK" at bounding box center [420, 466] width 62 height 29
click at [217, 429] on button "button" at bounding box center [211, 434] width 31 height 15
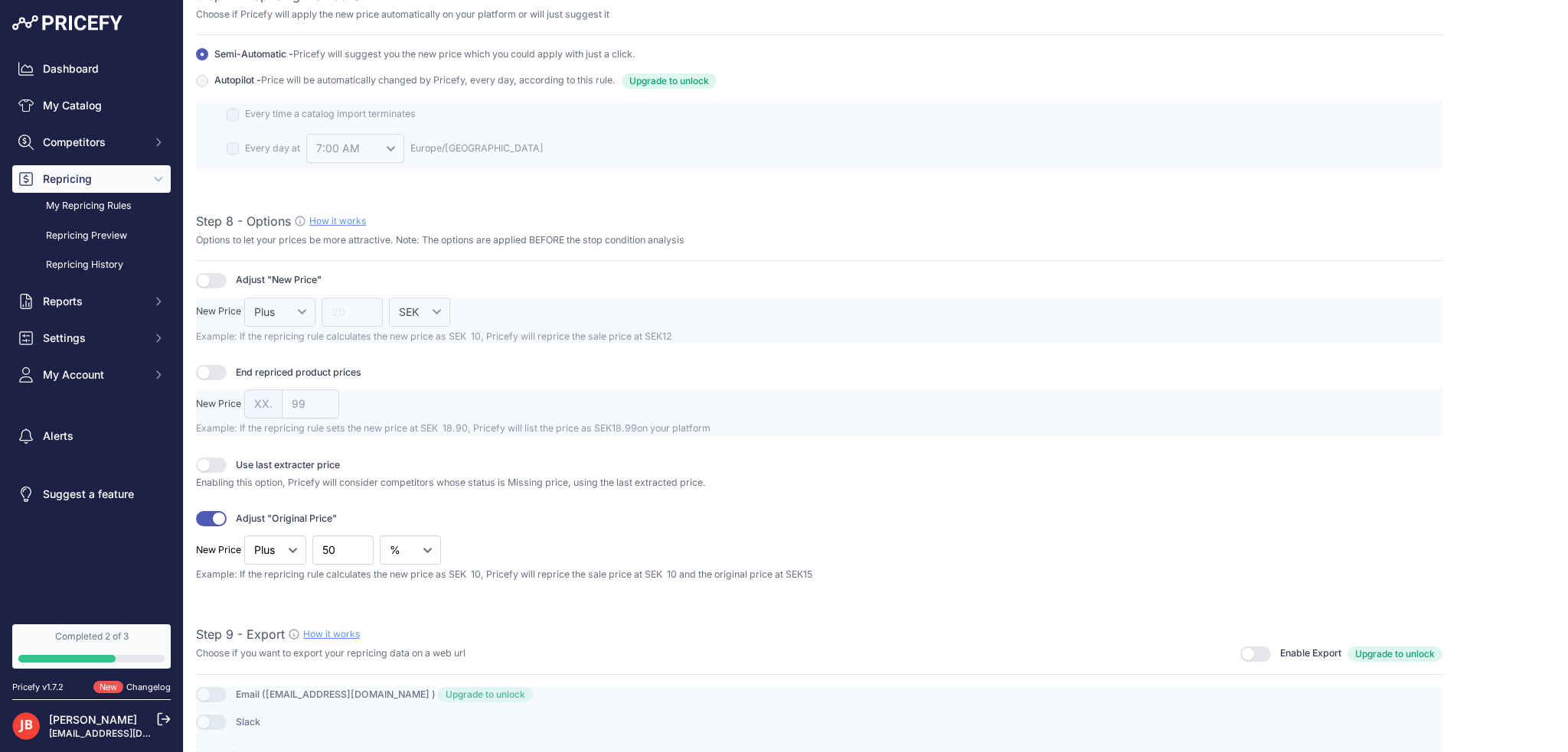
scroll to position [1929, 0]
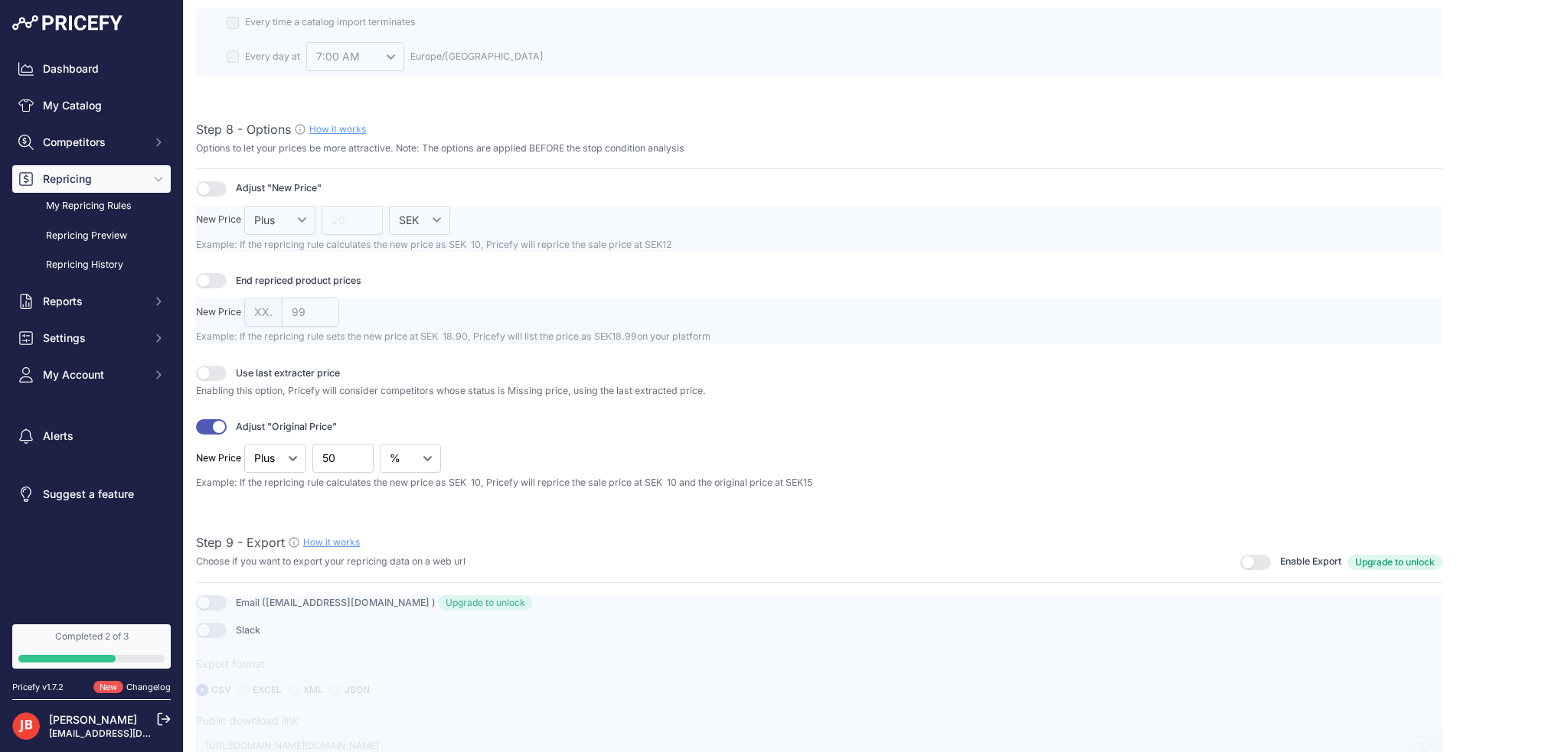
click at [221, 424] on button "button" at bounding box center [211, 427] width 31 height 15
click at [219, 595] on div at bounding box center [818, 678] width 1246 height 165
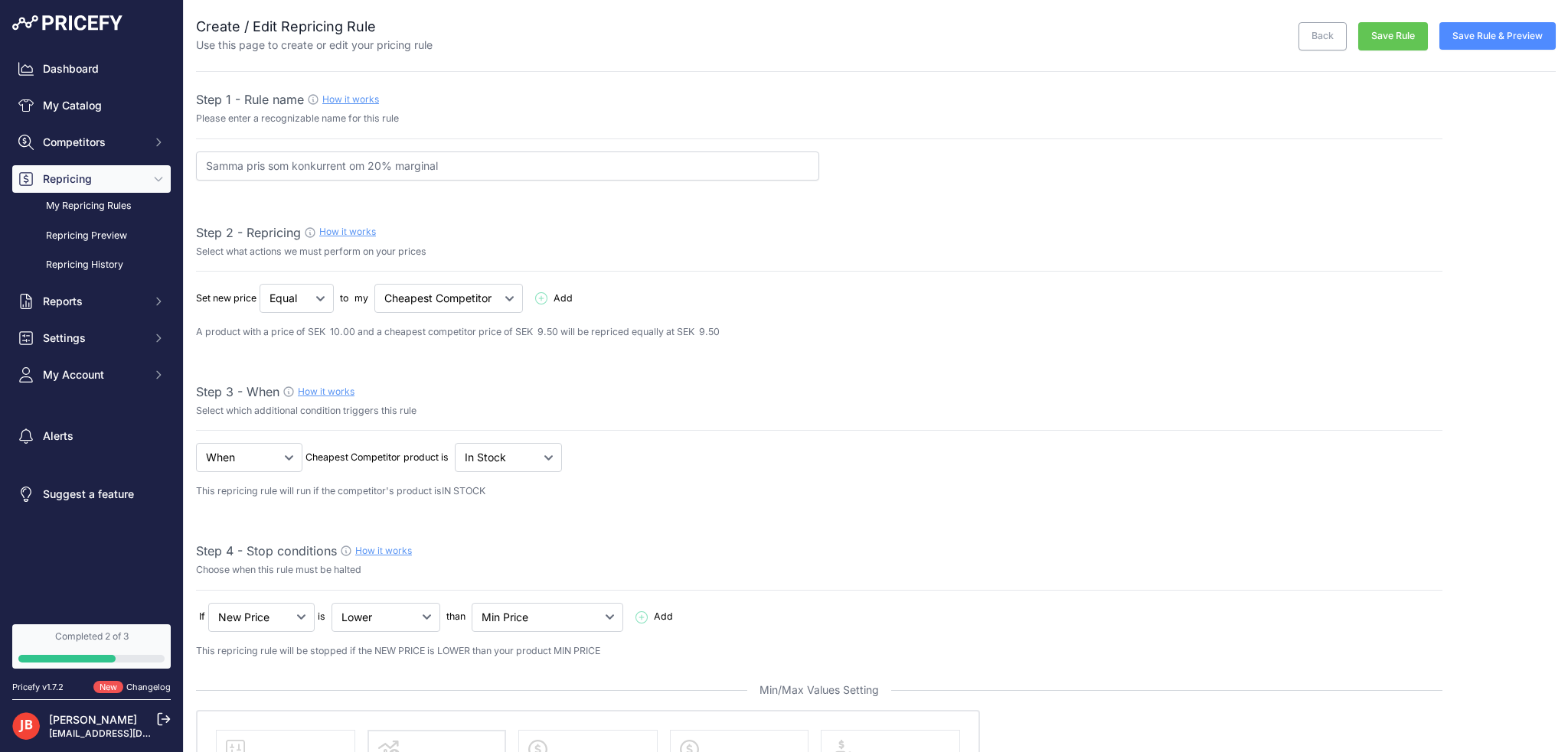
scroll to position [0, 0]
click at [94, 199] on link "My Repricing Rules" at bounding box center [92, 207] width 159 height 27
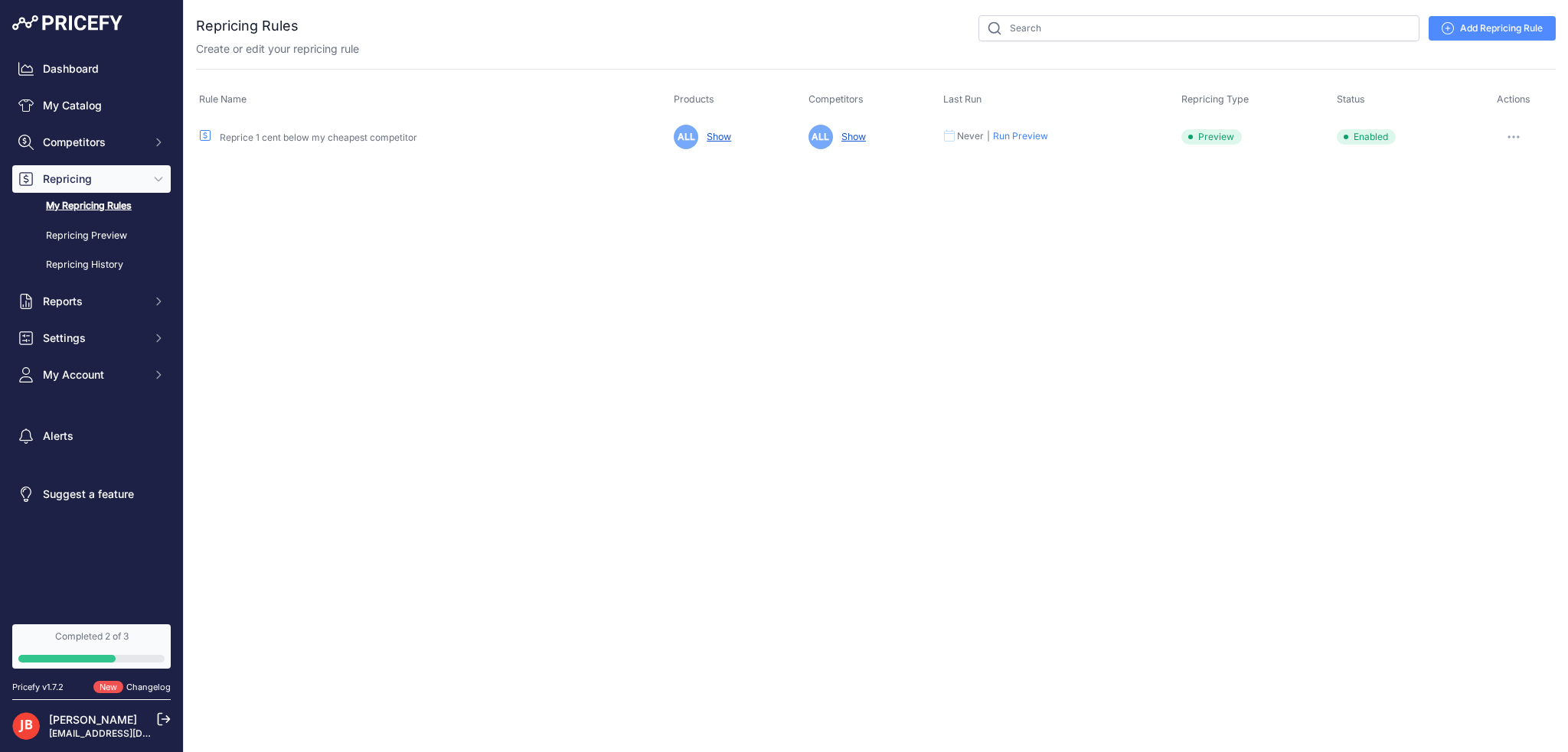
click at [1517, 140] on button "button" at bounding box center [1514, 137] width 31 height 22
click at [1496, 245] on button "Disable" at bounding box center [1504, 242] width 98 height 24
click at [84, 238] on link "Repricing Preview" at bounding box center [92, 236] width 159 height 27
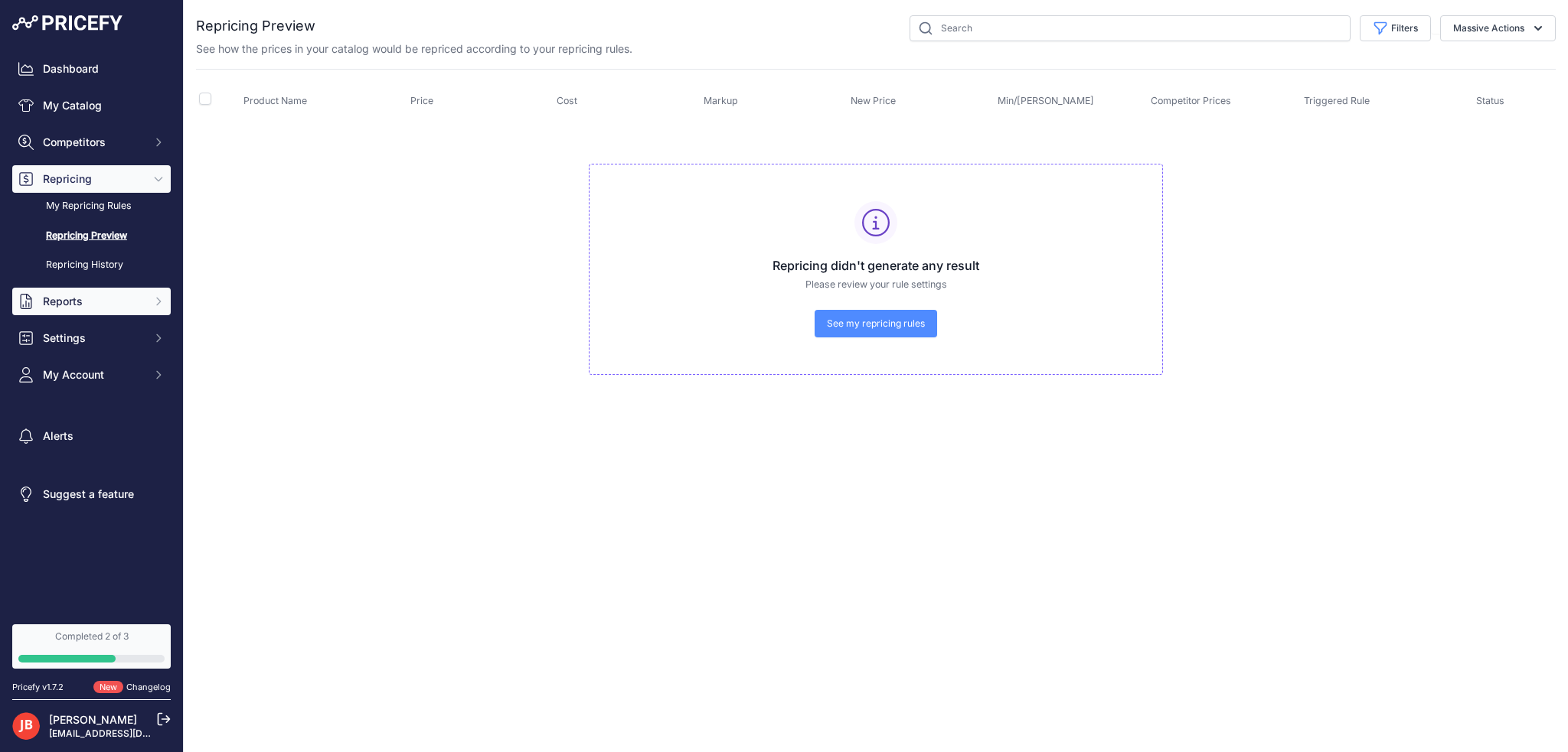
click at [82, 294] on span "Reports" at bounding box center [92, 301] width 101 height 15
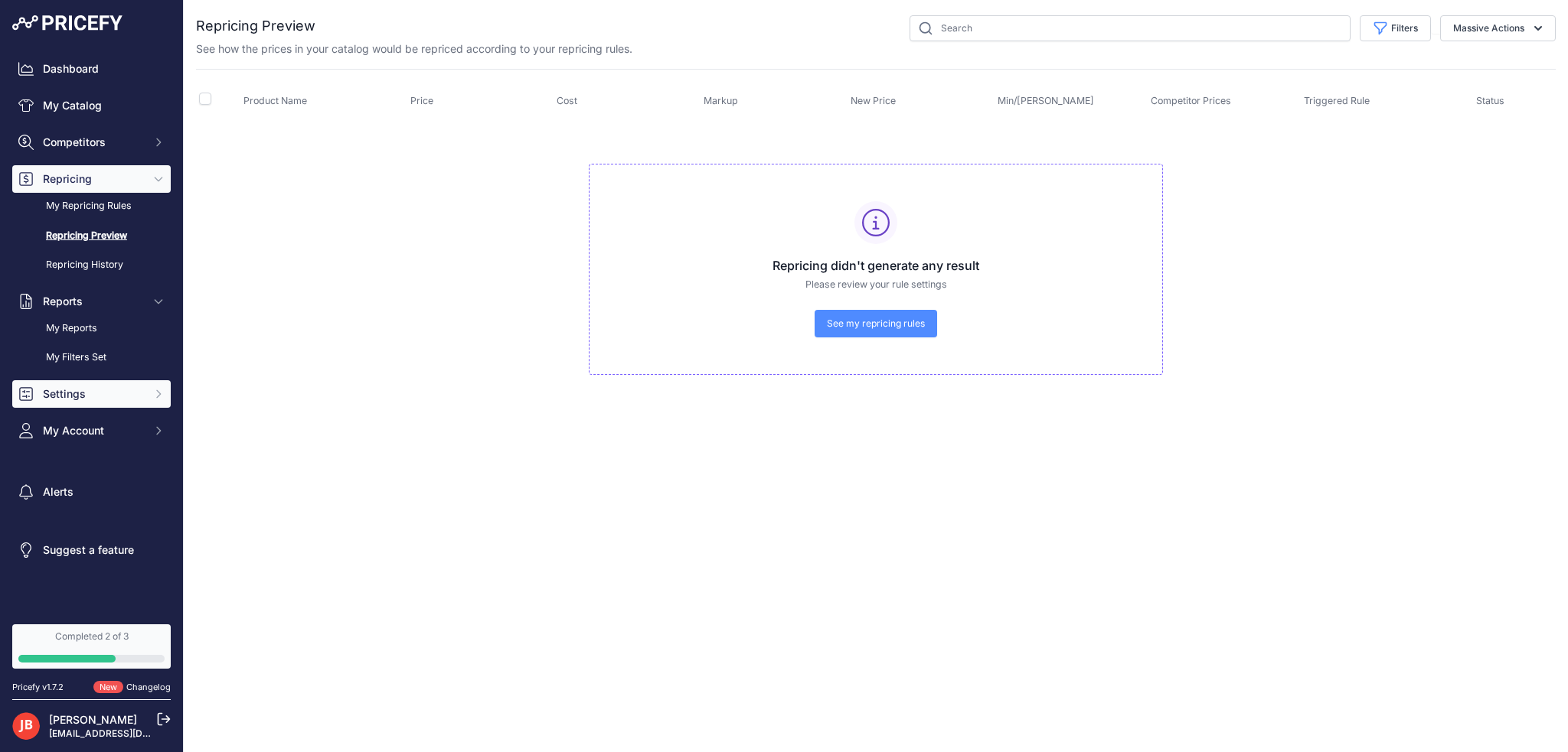
click at [82, 407] on button "Settings" at bounding box center [92, 394] width 159 height 27
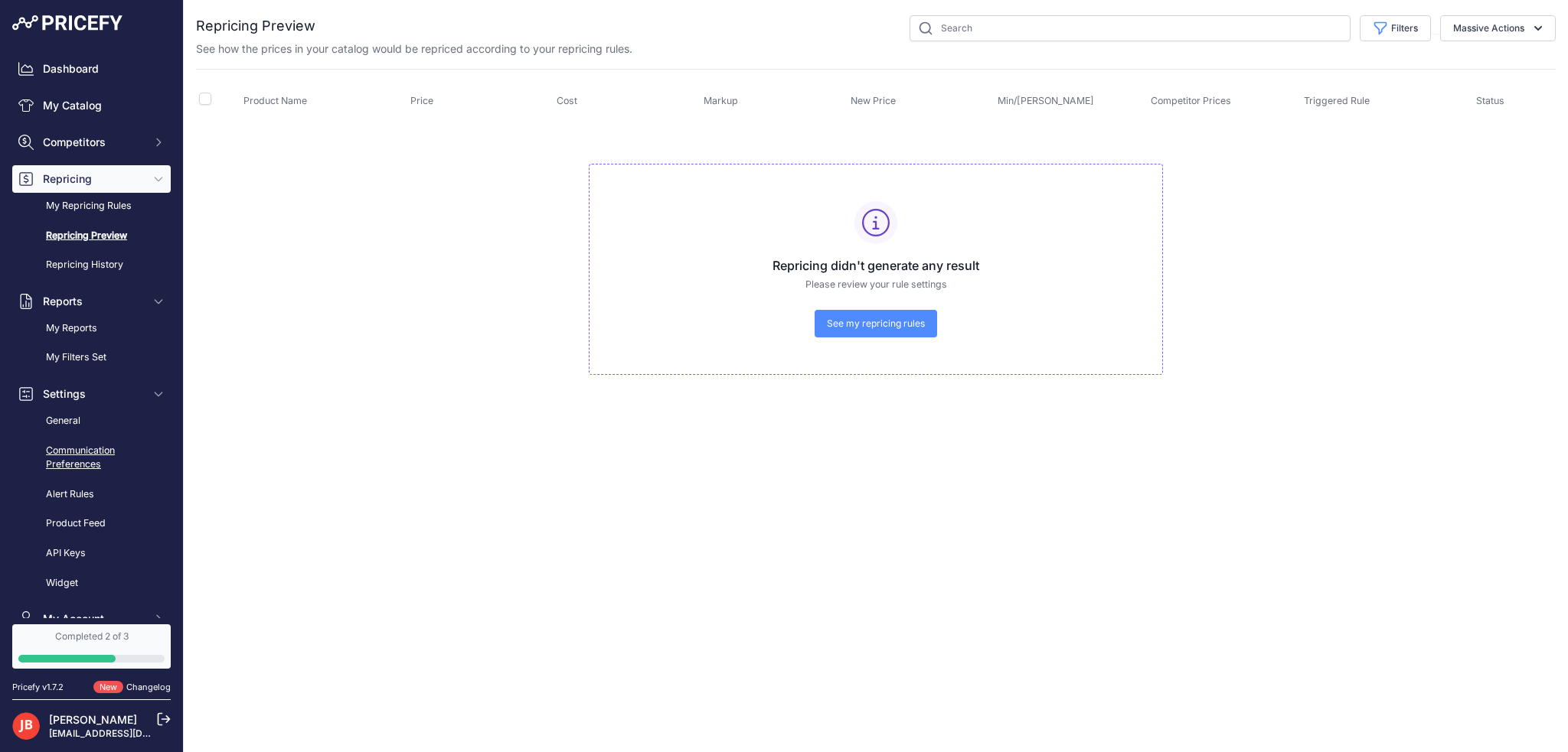
scroll to position [146, 0]
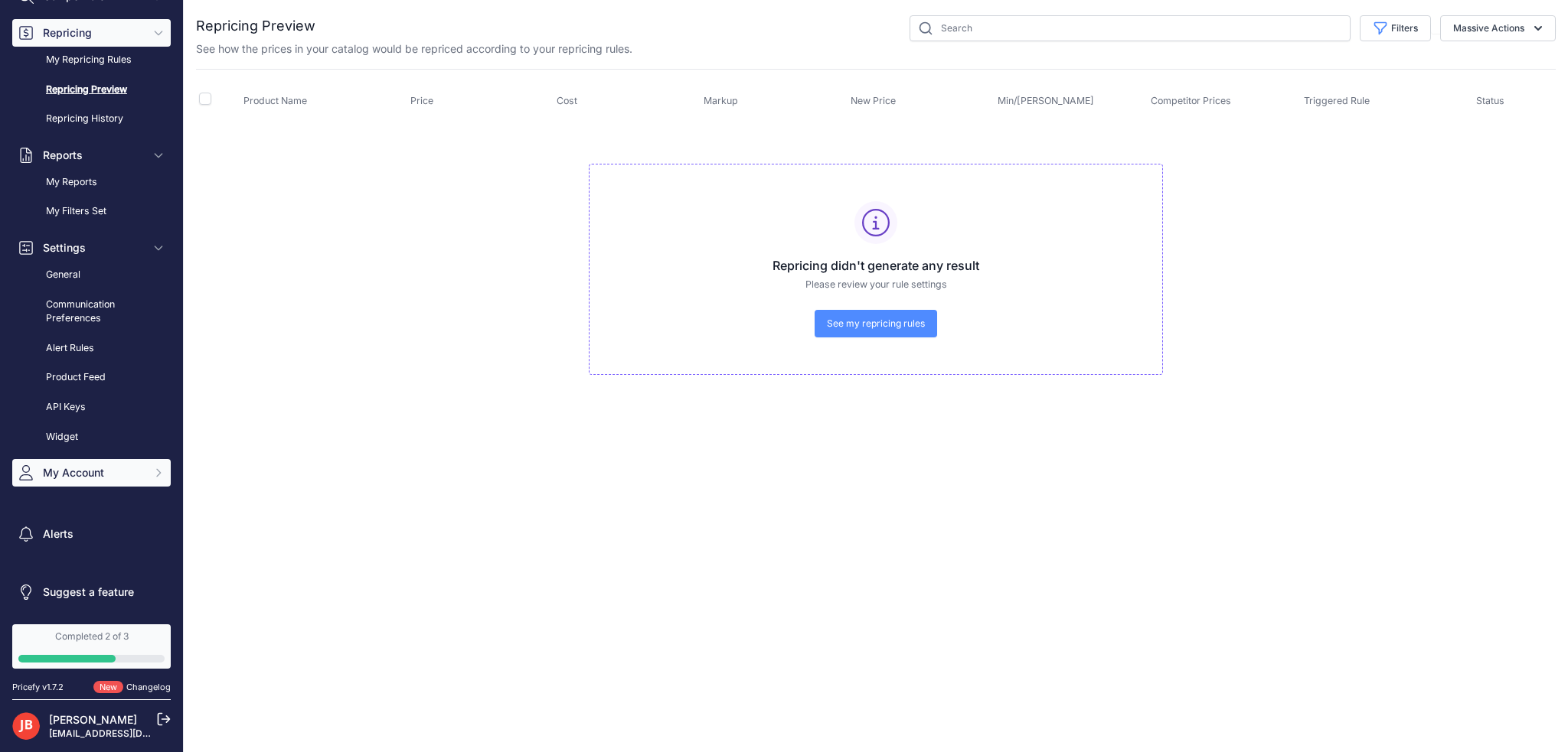
click at [102, 477] on span "My Account" at bounding box center [92, 473] width 101 height 15
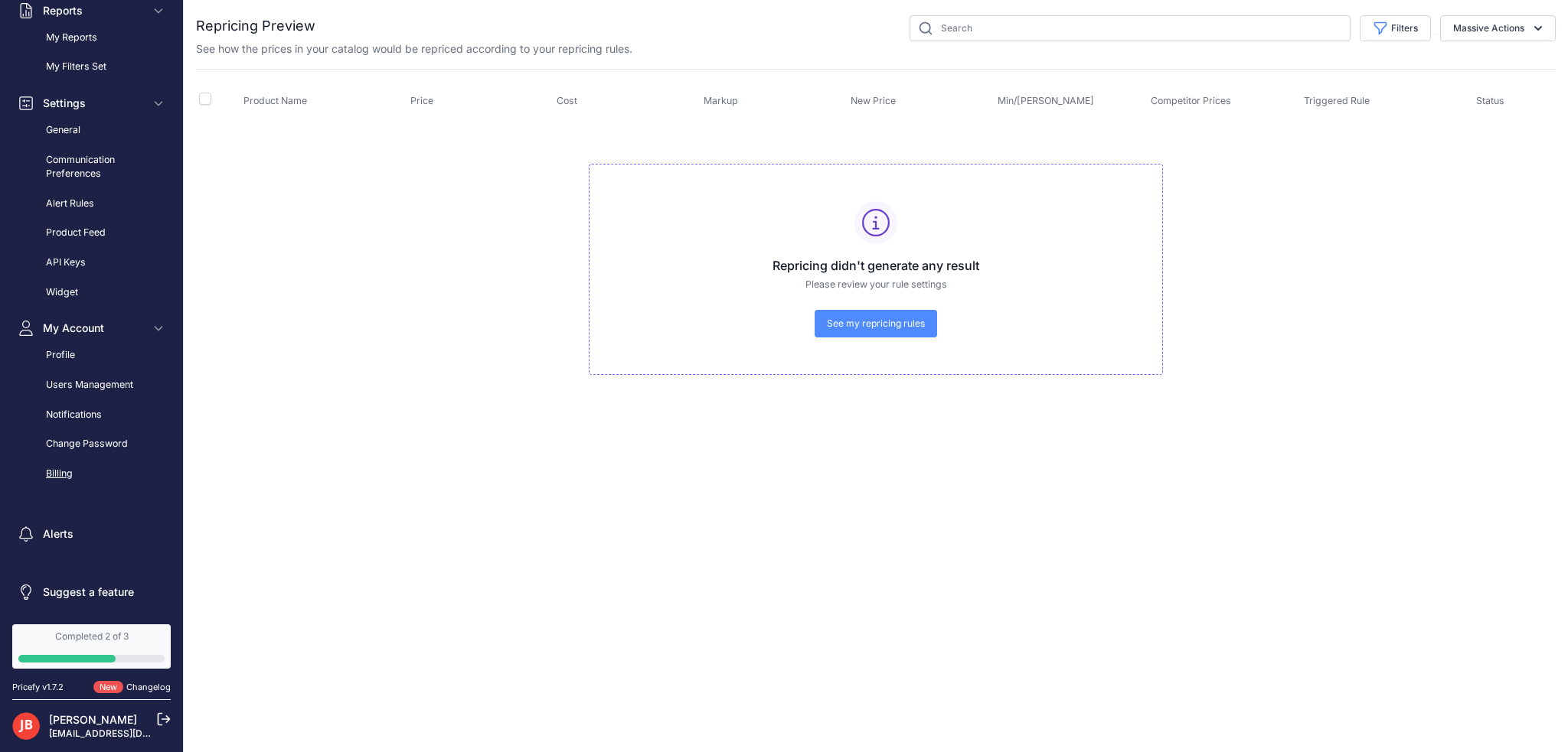
scroll to position [0, 0]
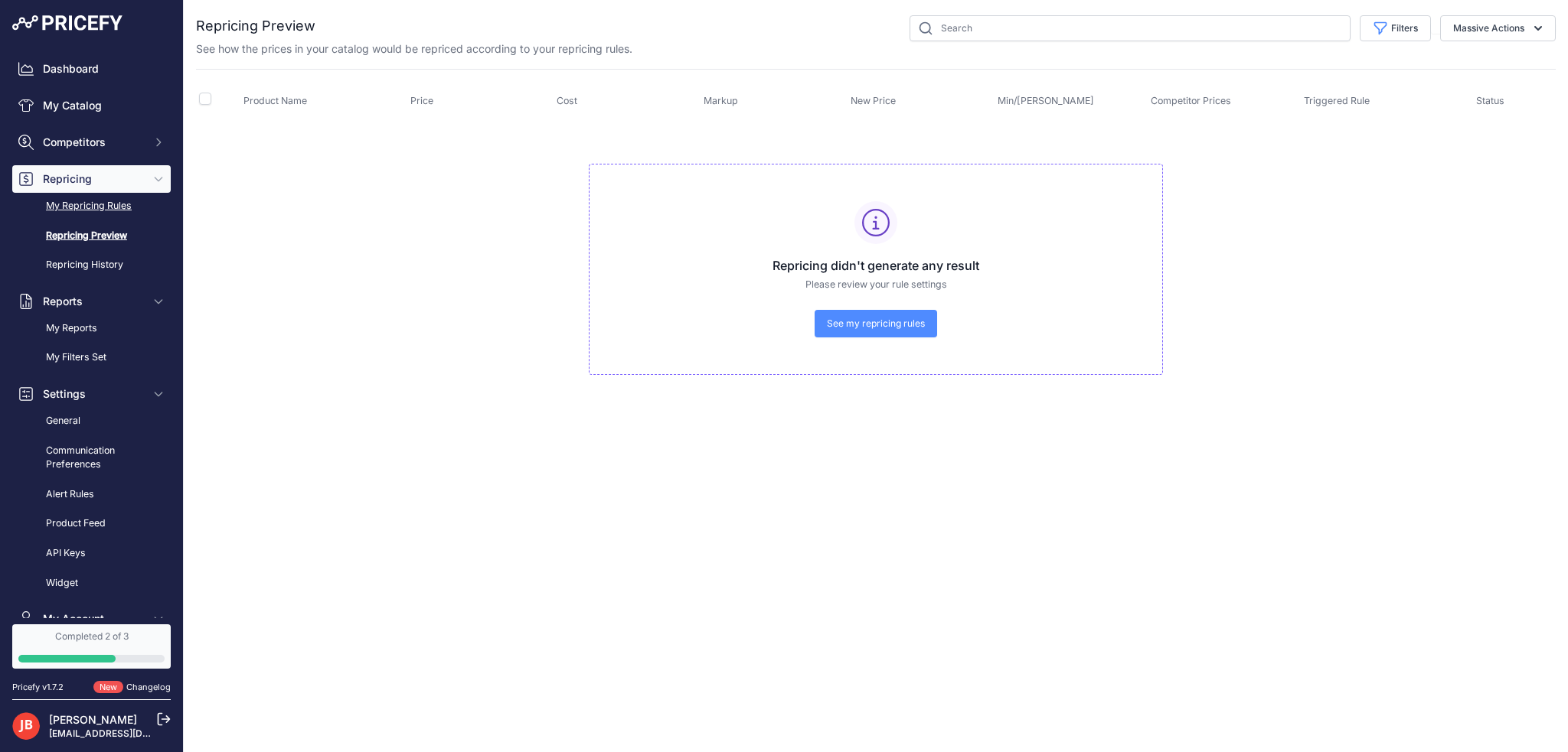
click at [83, 205] on link "My Repricing Rules" at bounding box center [92, 207] width 159 height 27
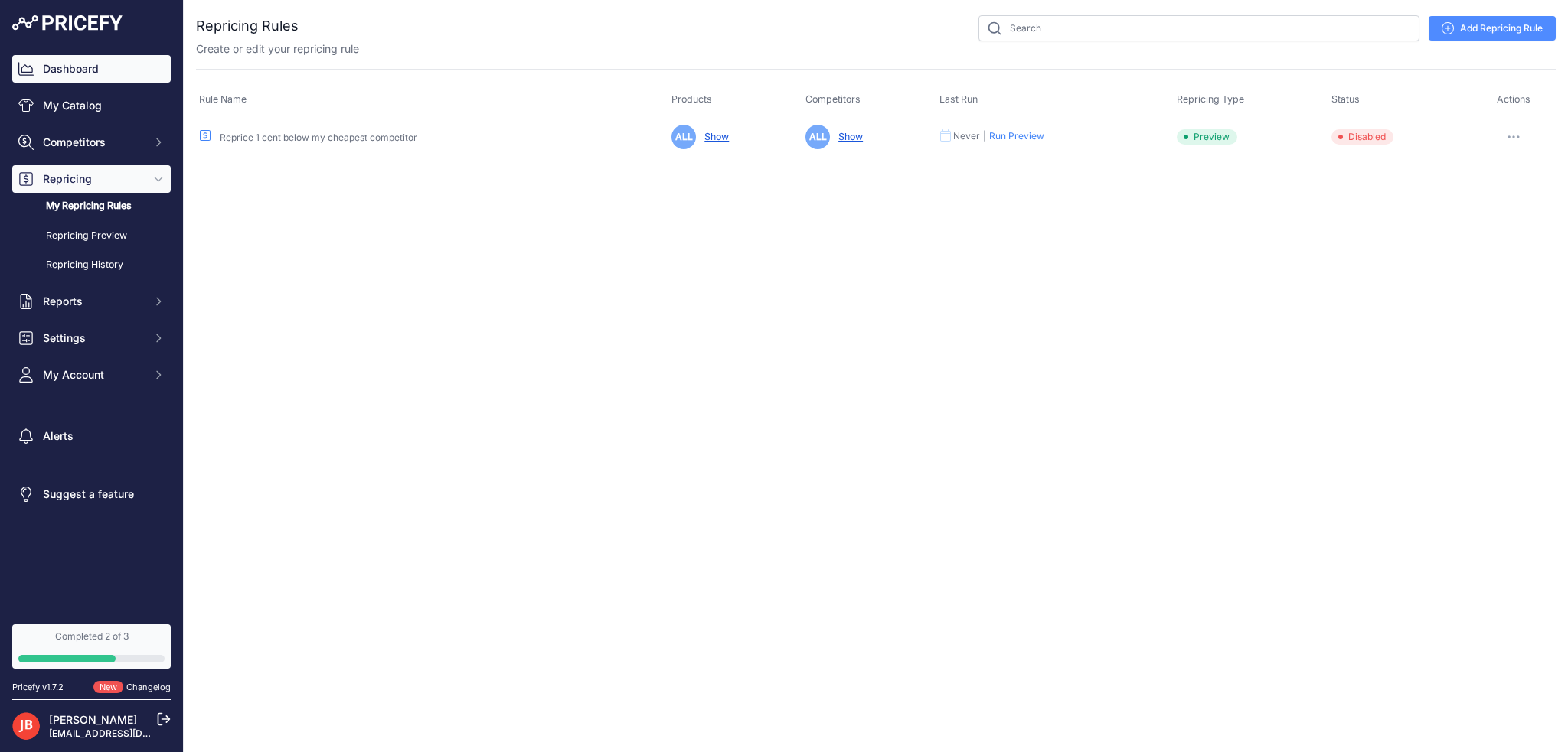
click at [71, 64] on link "Dashboard" at bounding box center [92, 69] width 159 height 27
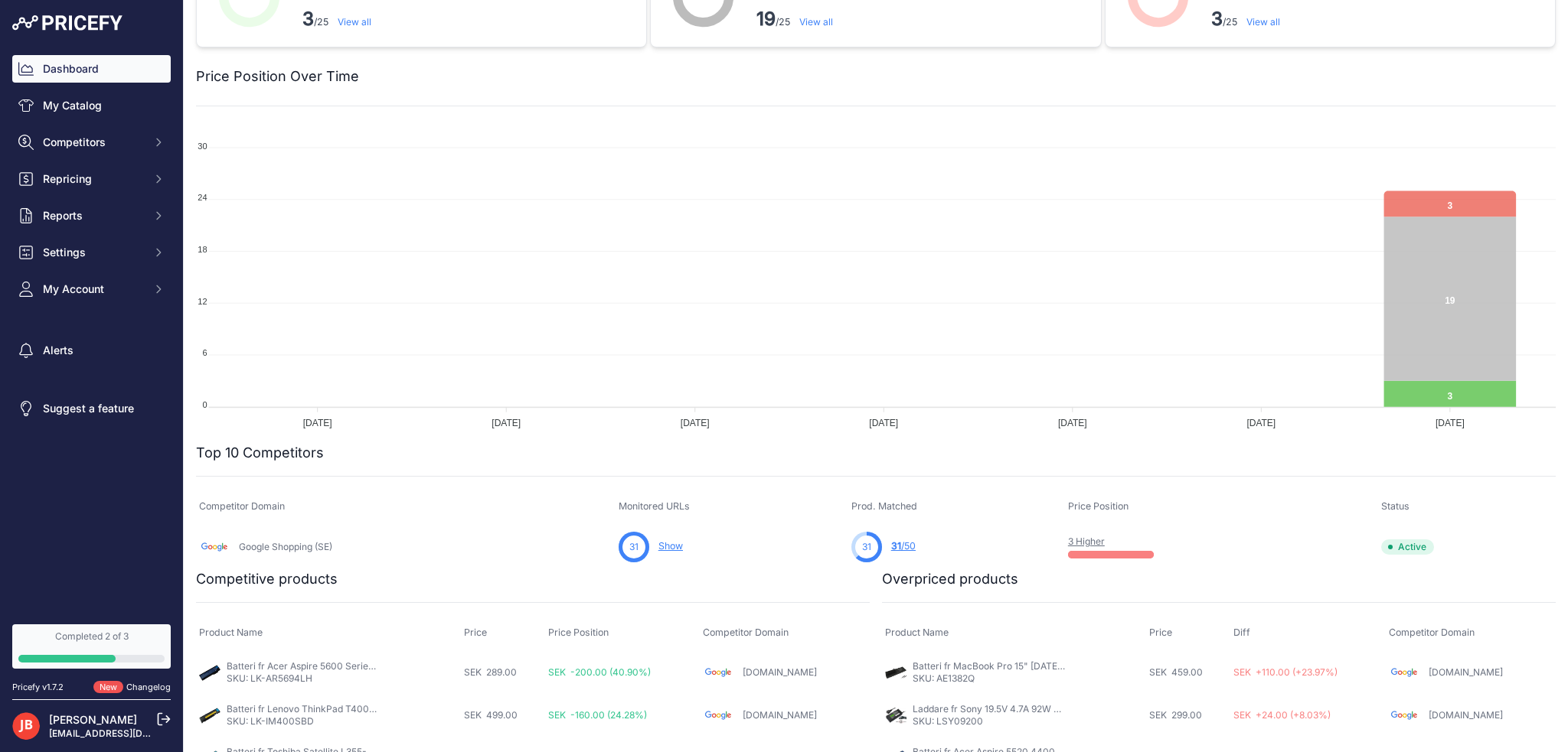
scroll to position [91, 0]
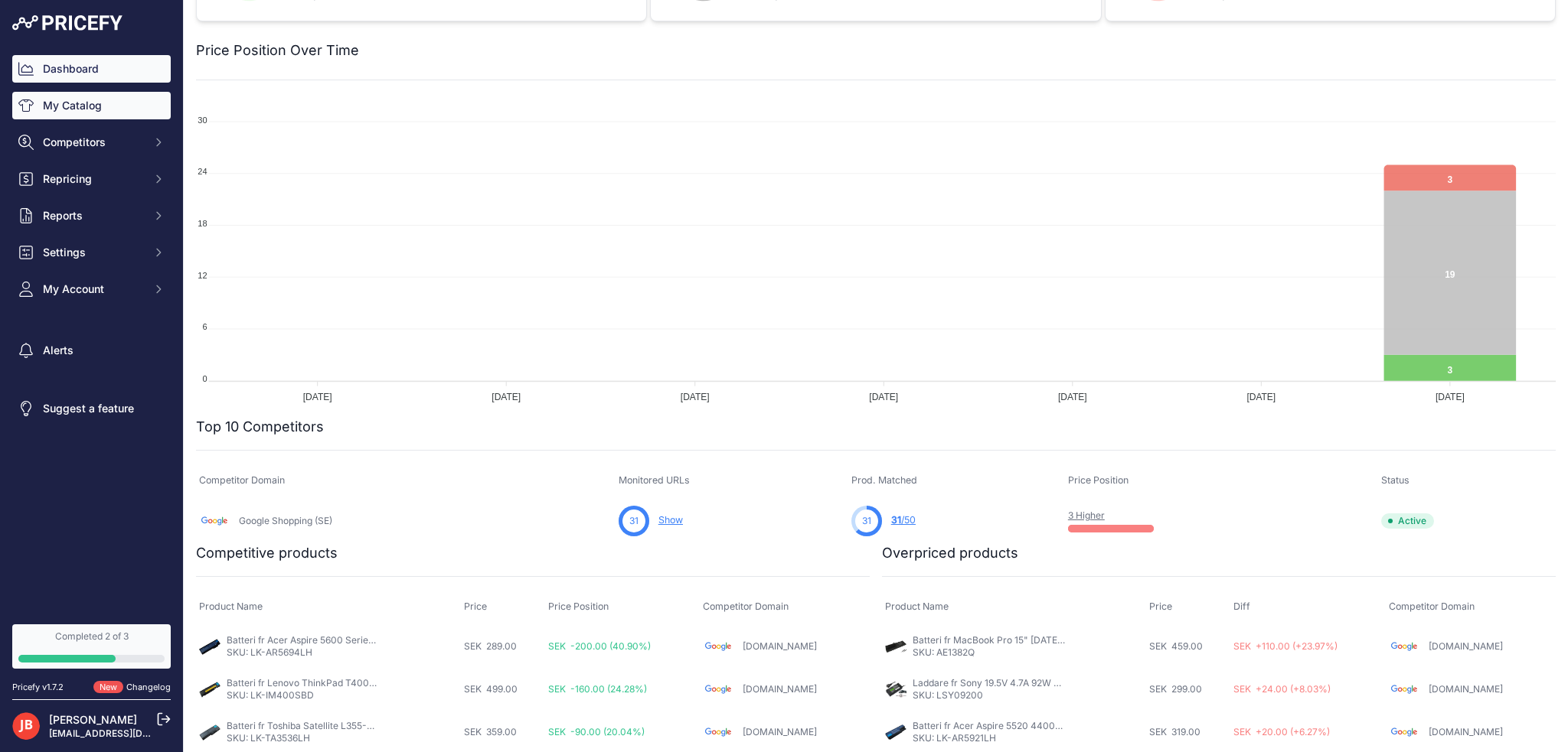
click at [82, 106] on link "My Catalog" at bounding box center [92, 105] width 159 height 27
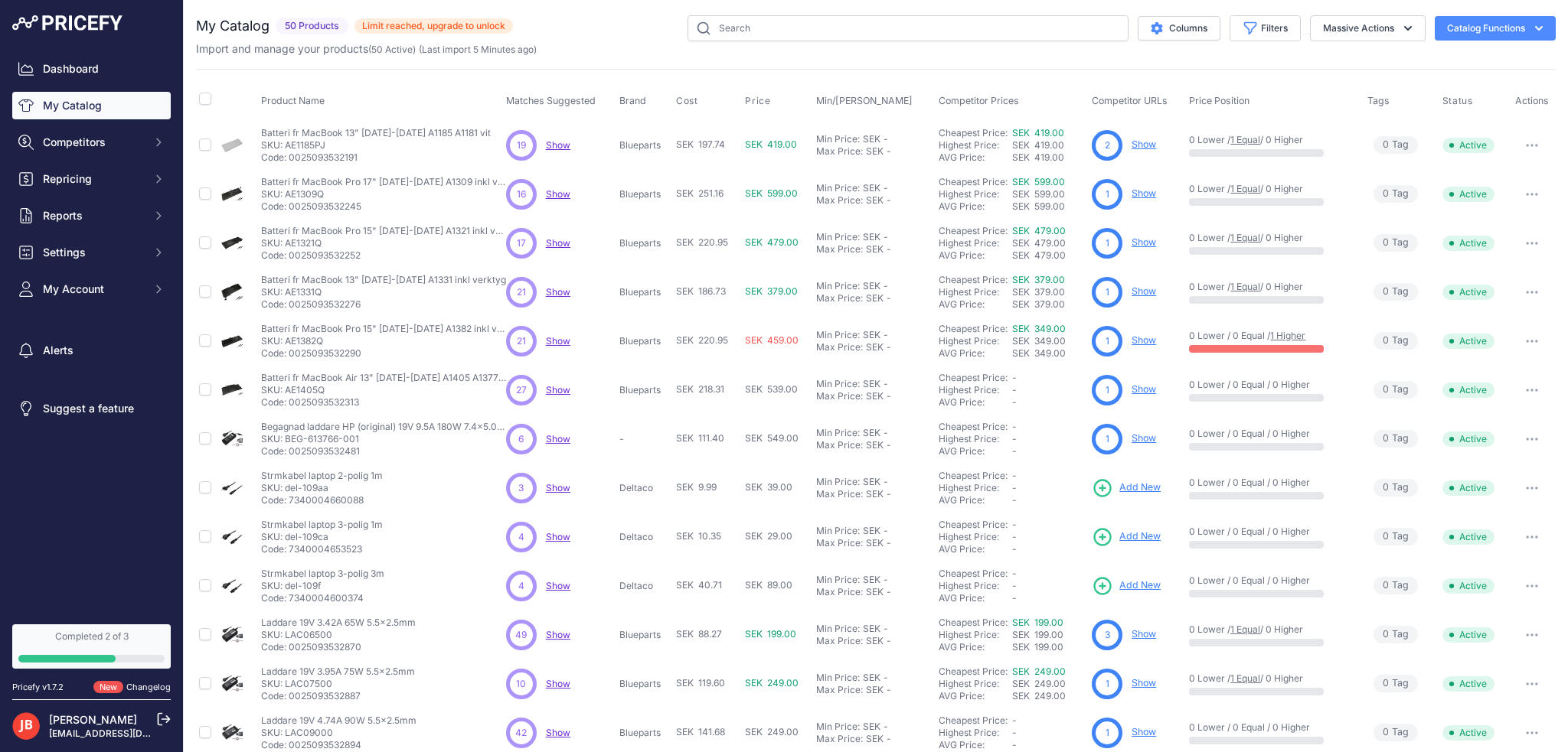
click at [1142, 342] on link "Show" at bounding box center [1144, 340] width 24 height 12
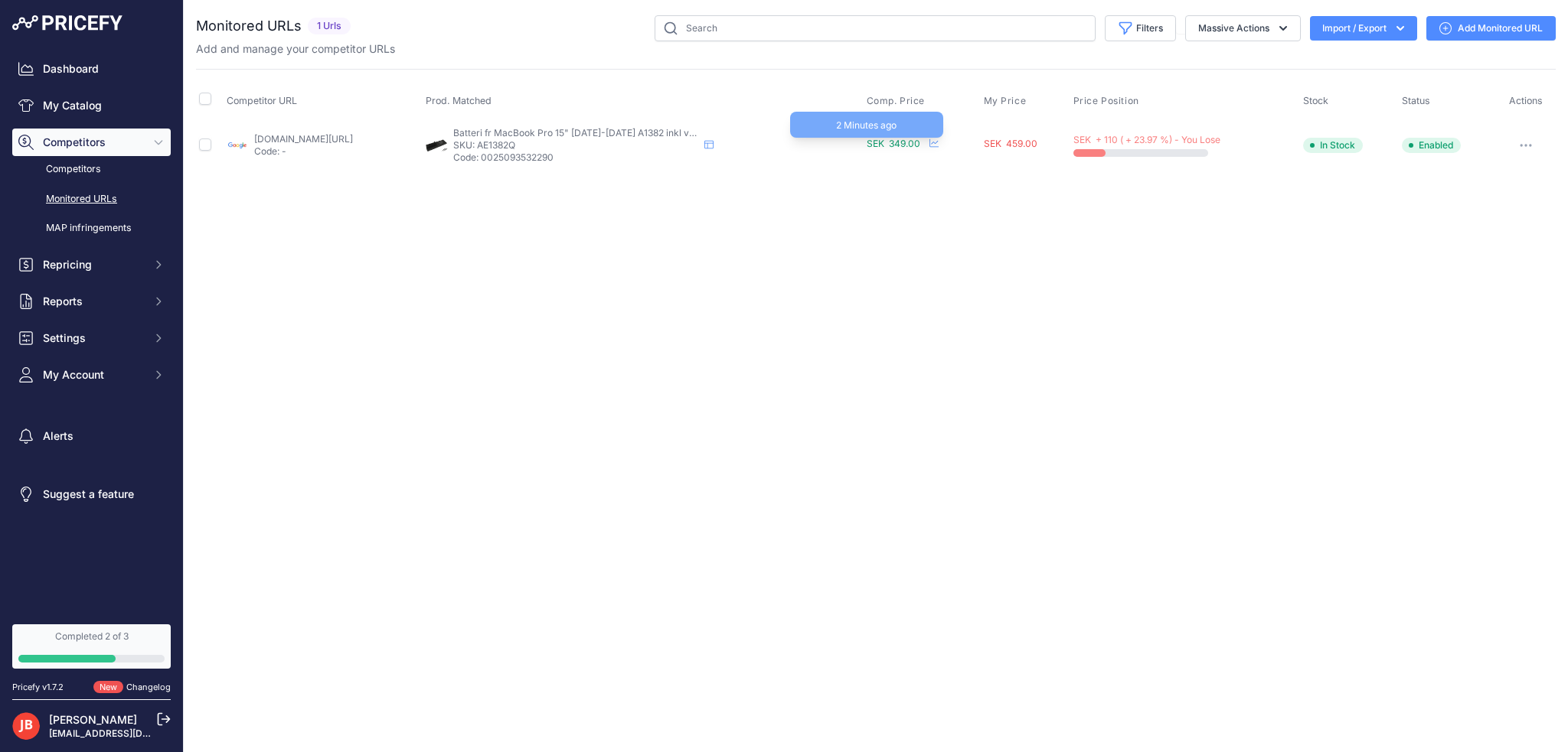
click at [920, 140] on span "SEK 349.00" at bounding box center [893, 143] width 53 height 12
click at [1526, 152] on button "button" at bounding box center [1526, 146] width 31 height 22
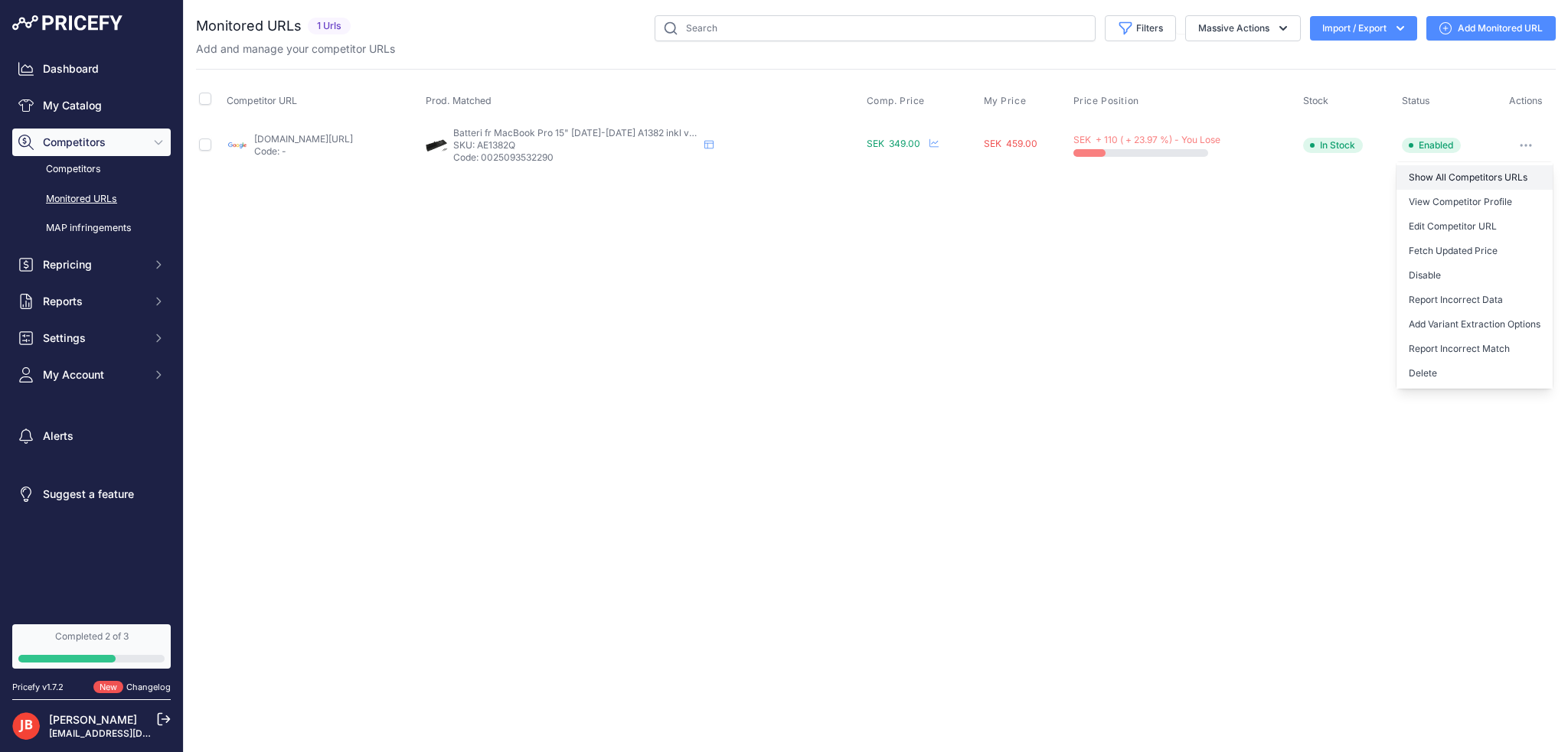
click at [1507, 180] on link "Show All Competitors URLs" at bounding box center [1475, 177] width 156 height 24
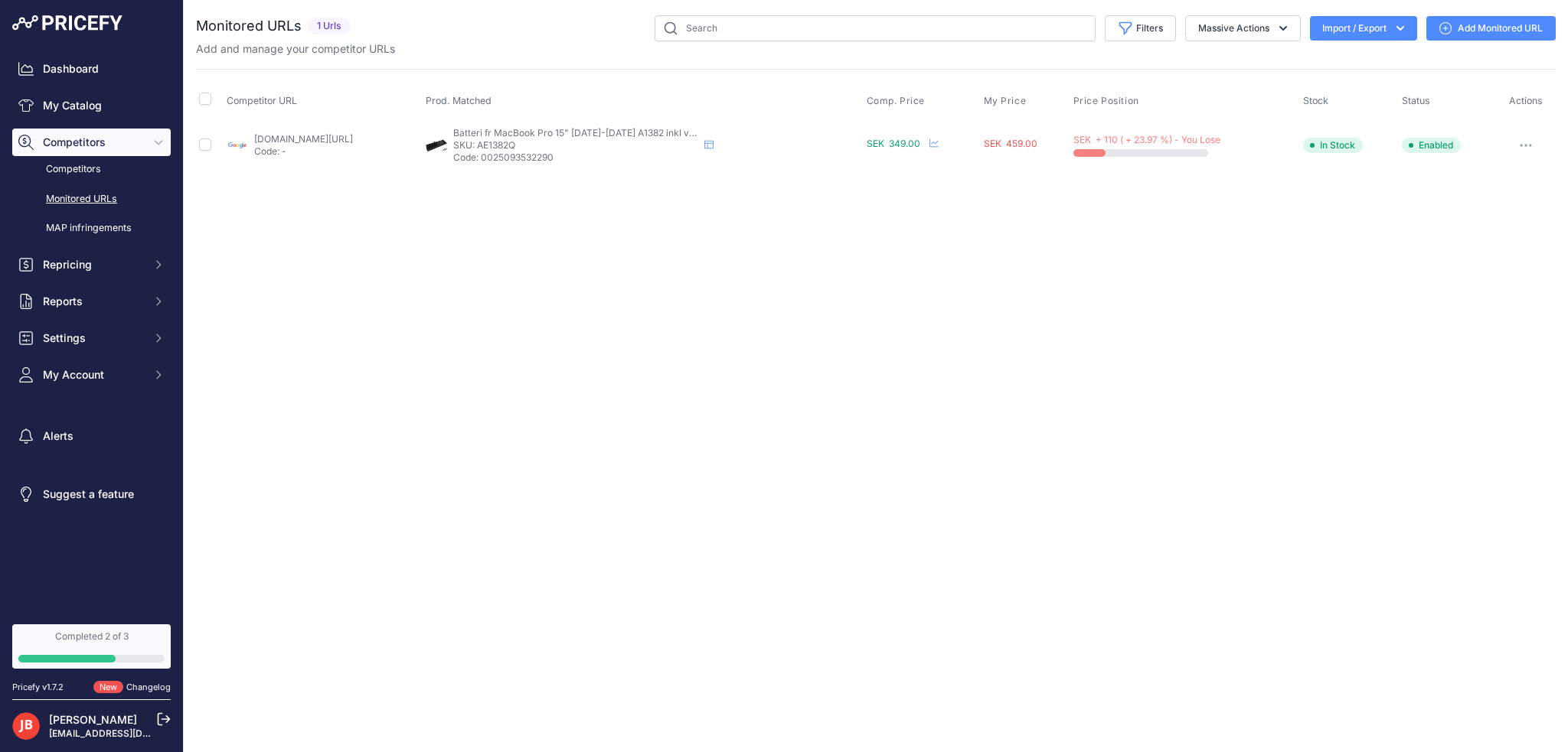
click at [56, 8] on div "Dashboard My Catalog Competitors Competitors Monitored URLs MAP infringements R…" at bounding box center [92, 309] width 183 height 619
click at [73, 381] on span "My Account" at bounding box center [92, 375] width 101 height 15
click at [85, 99] on link "My Catalog" at bounding box center [92, 105] width 159 height 27
click at [1376, 27] on button "Import / Export" at bounding box center [1363, 28] width 107 height 24
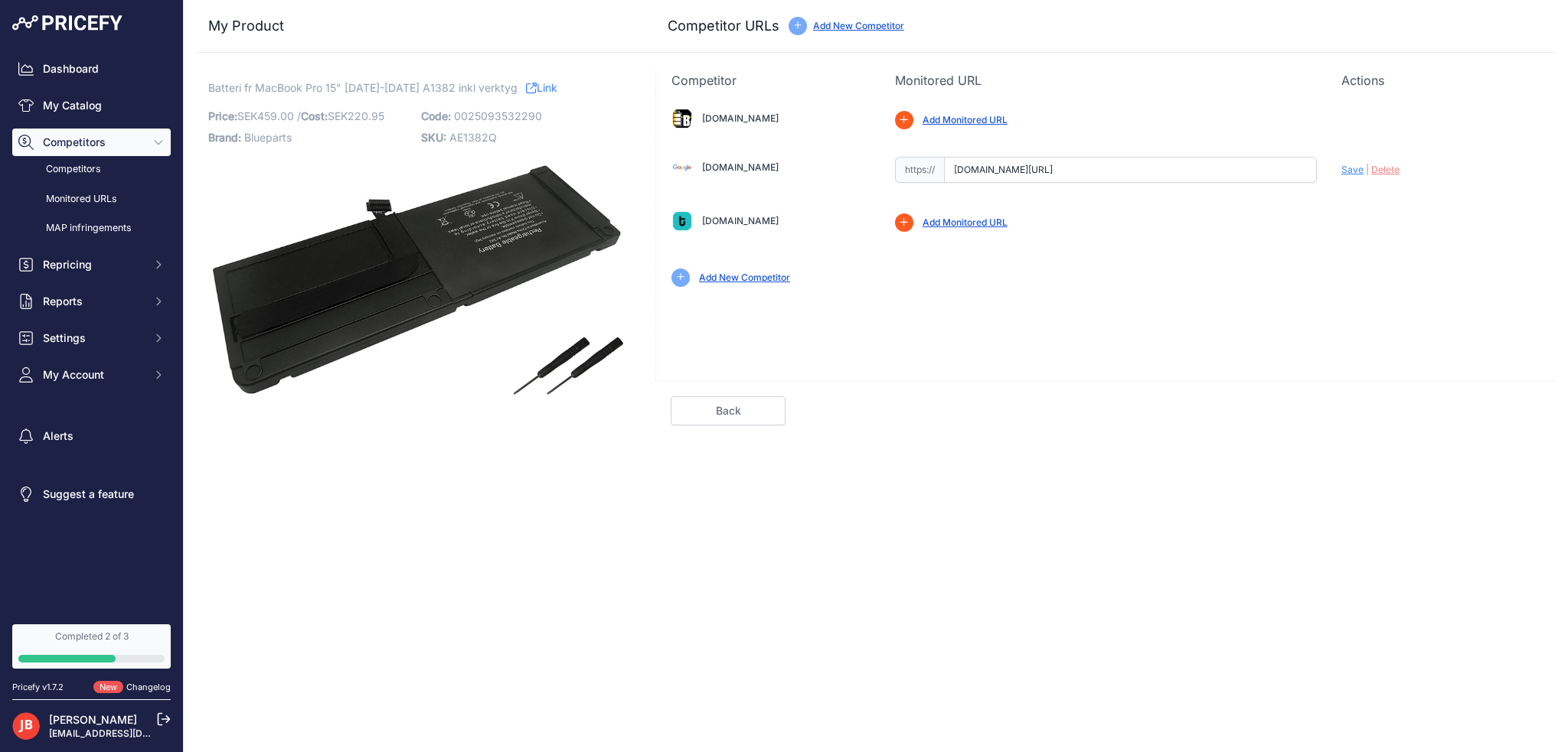
click at [1228, 167] on input "www.google.se/shopping/product/14918910753203504551?prirule_jdsnikfkfjsd=9917" at bounding box center [1131, 169] width 373 height 26
click at [73, 161] on link "Competitors" at bounding box center [92, 169] width 159 height 27
click at [73, 97] on link "My Catalog" at bounding box center [92, 105] width 159 height 27
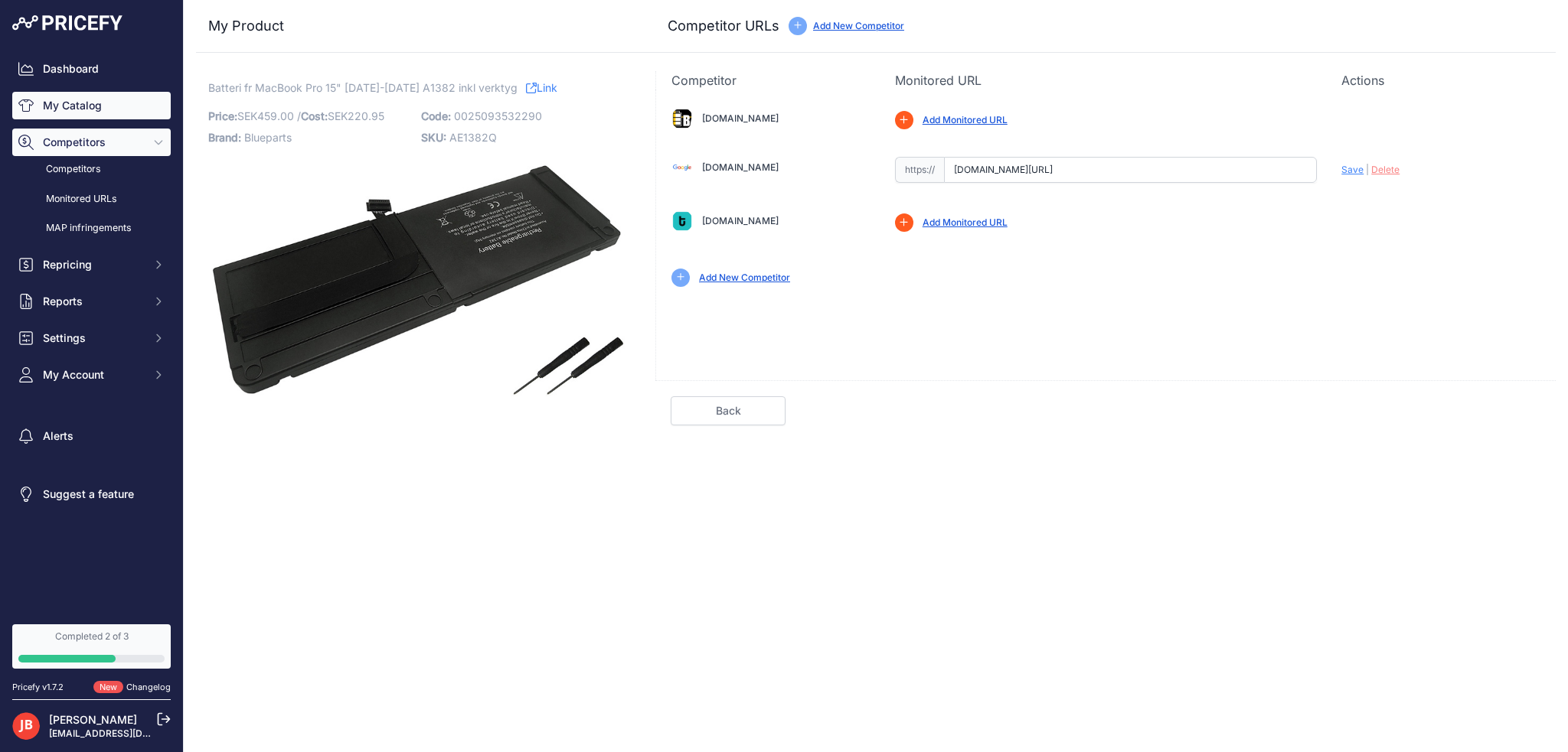
click at [98, 106] on link "My Catalog" at bounding box center [92, 105] width 159 height 27
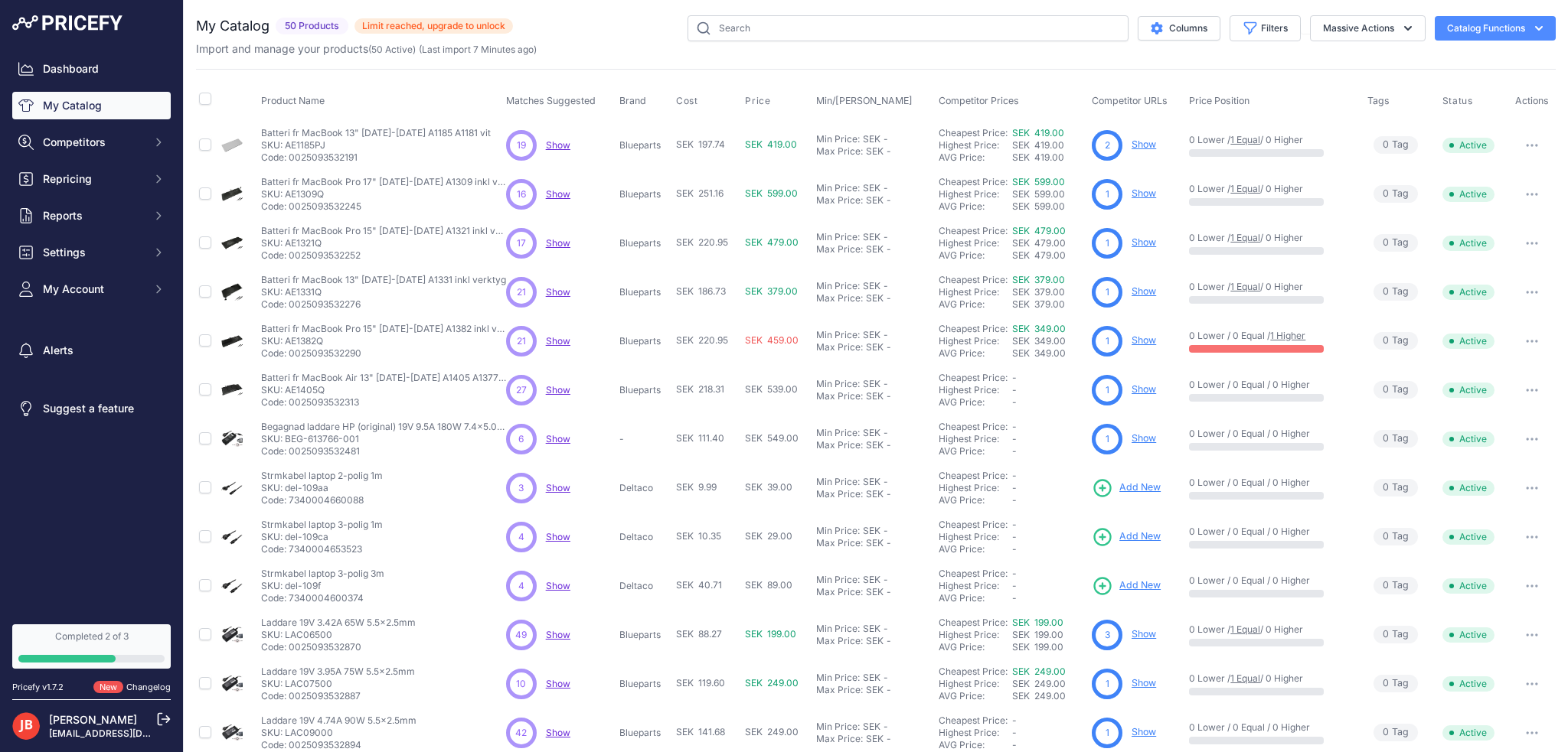
click at [1138, 140] on link "Show" at bounding box center [1144, 144] width 24 height 12
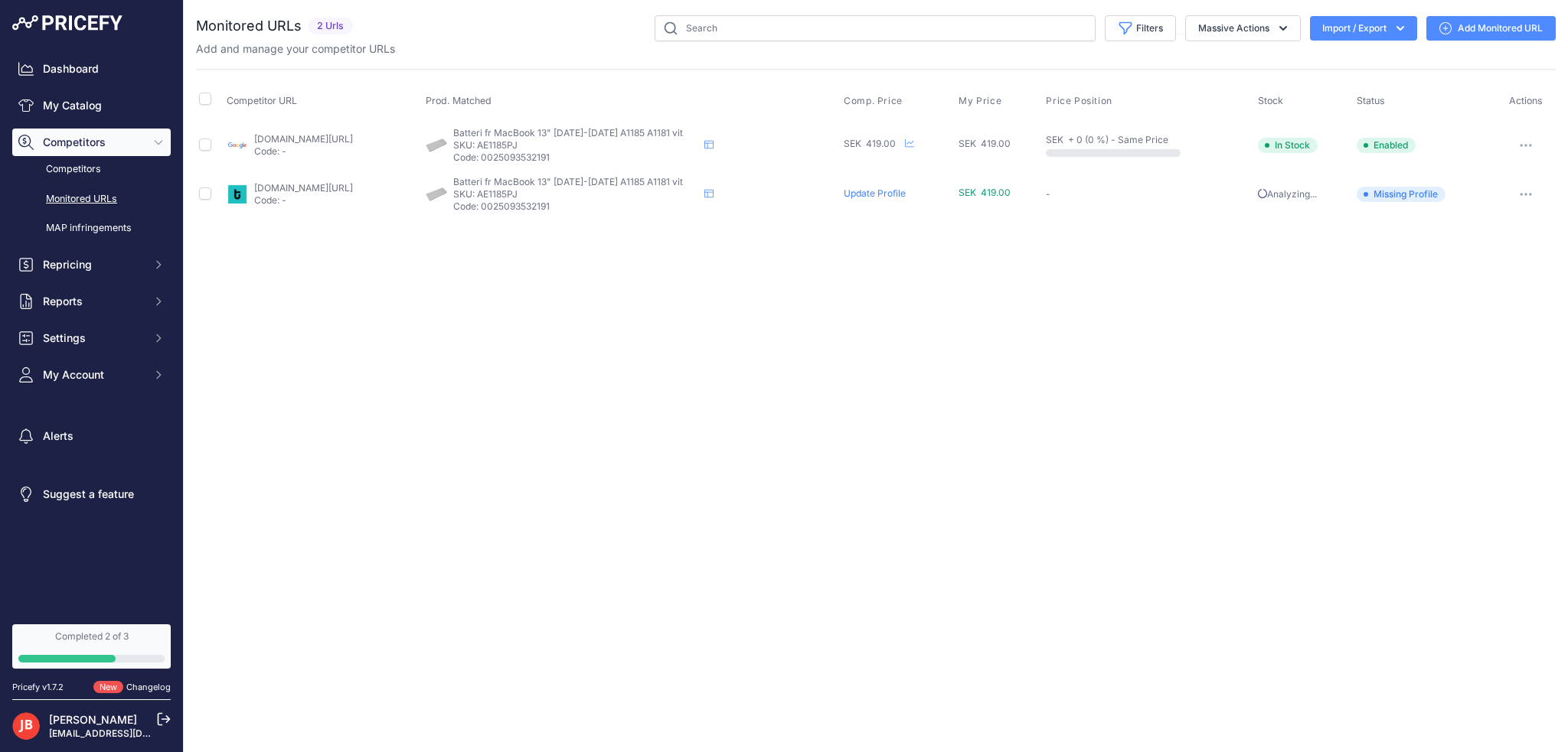
click at [304, 186] on link "teknikdelar.se/produkt/batteri-macbook-132006-2009-a1185-vit-1?prirule_jdsnikfk…" at bounding box center [303, 188] width 99 height 12
click at [57, 29] on img at bounding box center [68, 23] width 111 height 15
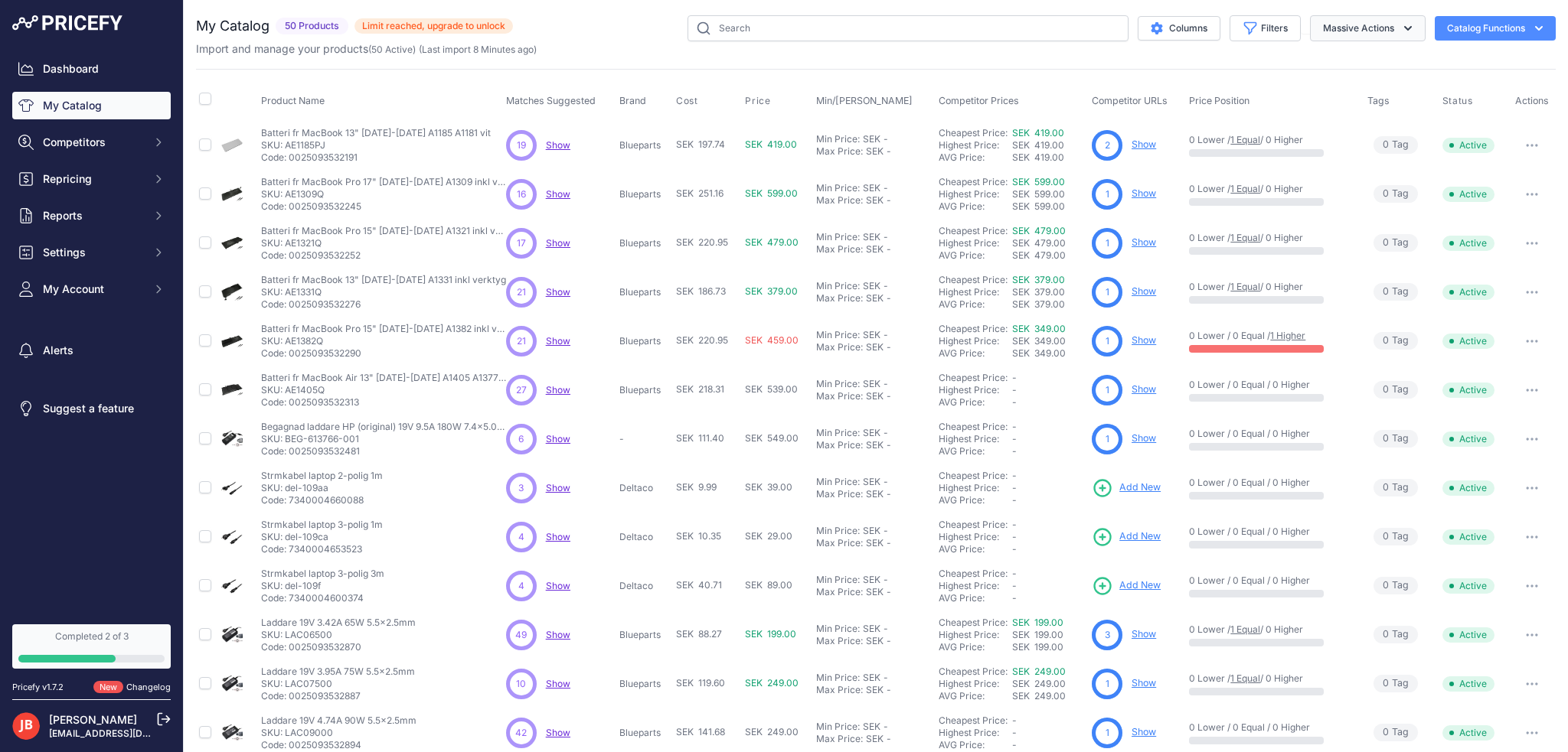
click at [1408, 36] on button "Massive Actions" at bounding box center [1368, 28] width 116 height 26
click at [1492, 26] on button "Catalog Functions" at bounding box center [1495, 28] width 121 height 24
click at [1501, 60] on span "Import Additional Info" at bounding box center [1466, 61] width 93 height 13
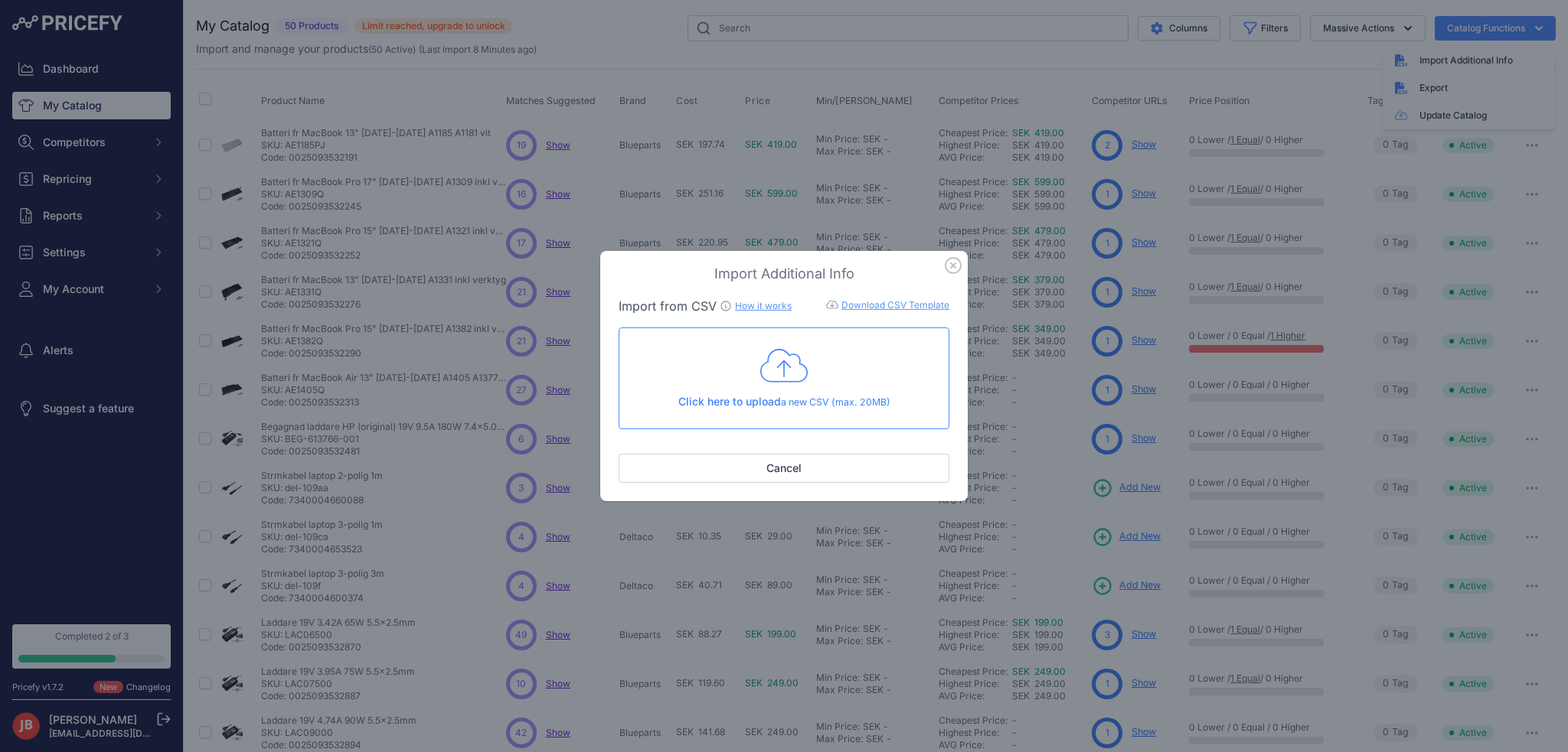
click at [887, 308] on link "Download CSV Template" at bounding box center [895, 304] width 108 height 12
click at [953, 265] on icon "button" at bounding box center [953, 265] width 15 height 15
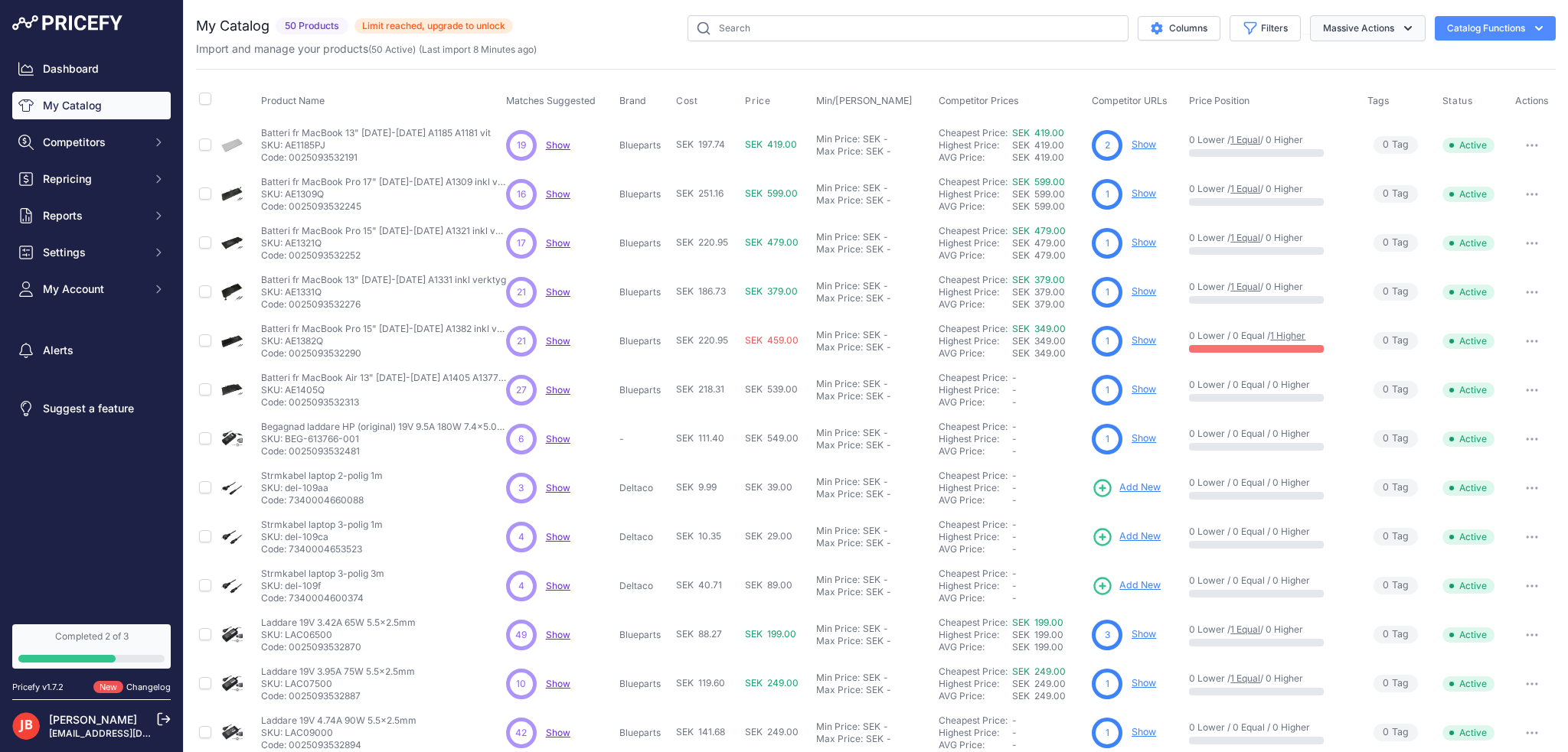
click at [1400, 21] on icon "button" at bounding box center [1408, 28] width 15 height 15
click at [1160, 26] on button "Columns" at bounding box center [1178, 28] width 82 height 24
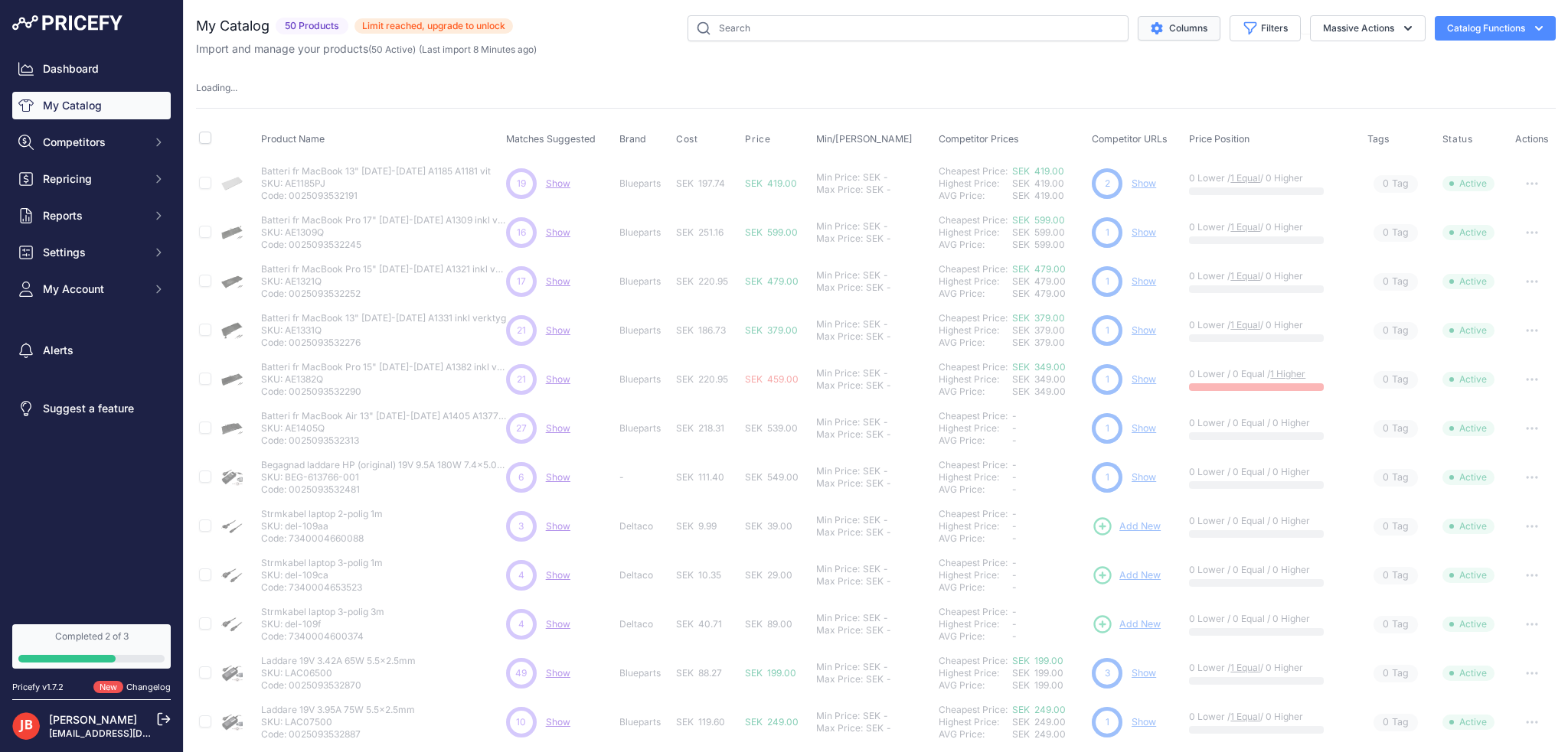
click at [1160, 26] on button "Columns" at bounding box center [1178, 28] width 82 height 24
click at [605, 39] on div "Columns Filters Status All Status Only Enabled Only Disabled Sony" at bounding box center [1034, 28] width 1043 height 26
click at [1517, 26] on button "Catalog Functions" at bounding box center [1495, 28] width 121 height 24
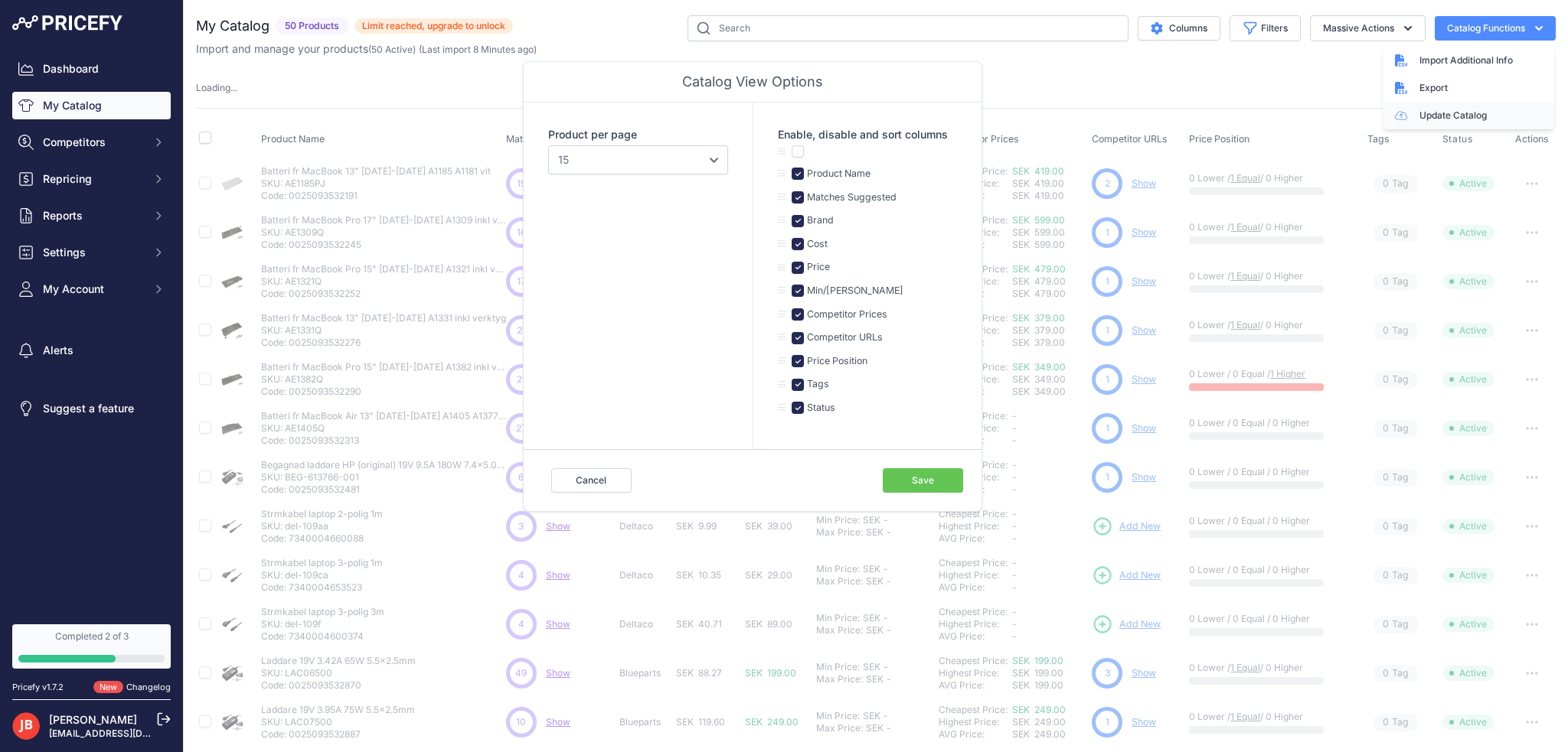
click at [1443, 107] on link "Update Catalog" at bounding box center [1468, 115] width 171 height 27
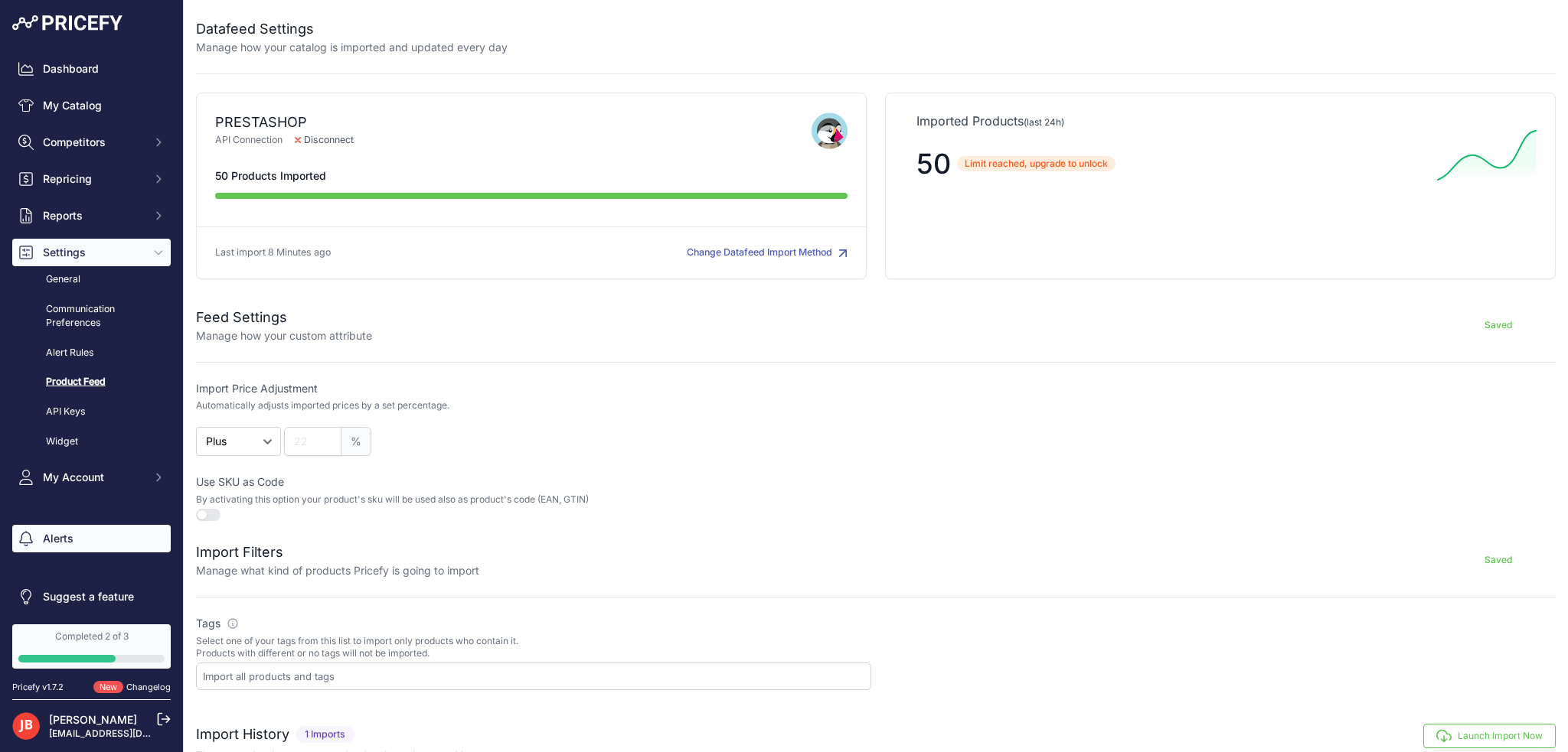
click at [86, 532] on link "Alerts" at bounding box center [92, 539] width 159 height 27
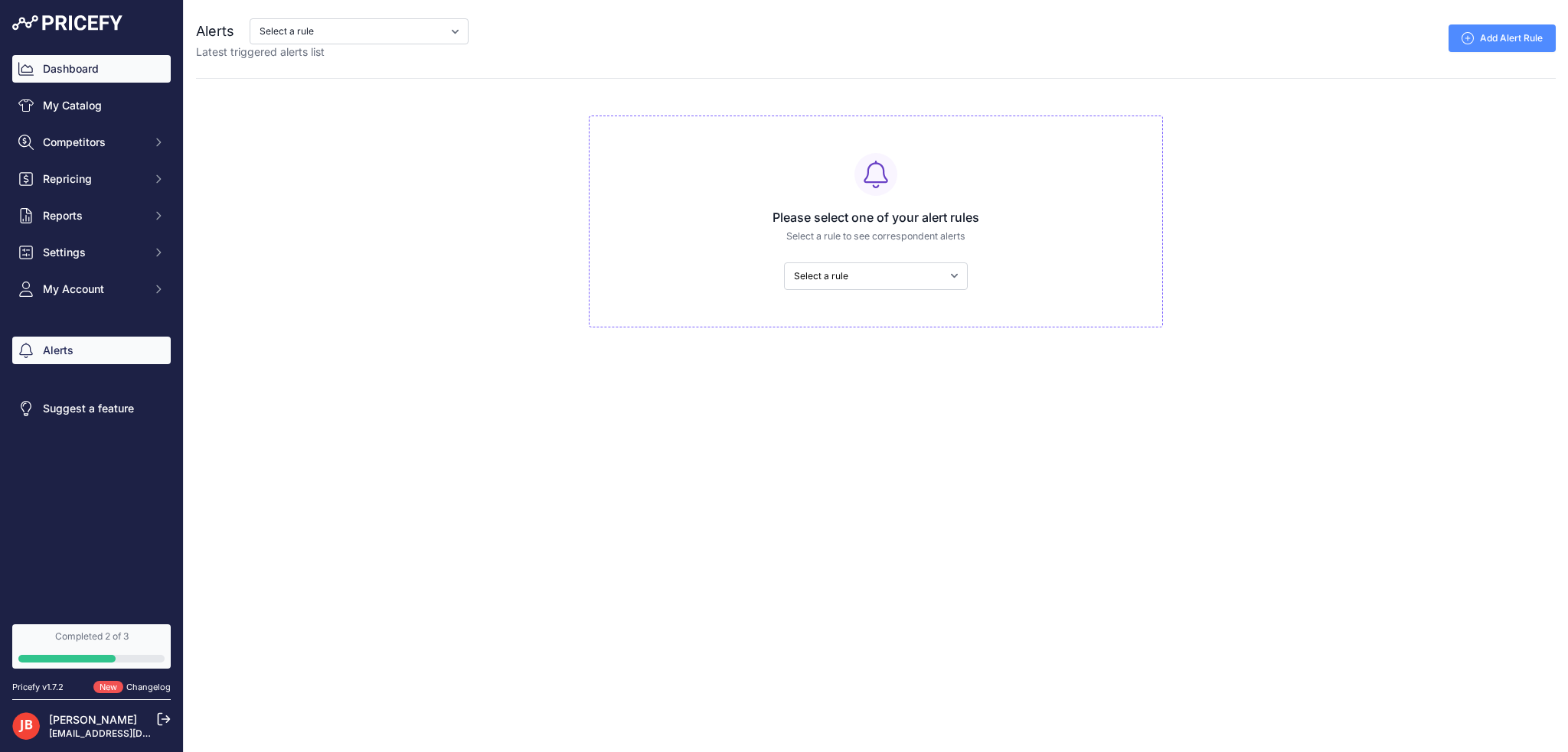
click at [98, 62] on link "Dashboard" at bounding box center [92, 69] width 159 height 27
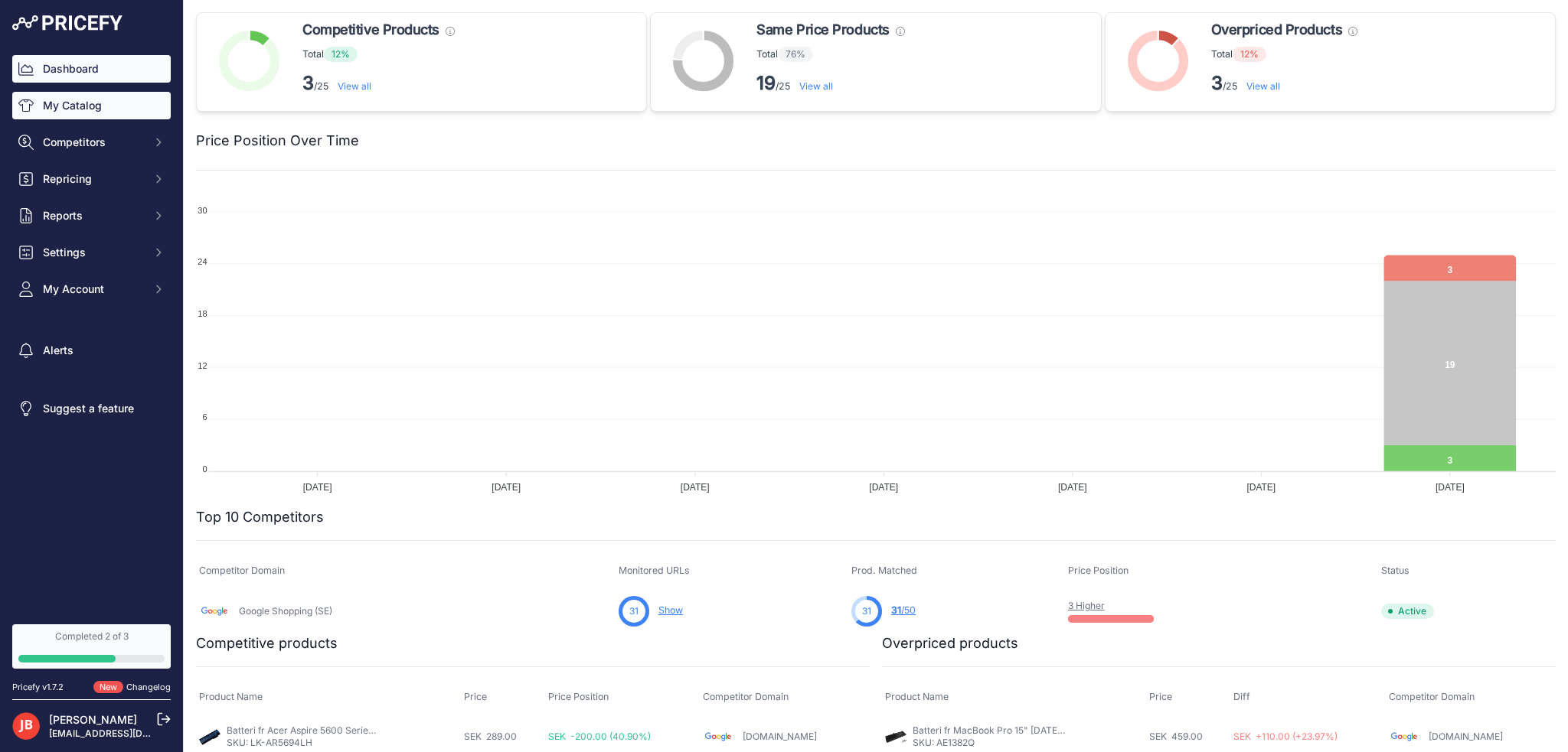
click at [95, 92] on link "My Catalog" at bounding box center [92, 105] width 159 height 27
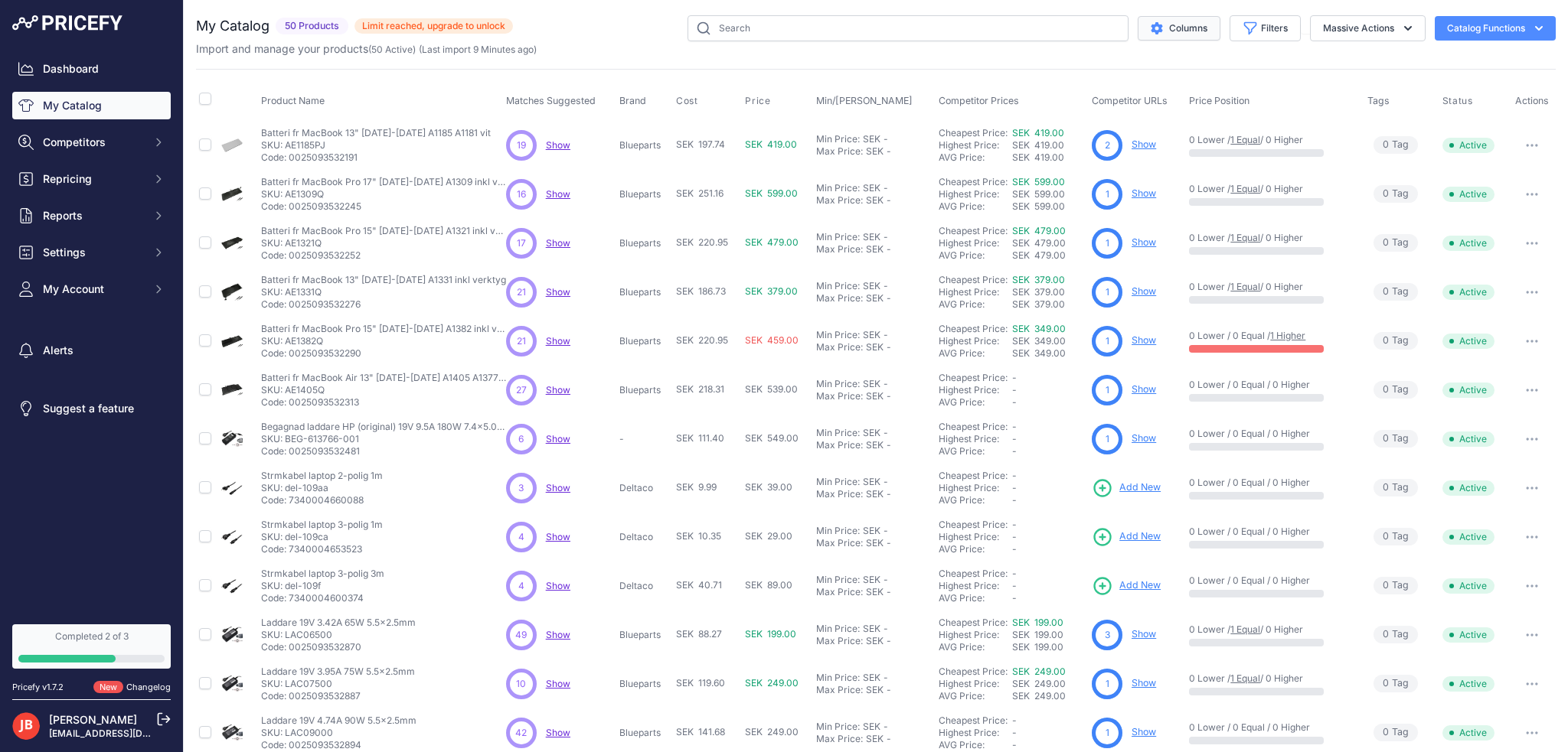
click at [1195, 27] on button "Columns" at bounding box center [1178, 28] width 82 height 24
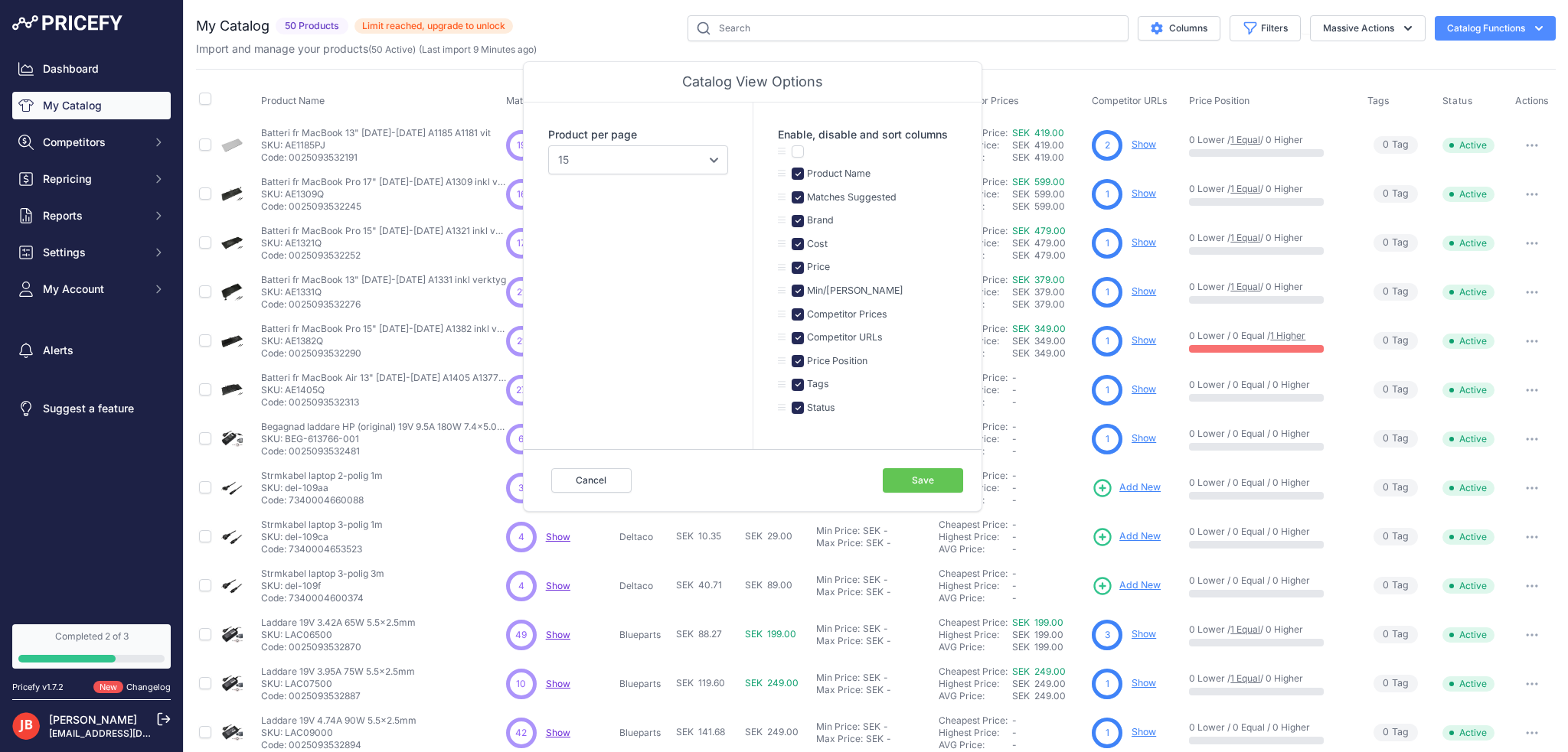
click at [1024, 66] on div "My Catalog 50 Products" at bounding box center [876, 459] width 1360 height 889
click at [604, 477] on button "Cancel" at bounding box center [591, 480] width 81 height 24
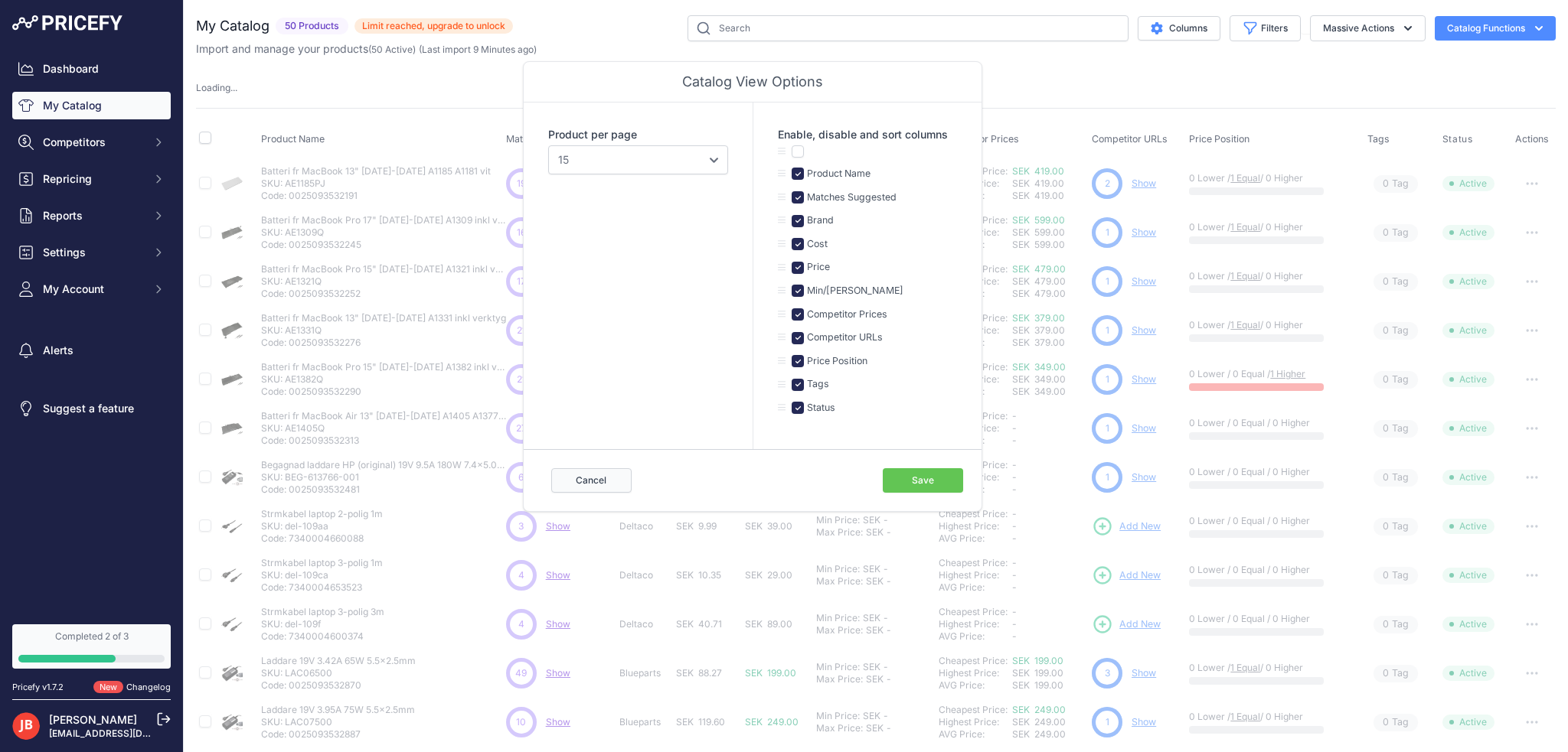
click at [592, 481] on button "Cancel" at bounding box center [591, 480] width 81 height 24
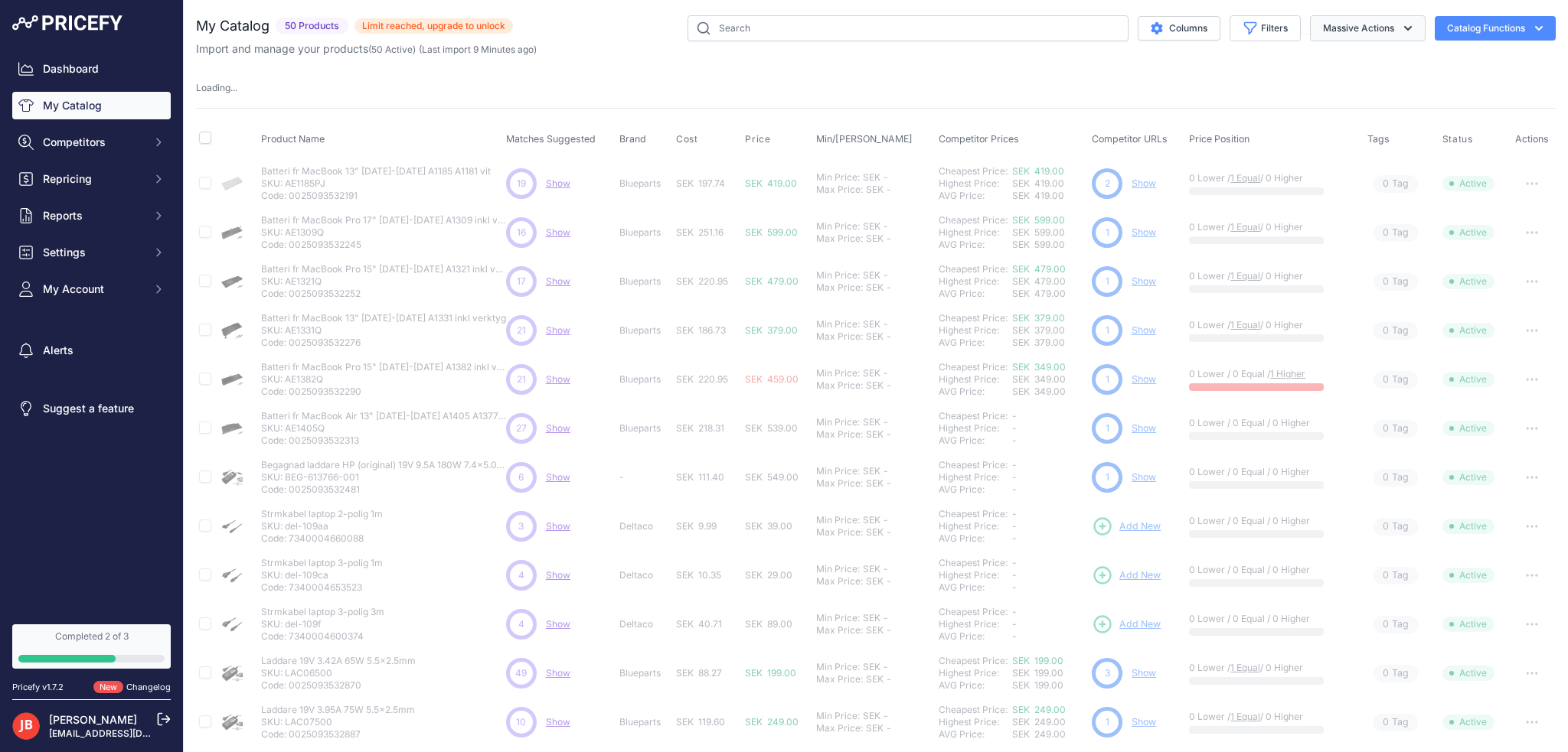
click at [1412, 25] on button "Massive Actions" at bounding box center [1368, 28] width 116 height 26
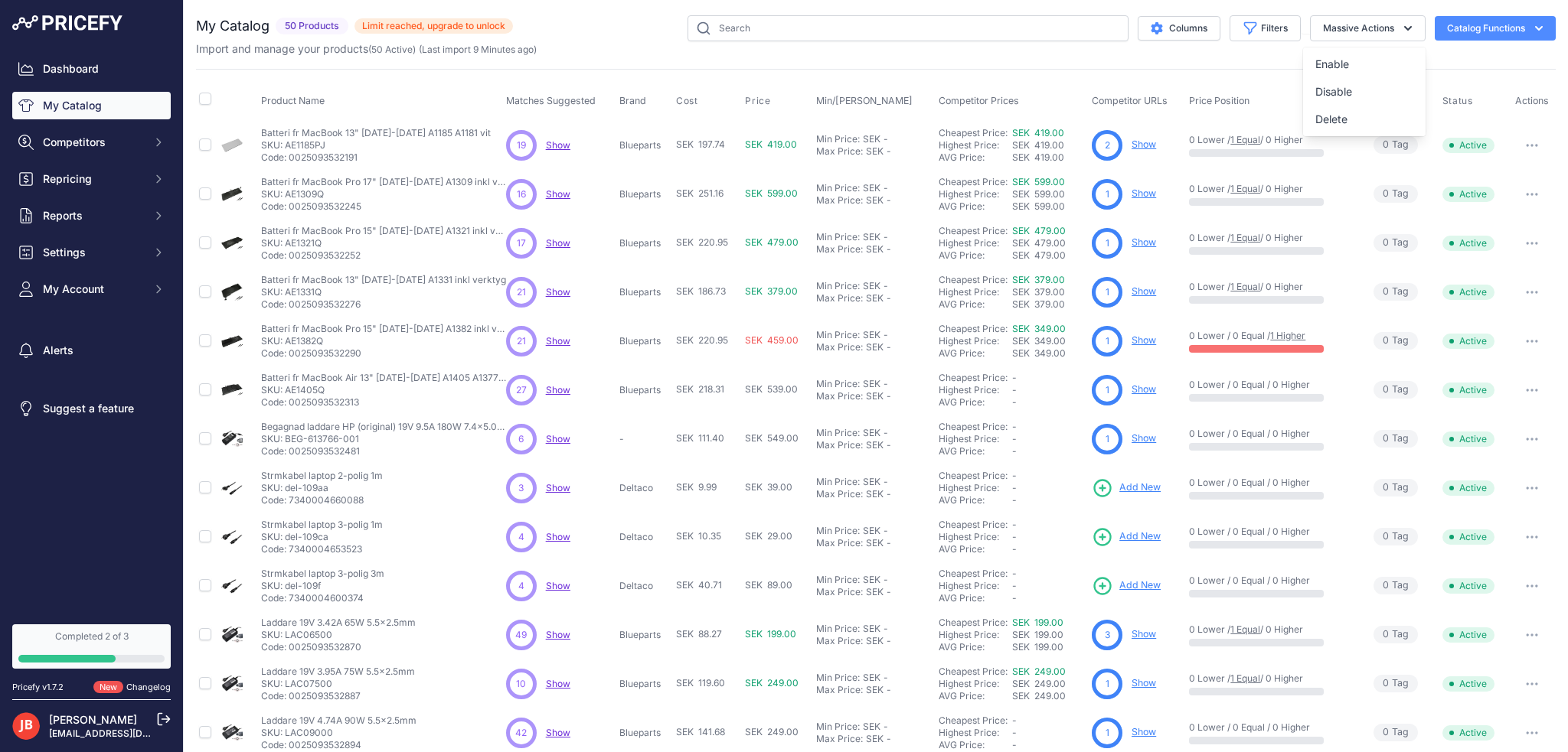
click at [1144, 144] on link "Show" at bounding box center [1144, 144] width 24 height 12
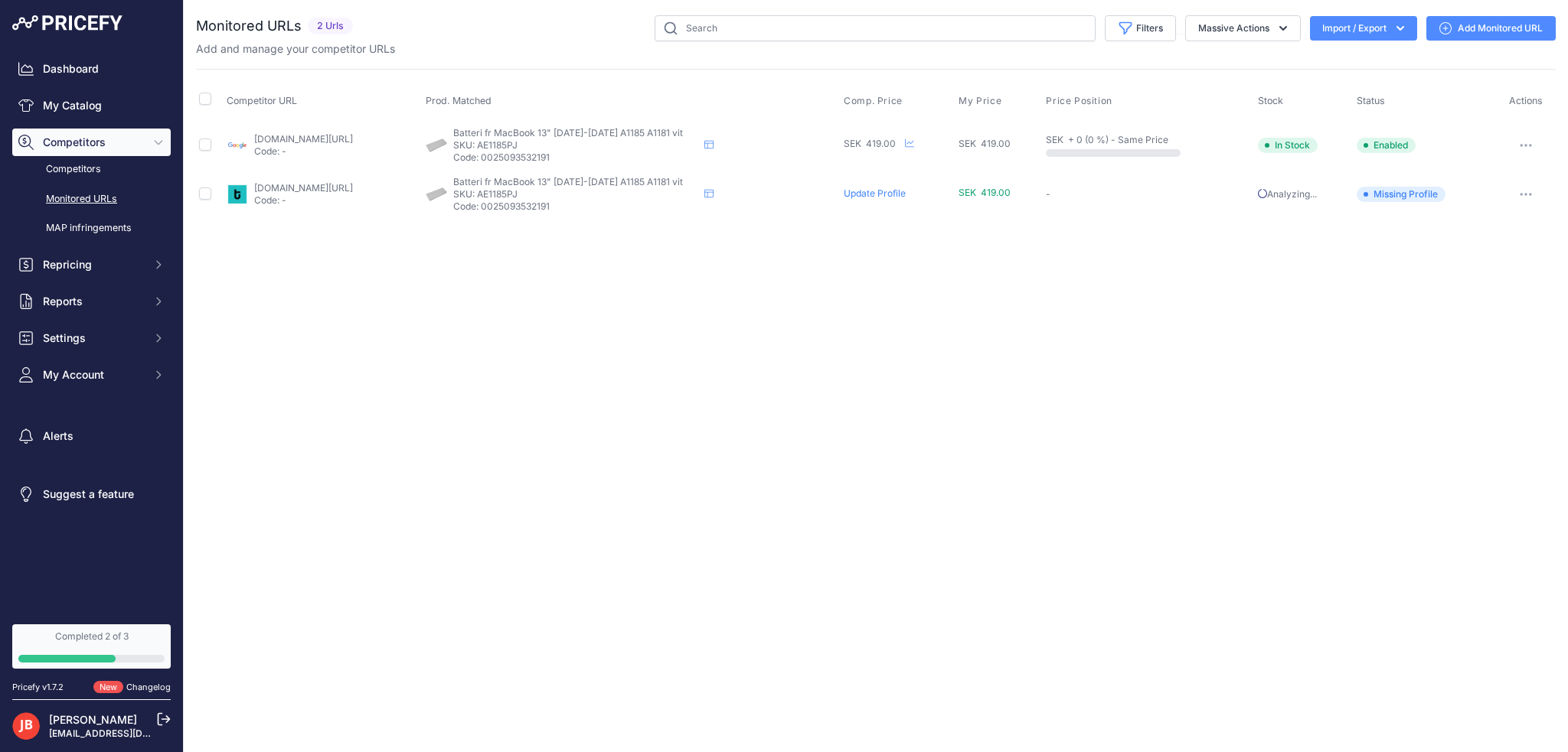
click at [1366, 32] on button "Import / Export" at bounding box center [1363, 28] width 107 height 24
click at [1269, 23] on button "Massive Actions" at bounding box center [1244, 28] width 116 height 26
click at [1360, 23] on button "Import / Export" at bounding box center [1363, 28] width 107 height 24
click at [1451, 32] on icon at bounding box center [1446, 28] width 13 height 13
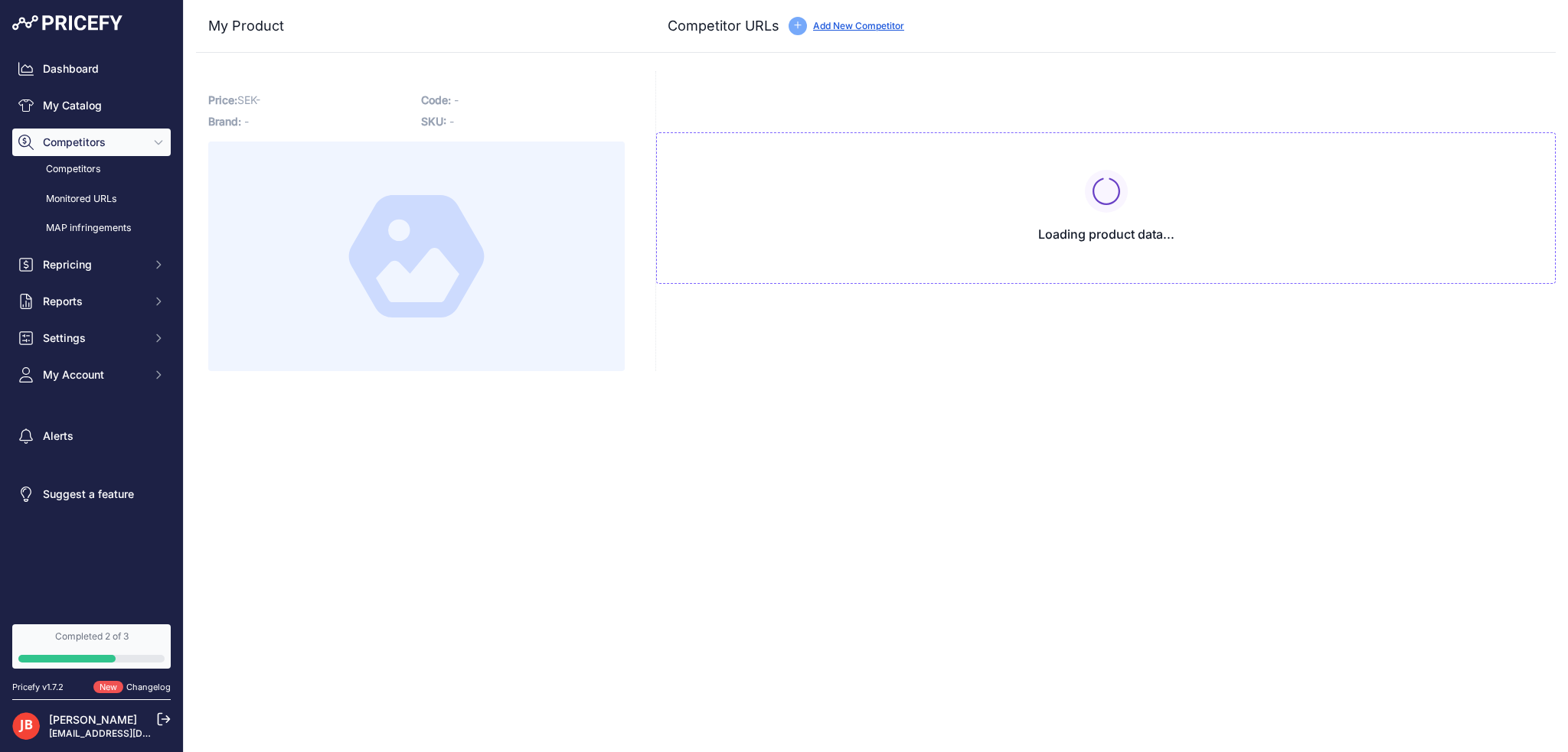
type input "[DOMAIN_NAME][URL]"
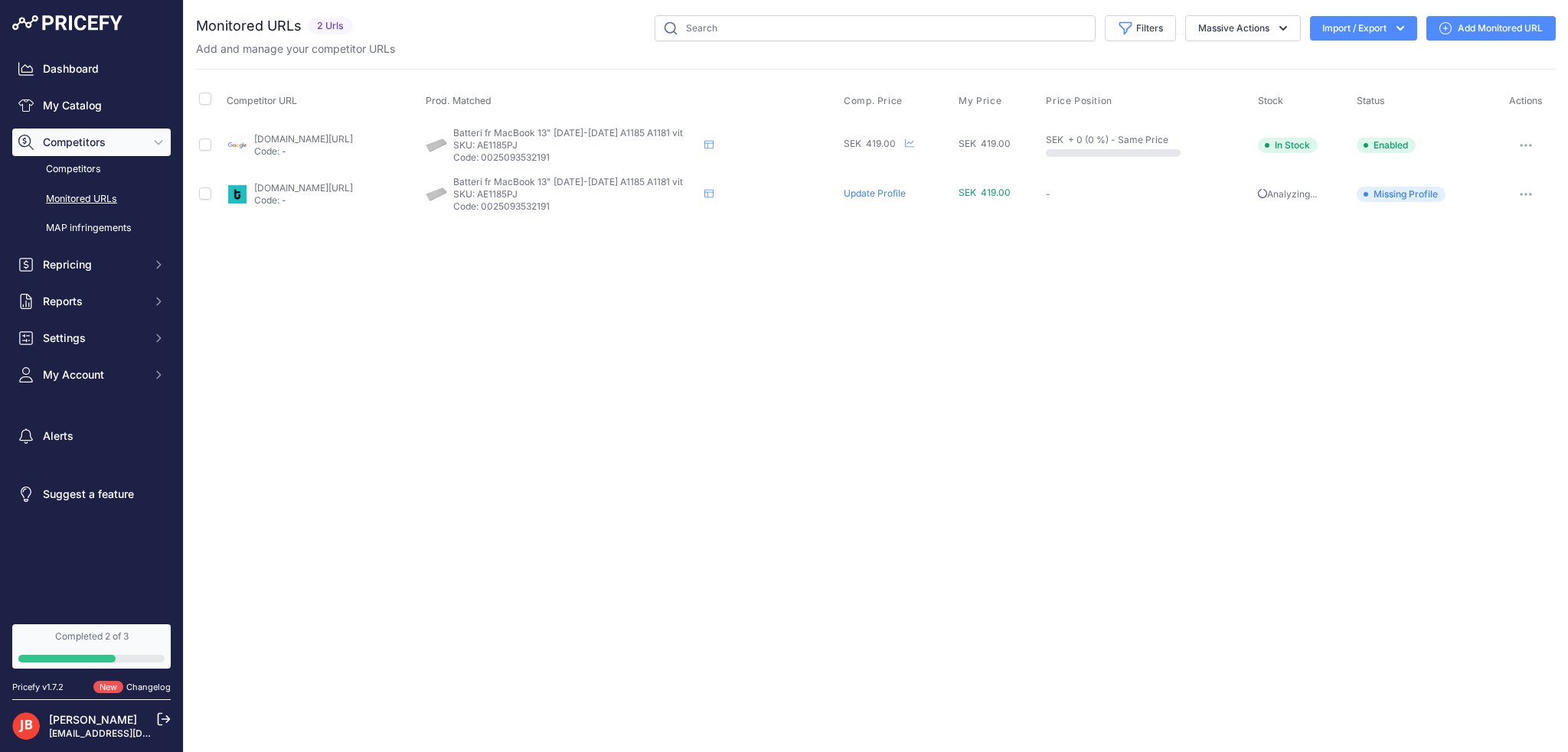
click at [1478, 31] on link "Add Monitored URL" at bounding box center [1491, 28] width 130 height 24
click at [1375, 30] on button "Import / Export" at bounding box center [1363, 28] width 107 height 24
click at [1354, 56] on span "Import" at bounding box center [1351, 61] width 28 height 13
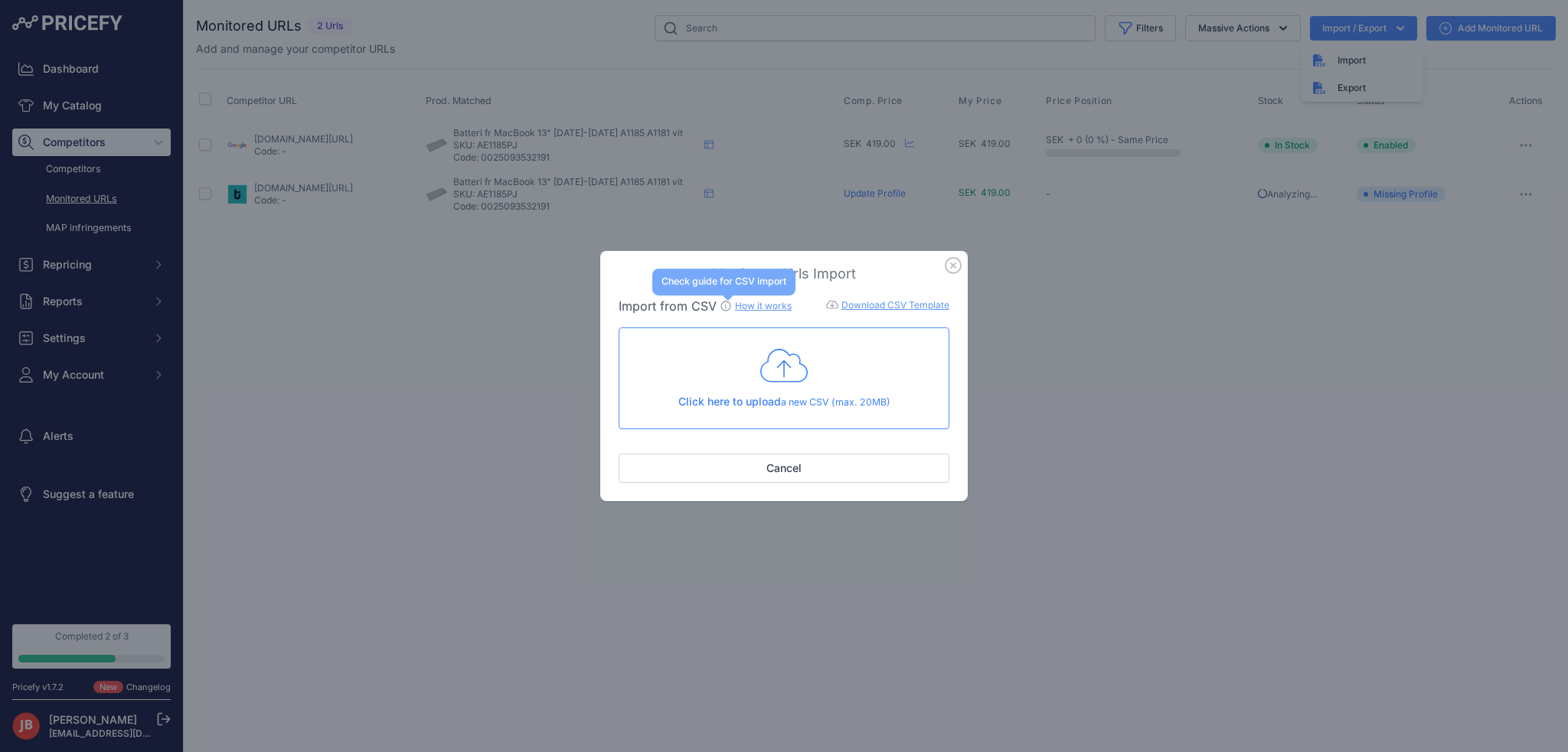
click at [722, 308] on icon at bounding box center [726, 306] width 13 height 13
click at [777, 305] on link "How it works" at bounding box center [763, 305] width 57 height 12
click at [955, 271] on icon "button" at bounding box center [953, 265] width 17 height 17
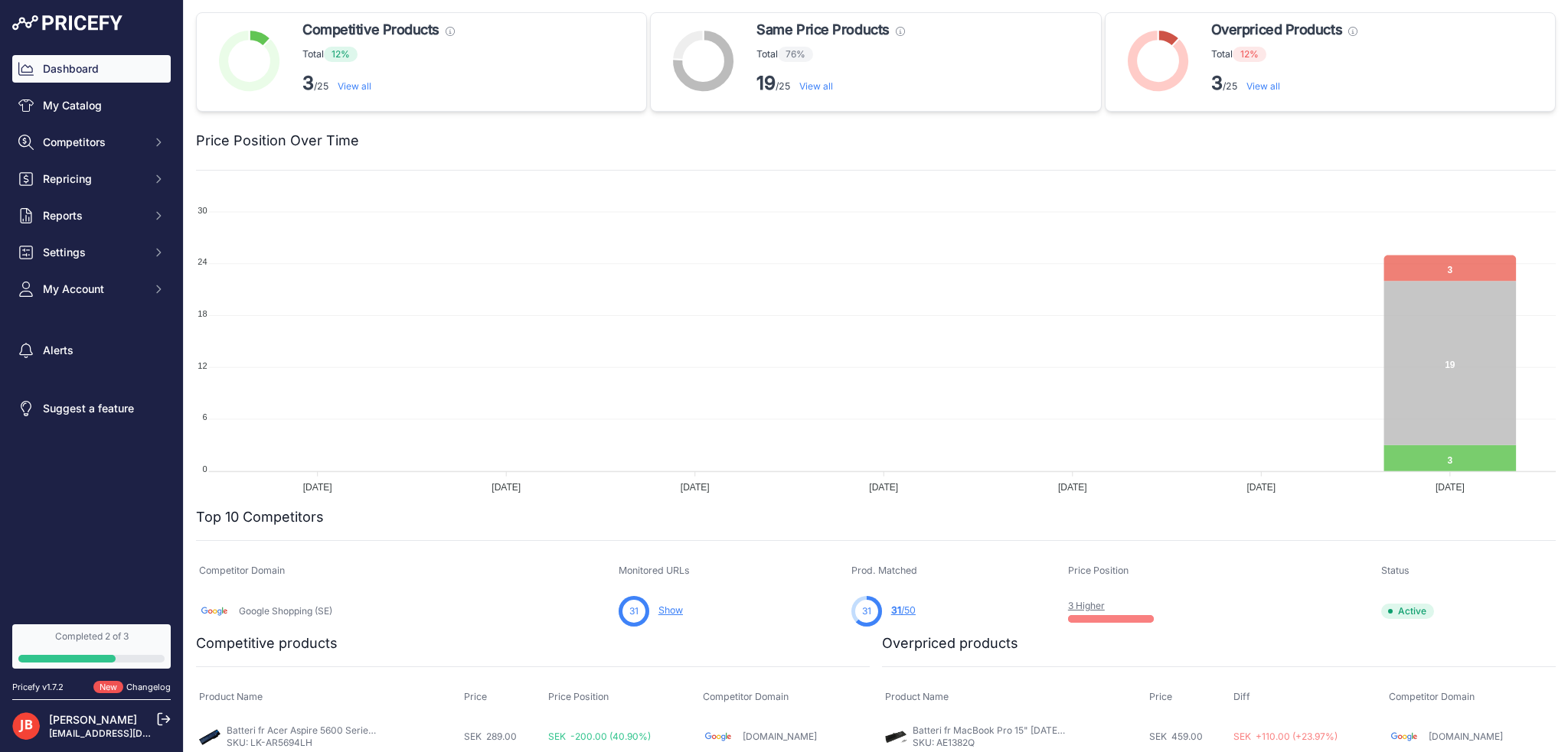
click at [160, 691] on link "Changelog" at bounding box center [148, 688] width 44 height 11
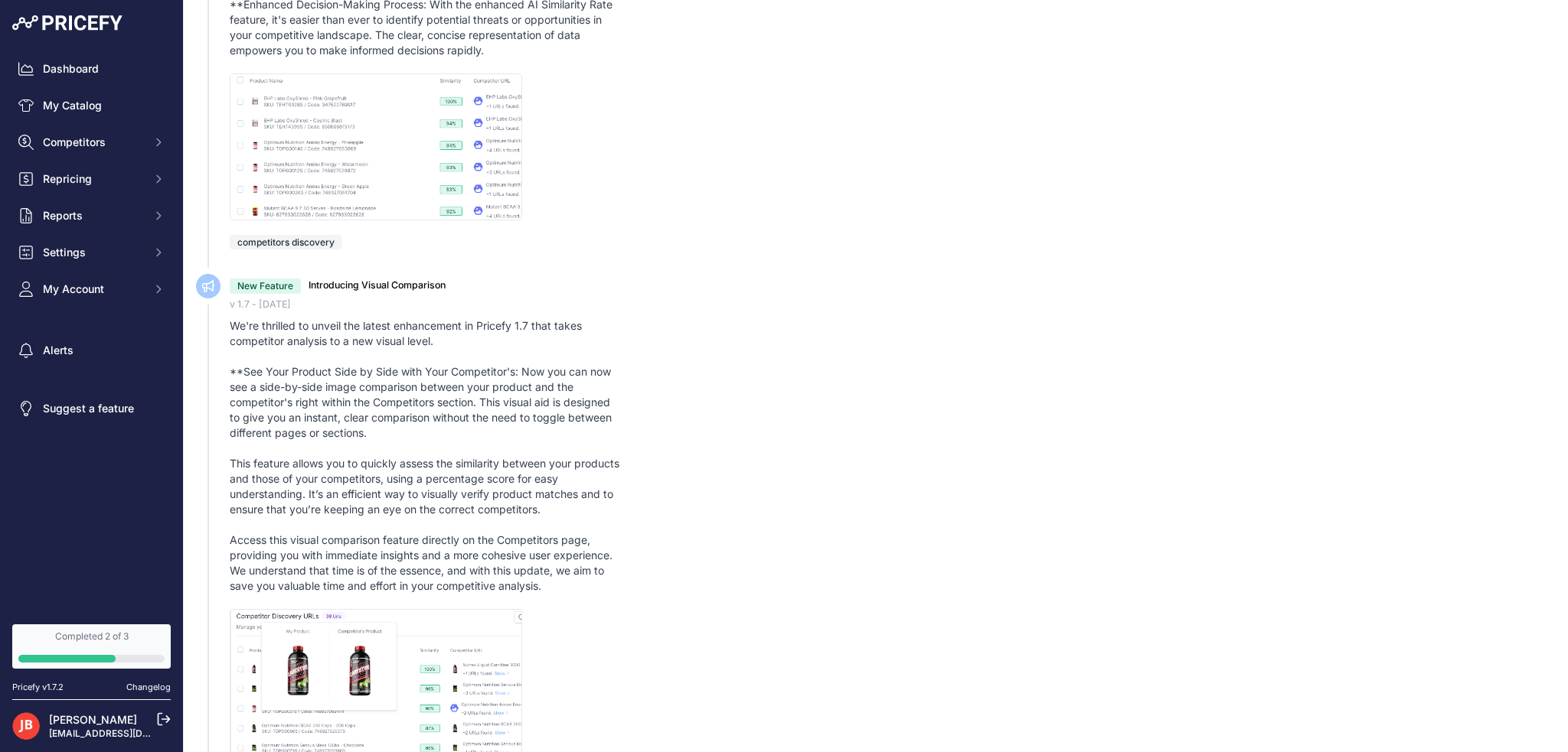
scroll to position [1225, 0]
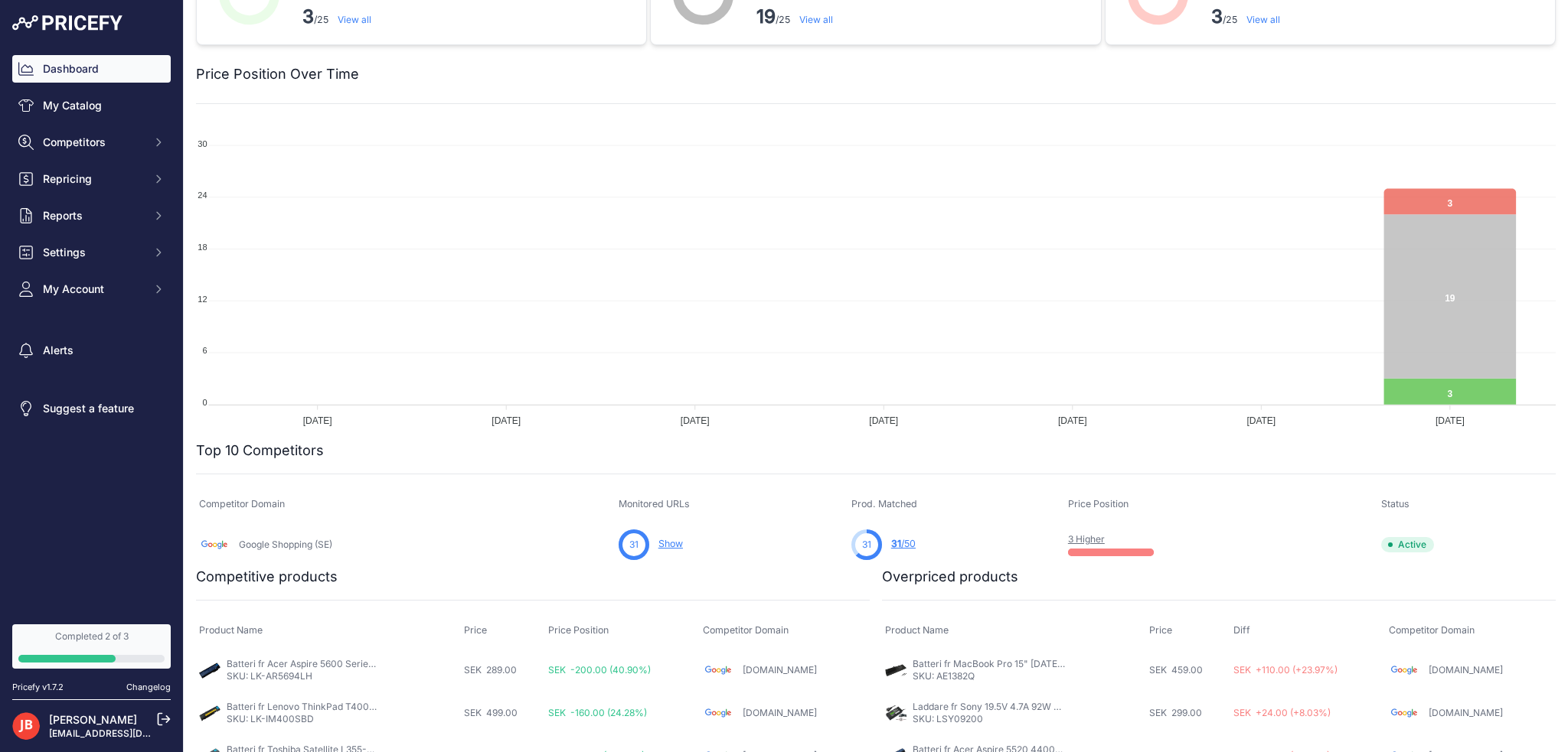
scroll to position [91, 0]
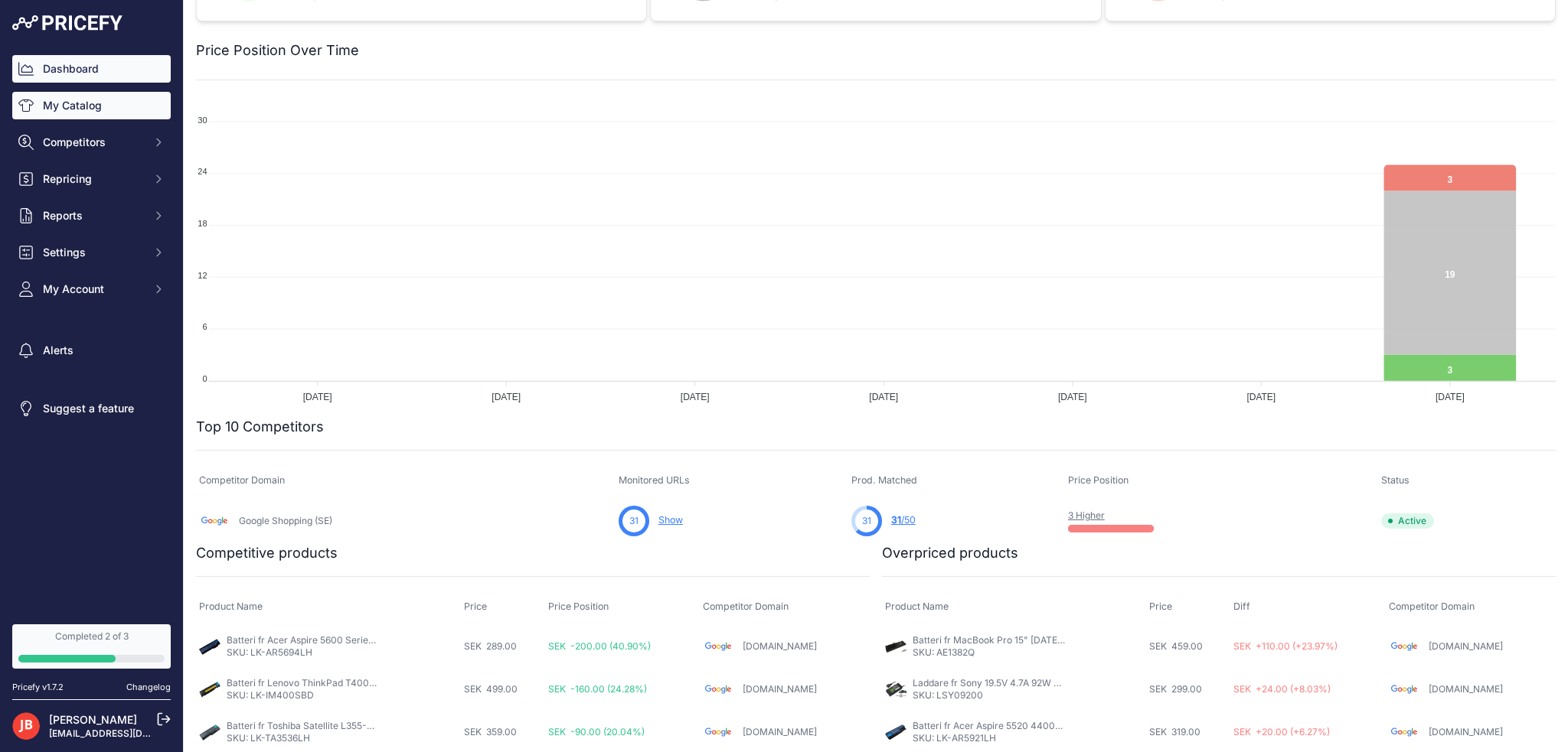
click at [83, 101] on link "My Catalog" at bounding box center [92, 105] width 159 height 27
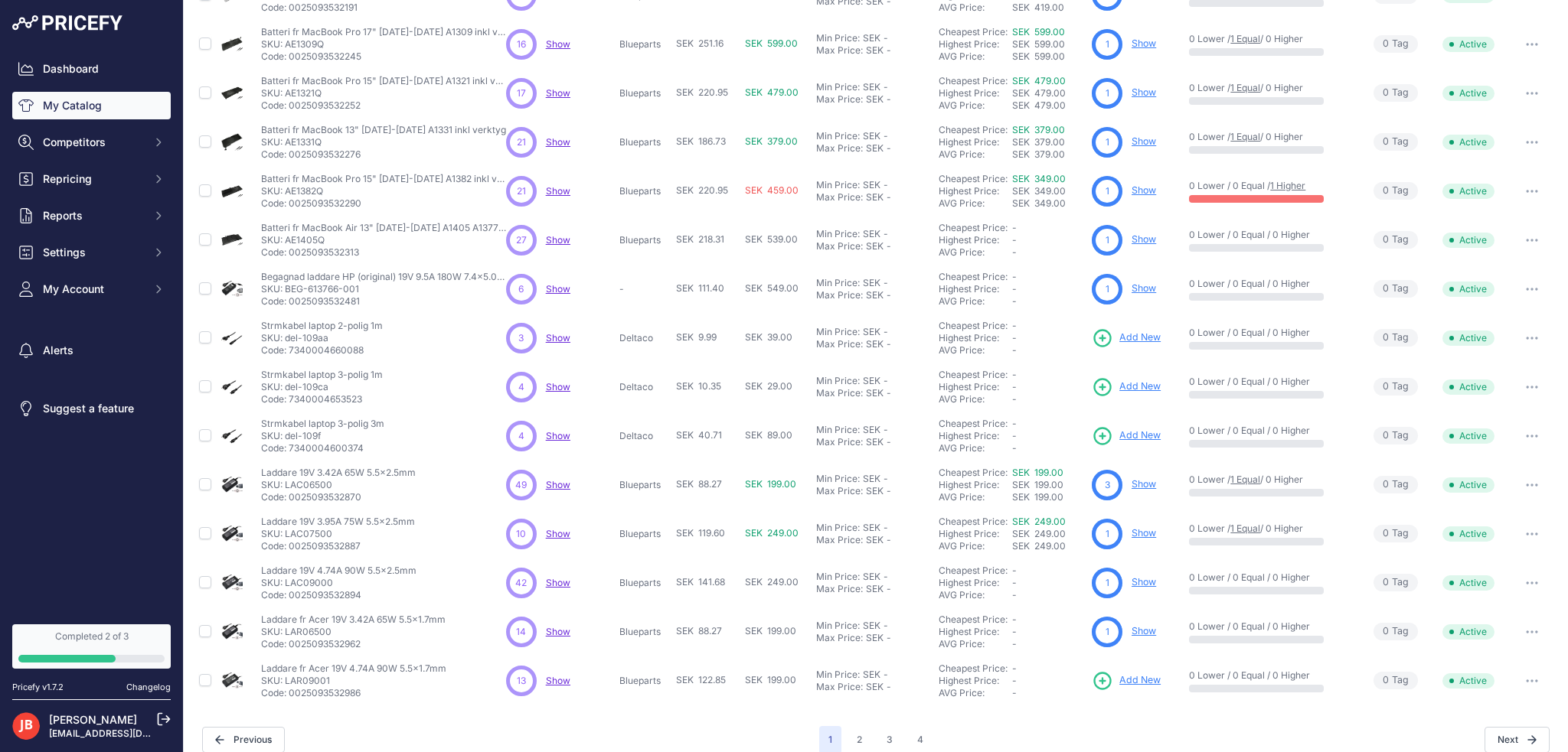
scroll to position [165, 0]
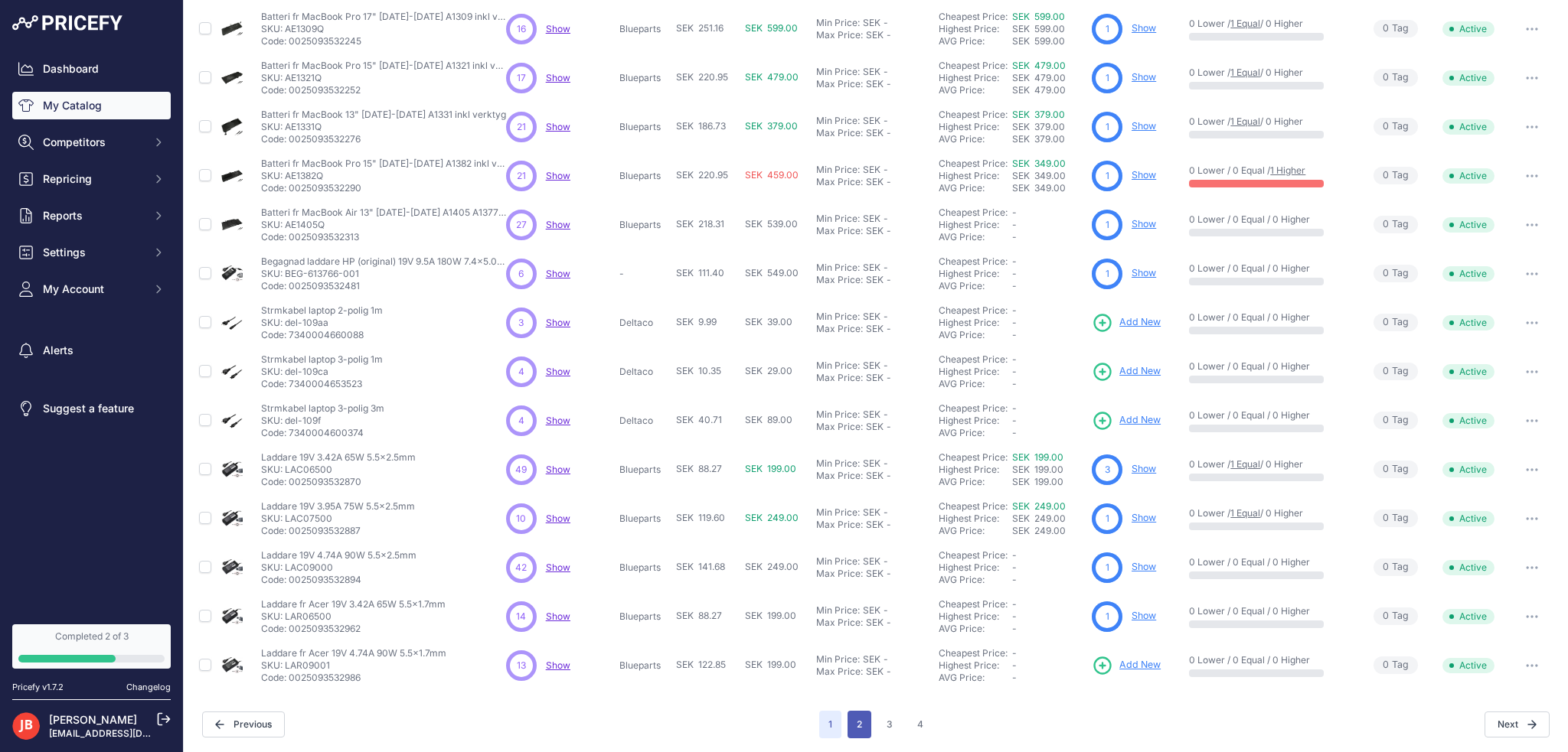
click at [858, 722] on button "2" at bounding box center [859, 725] width 24 height 27
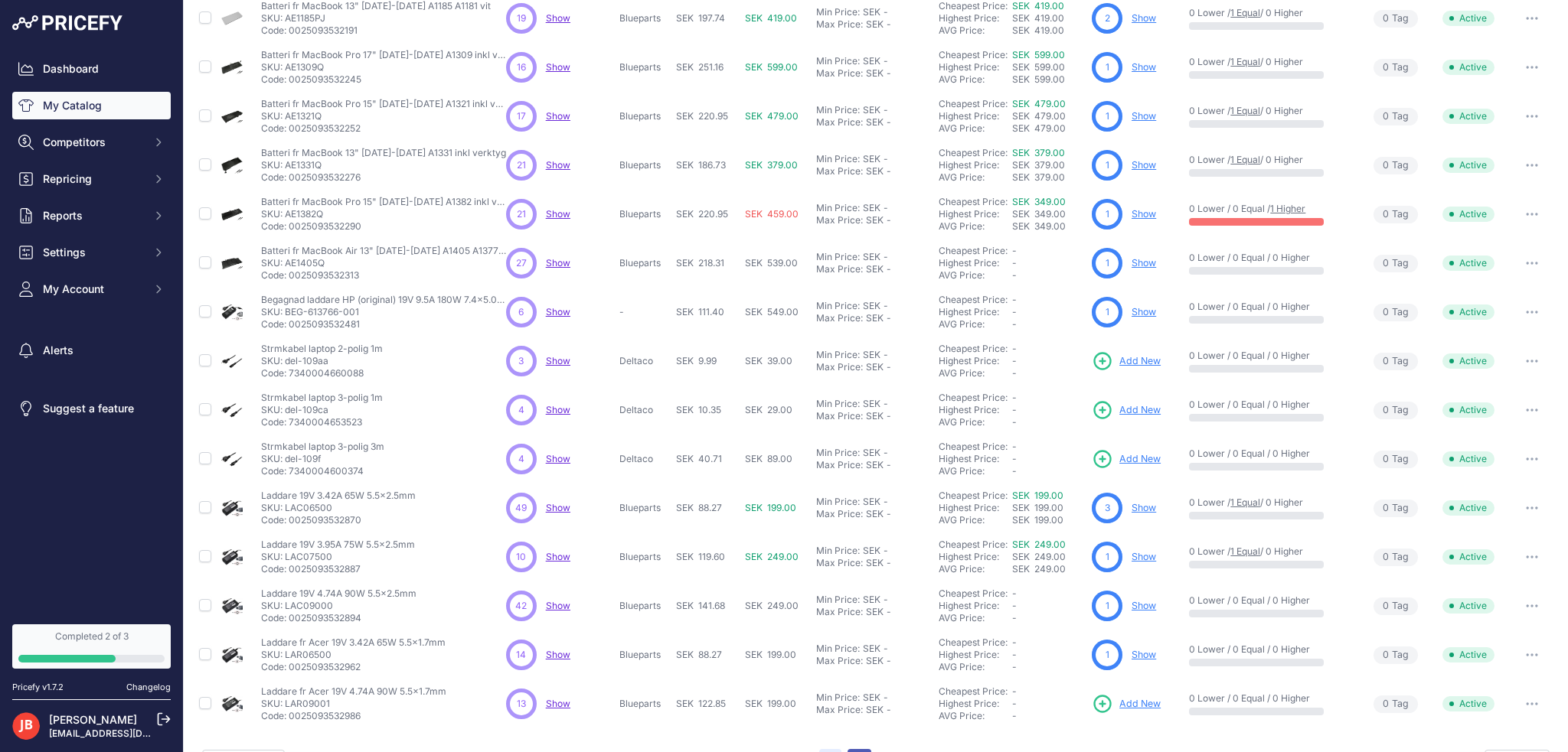
scroll to position [204, 0]
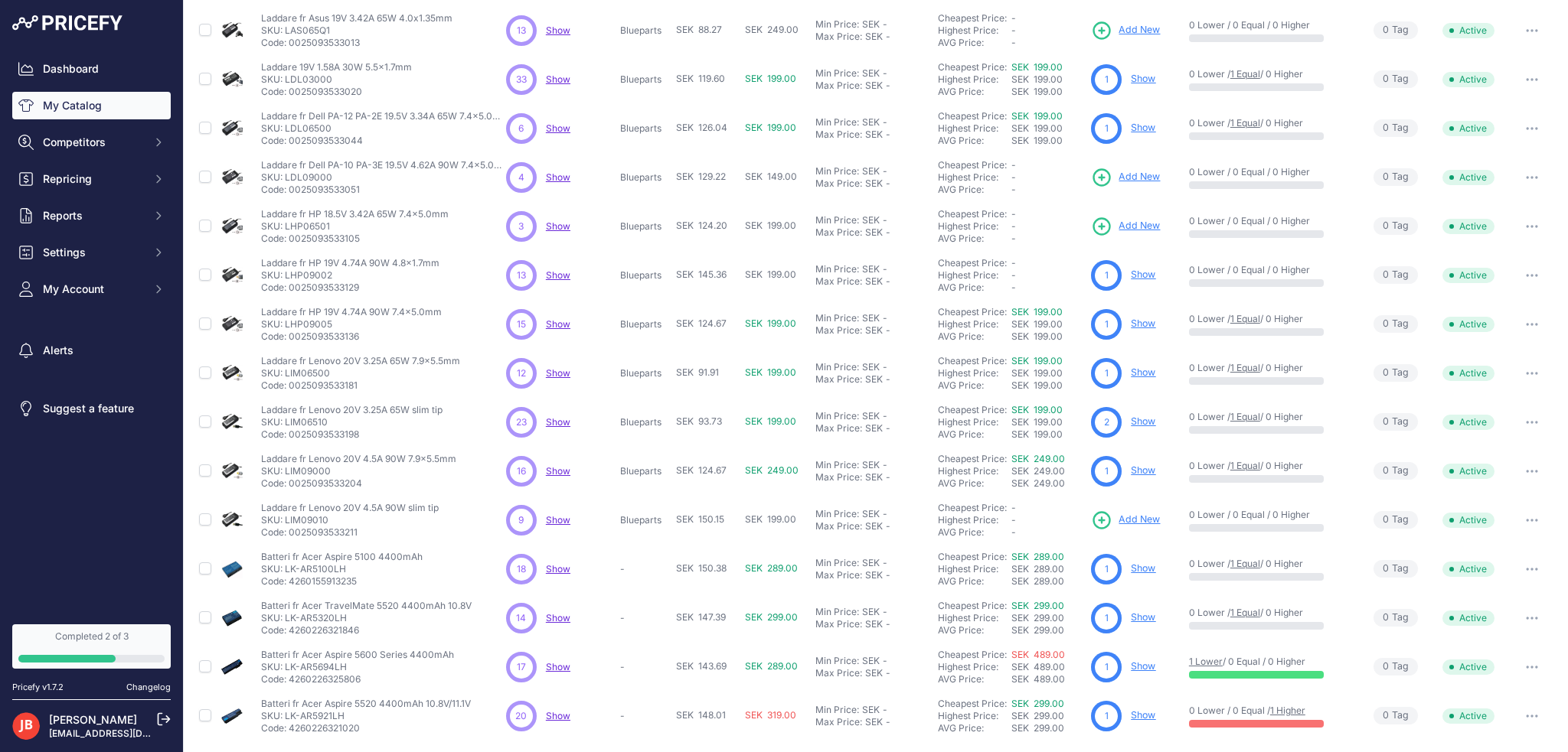
scroll to position [165, 0]
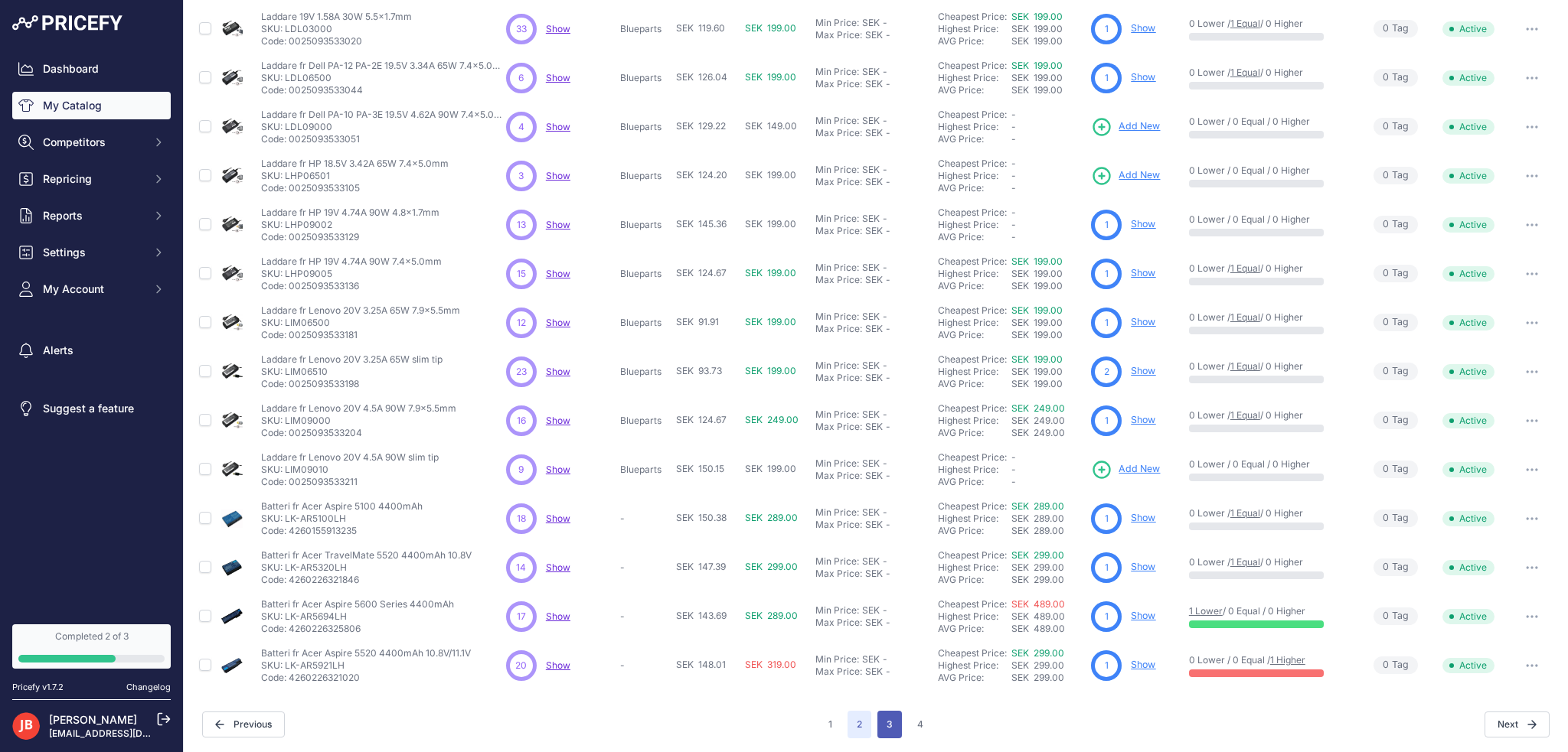
click at [885, 722] on button "3" at bounding box center [889, 725] width 24 height 27
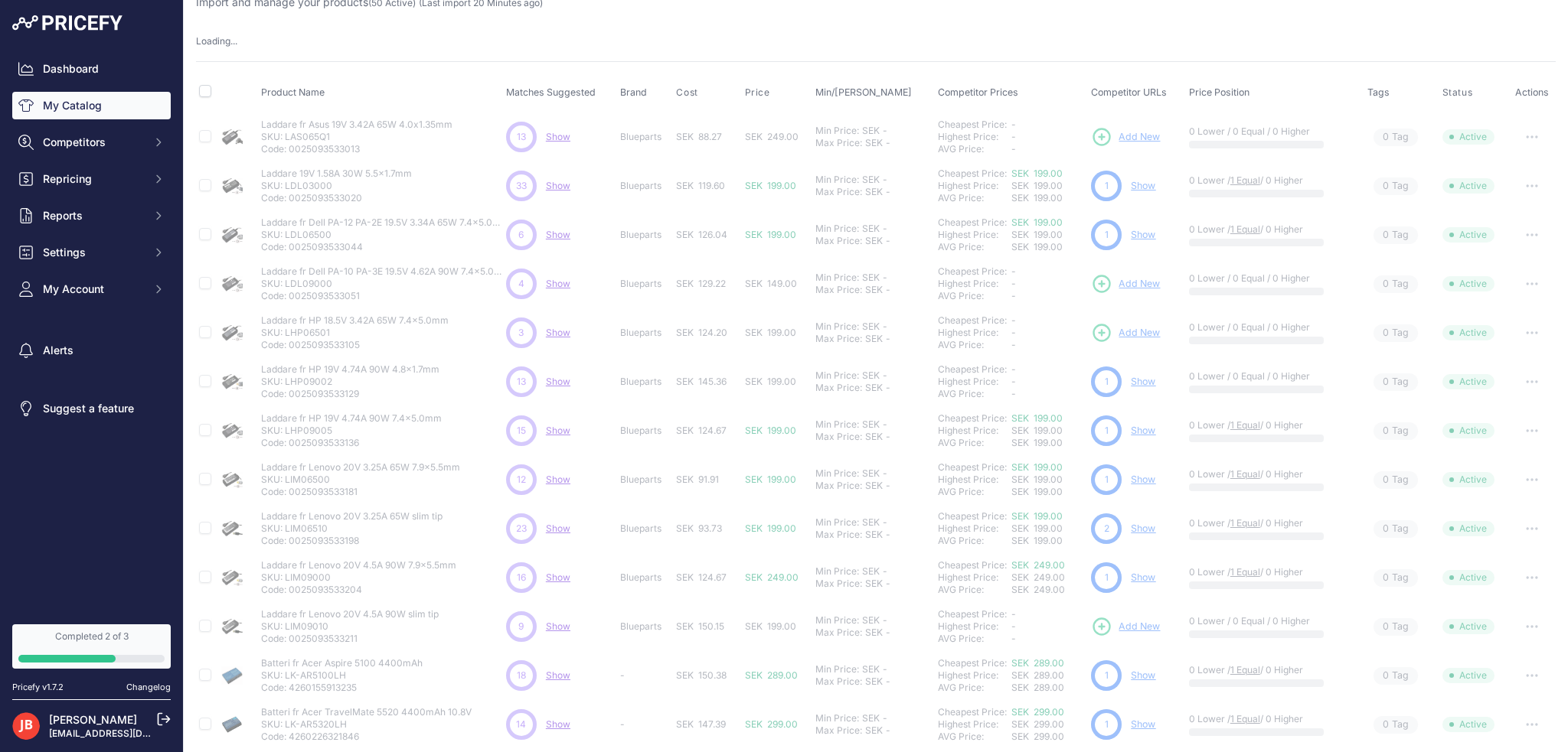
scroll to position [0, 0]
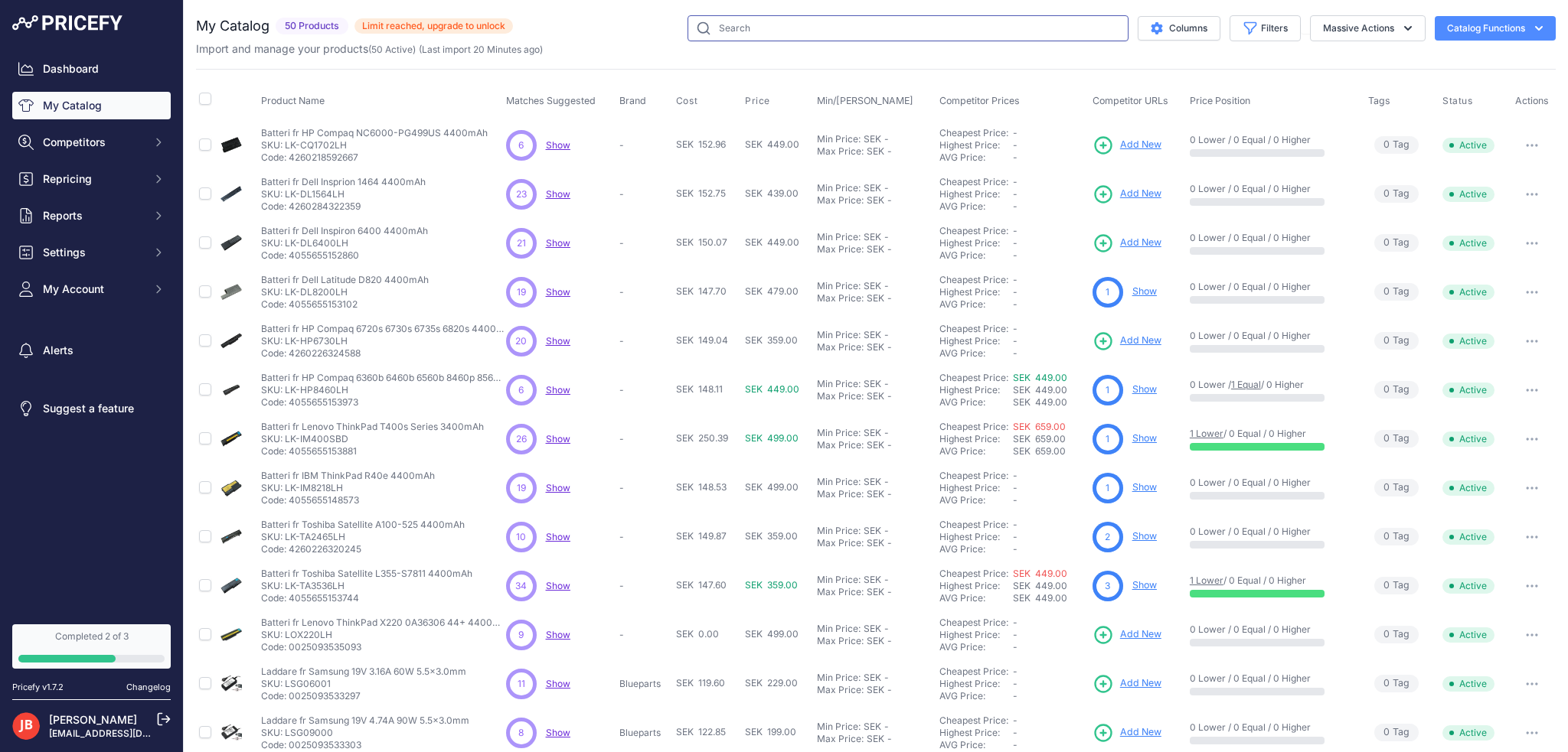
click at [746, 21] on input "text" at bounding box center [908, 28] width 441 height 26
type input "original"
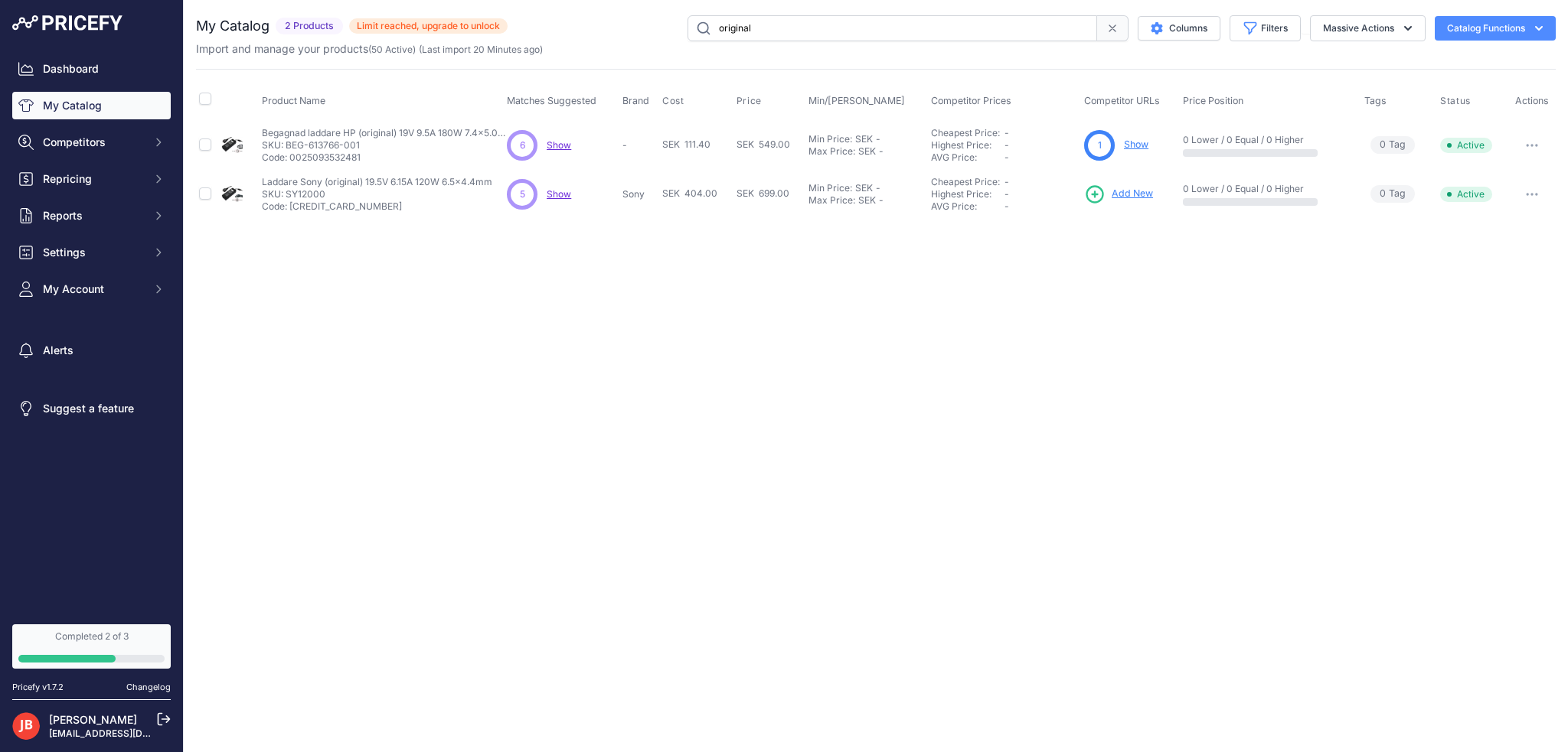
click at [559, 144] on span "Show" at bounding box center [558, 145] width 24 height 12
click at [76, 152] on button "Competitors" at bounding box center [92, 142] width 159 height 27
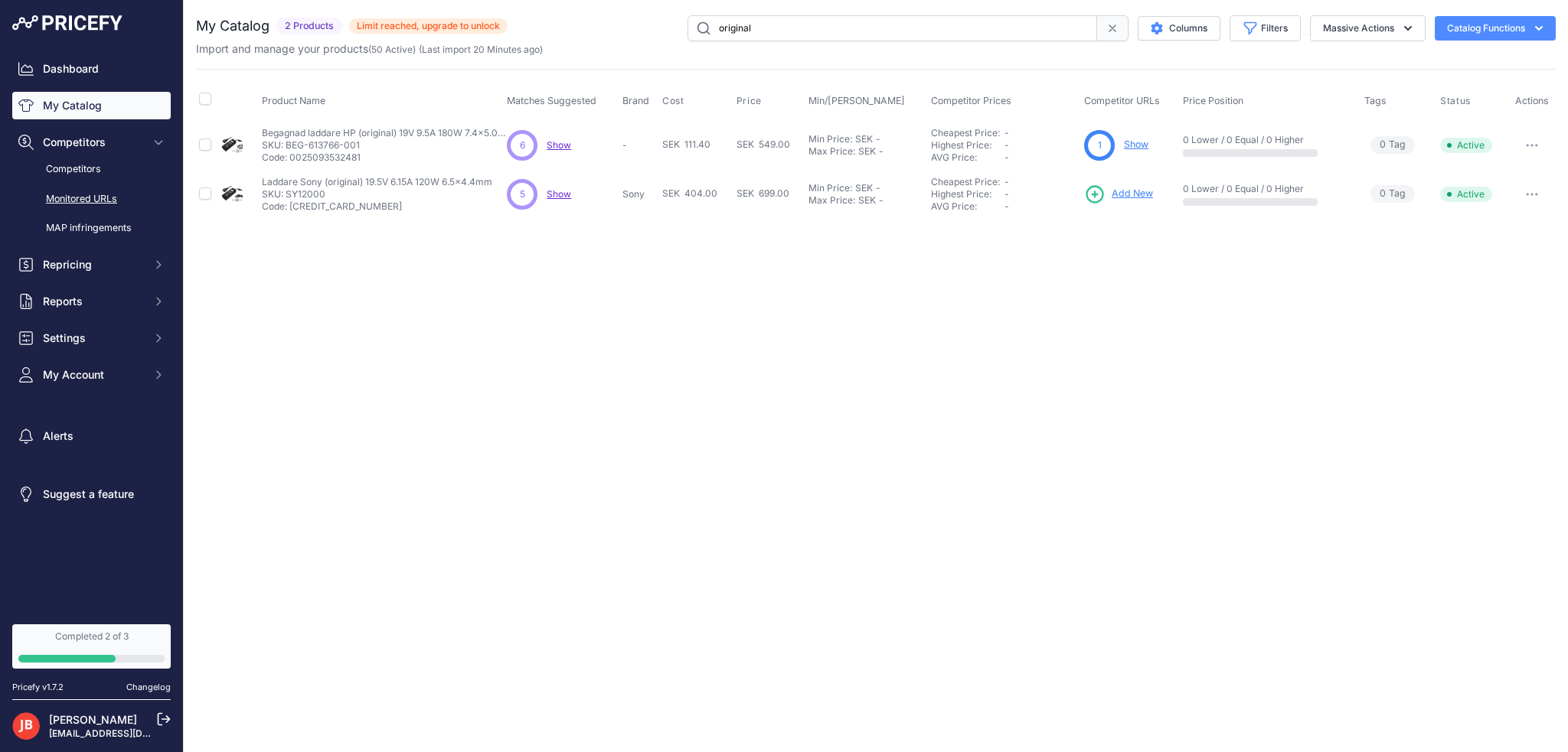
click at [96, 198] on link "Monitored URLs" at bounding box center [92, 199] width 159 height 27
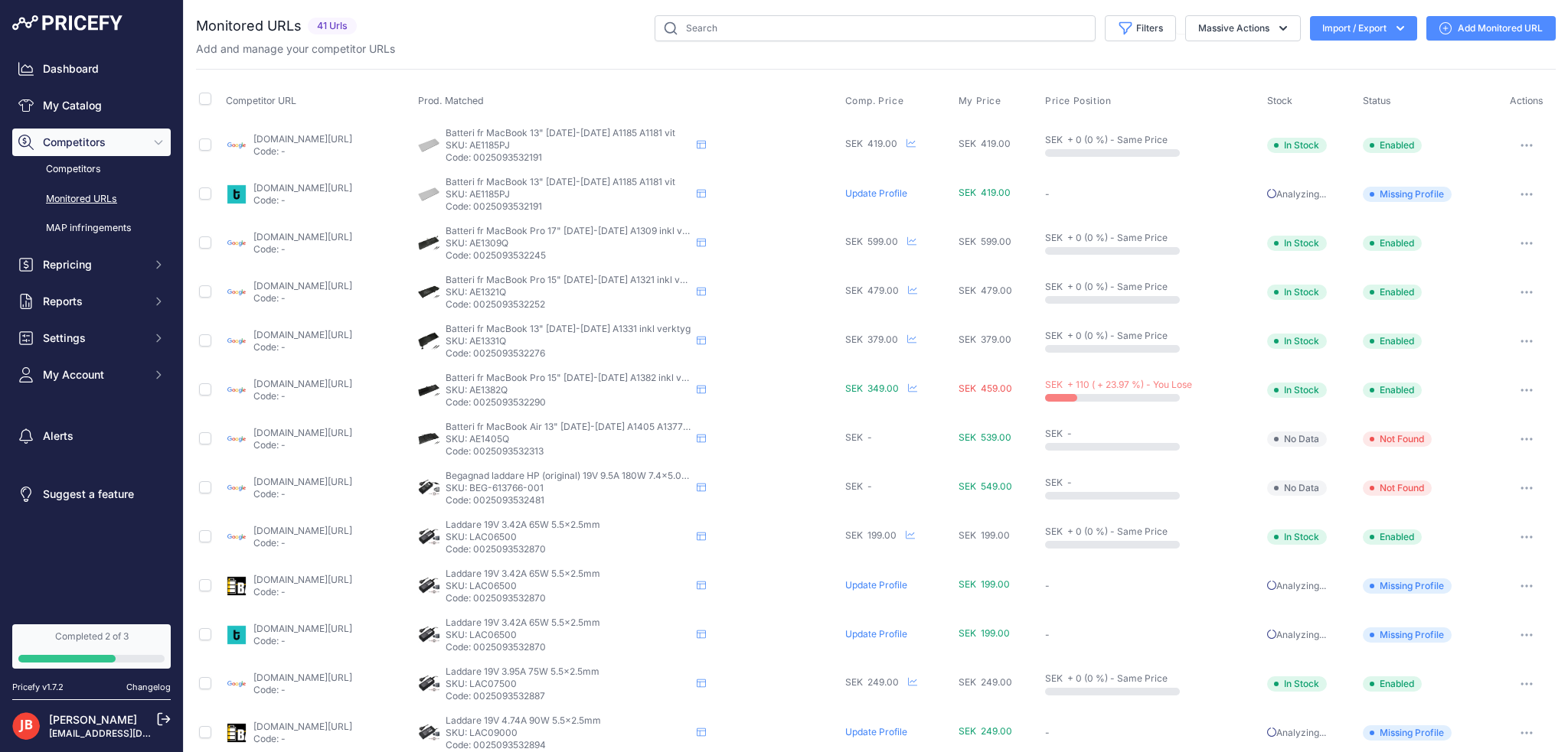
click at [1355, 23] on button "Import / Export" at bounding box center [1363, 28] width 107 height 24
click at [1338, 63] on span "Import" at bounding box center [1351, 61] width 28 height 13
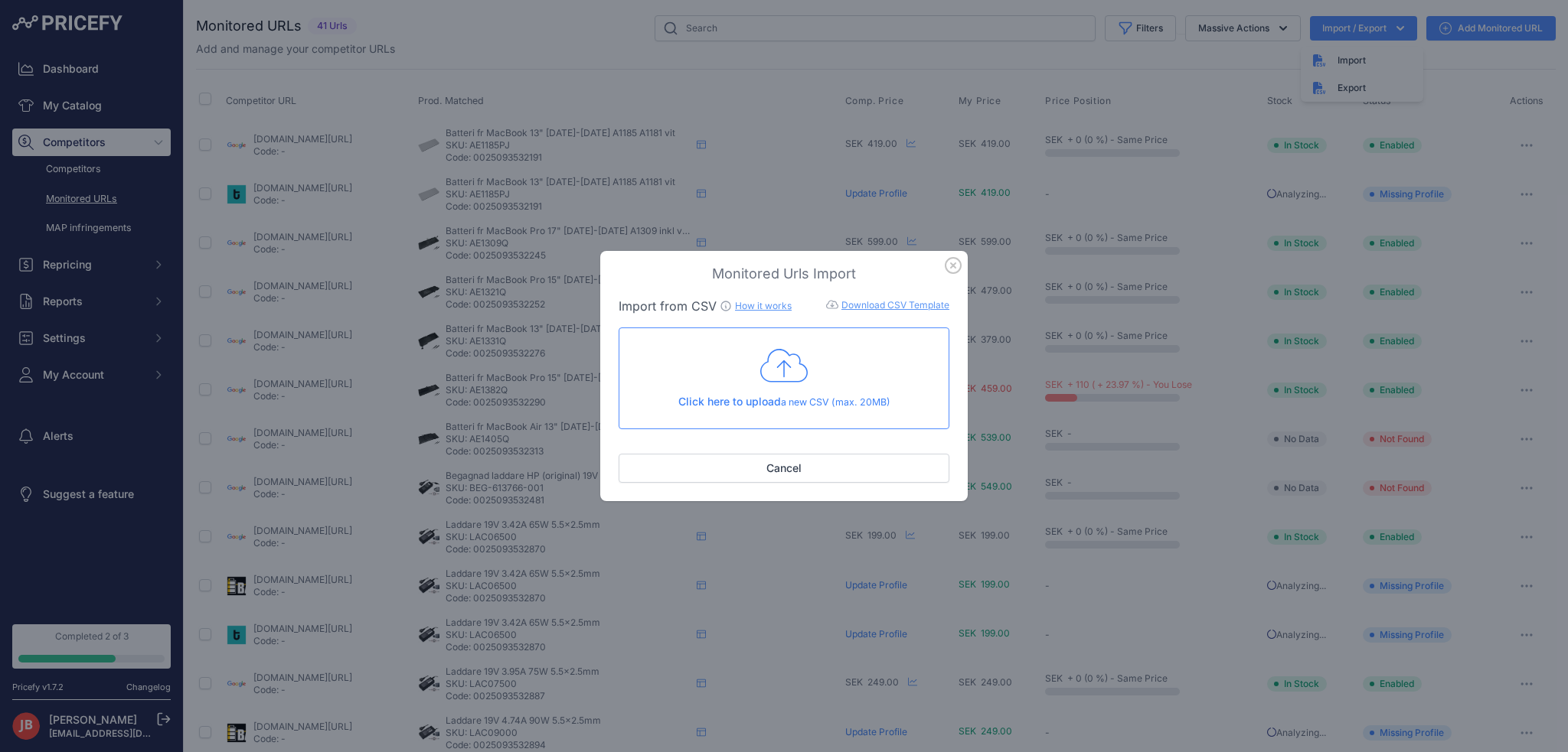
click at [772, 362] on icon at bounding box center [784, 366] width 47 height 38
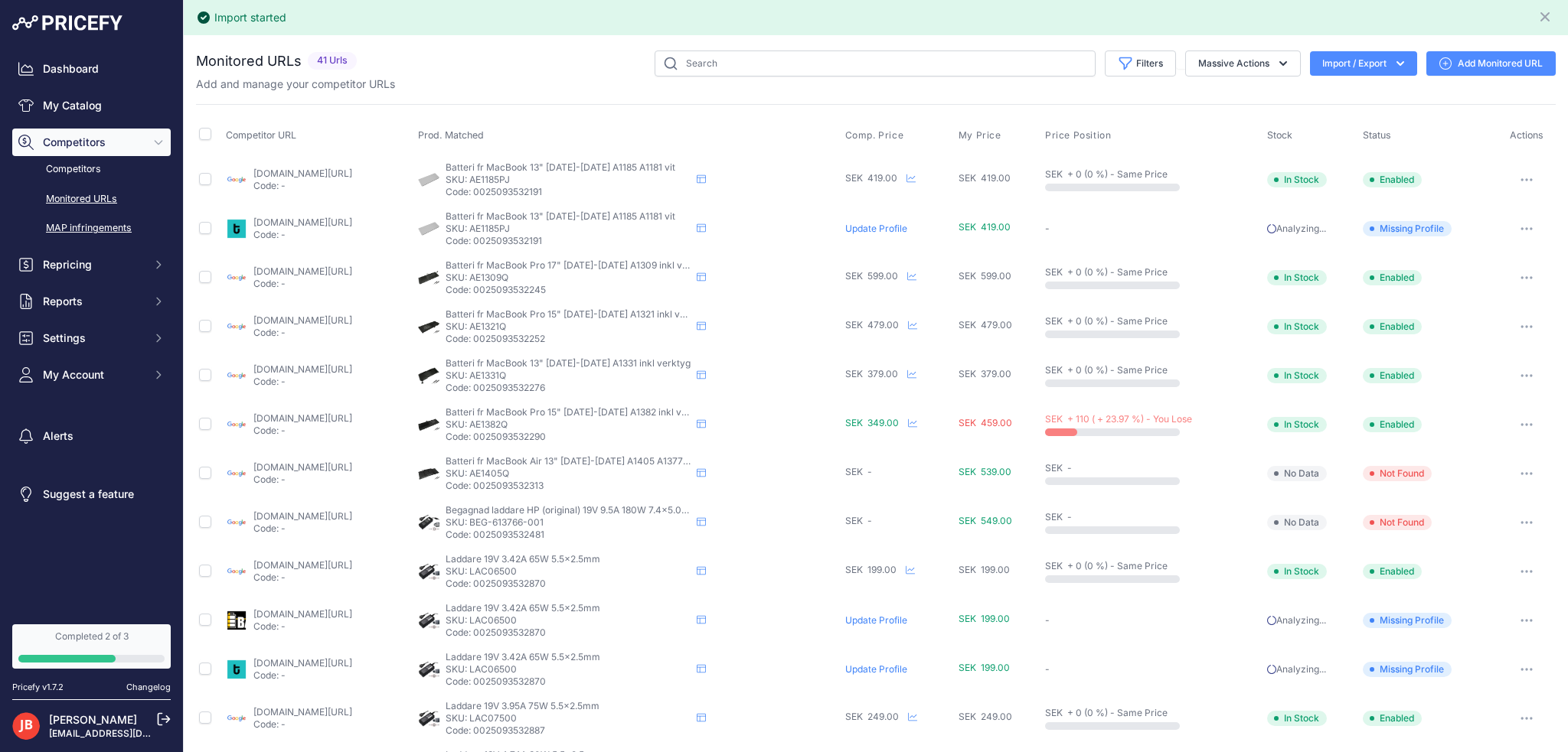
click at [98, 220] on link "MAP infringements" at bounding box center [92, 228] width 159 height 27
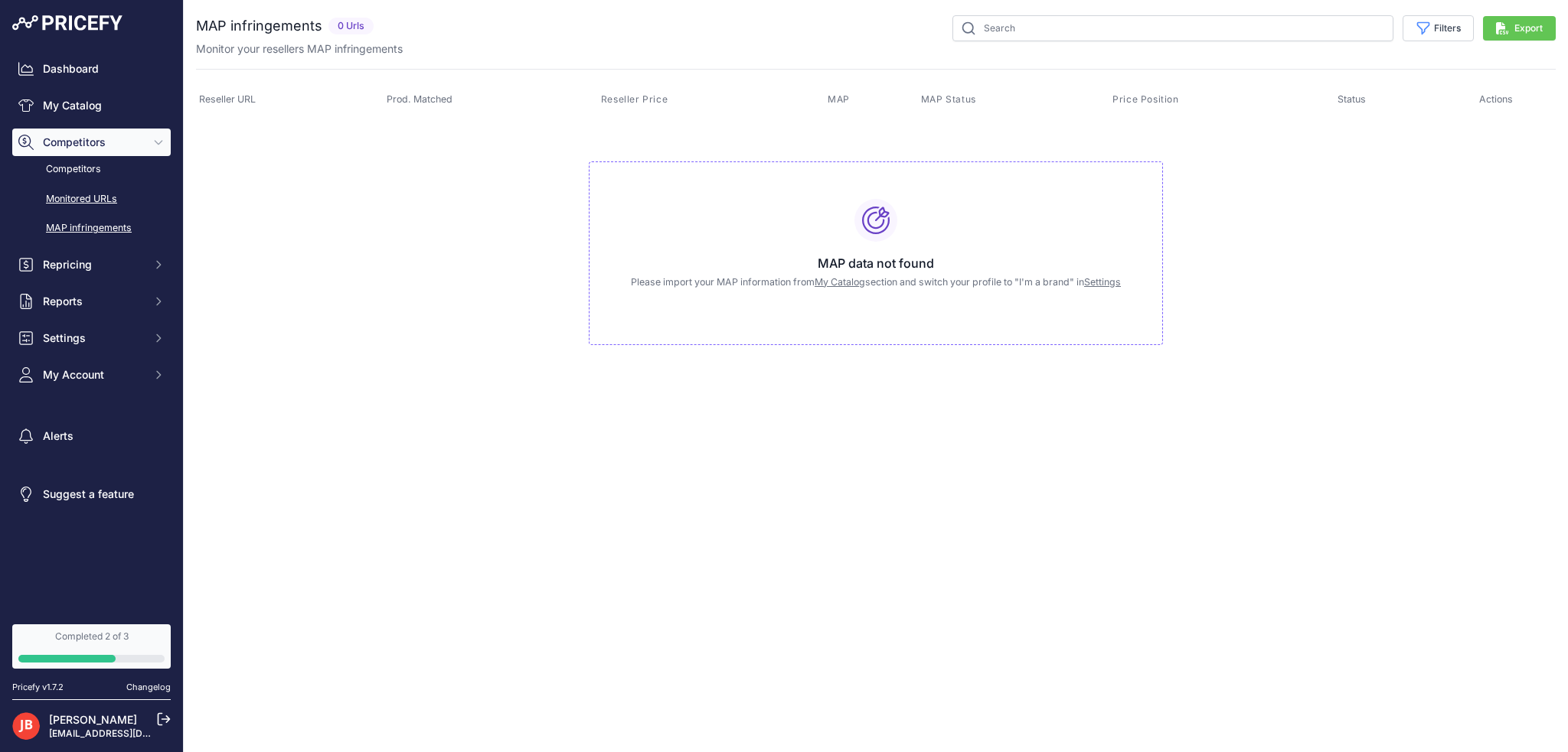
click at [85, 202] on link "Monitored URLs" at bounding box center [92, 199] width 159 height 27
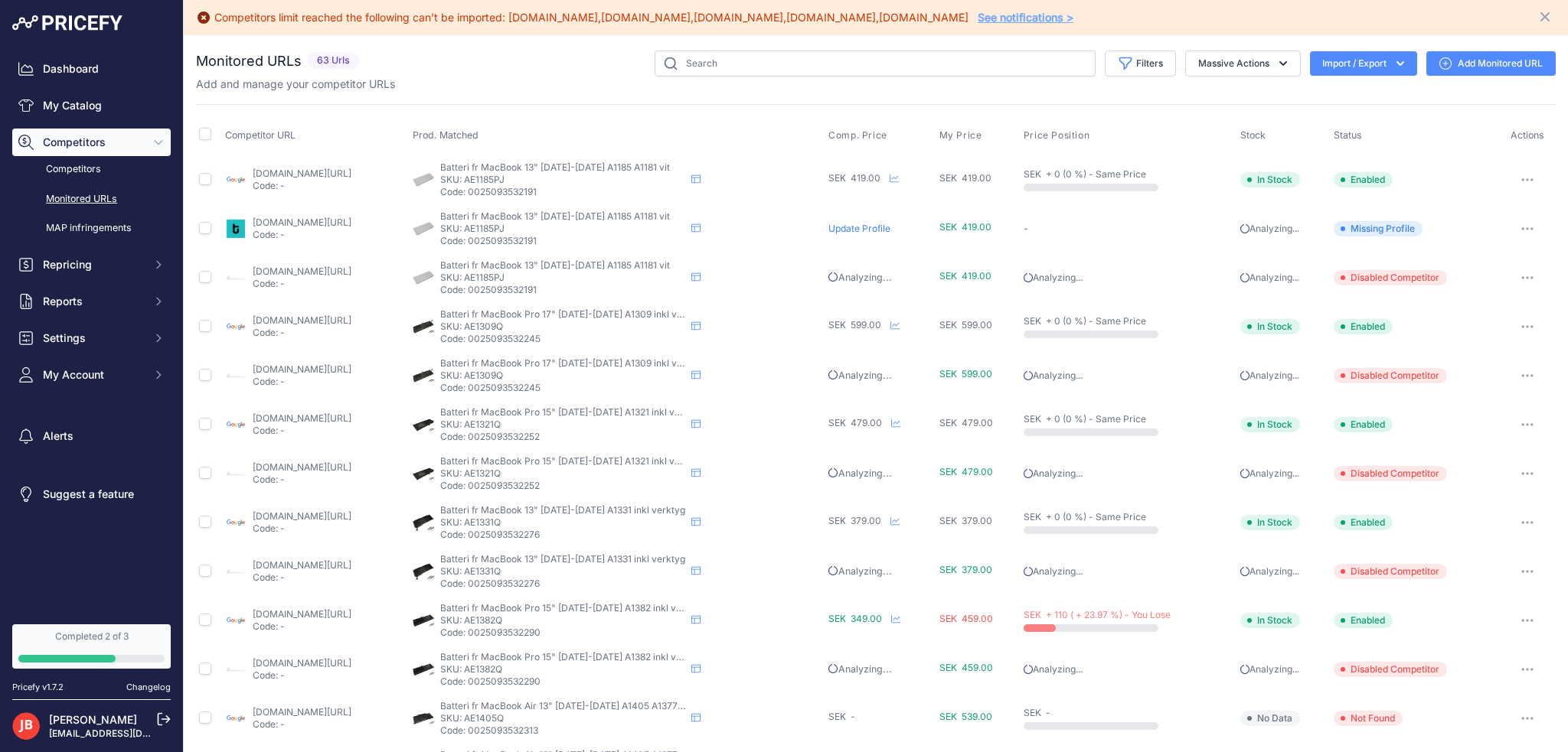
click at [978, 19] on link "See notifications >" at bounding box center [1026, 17] width 96 height 13
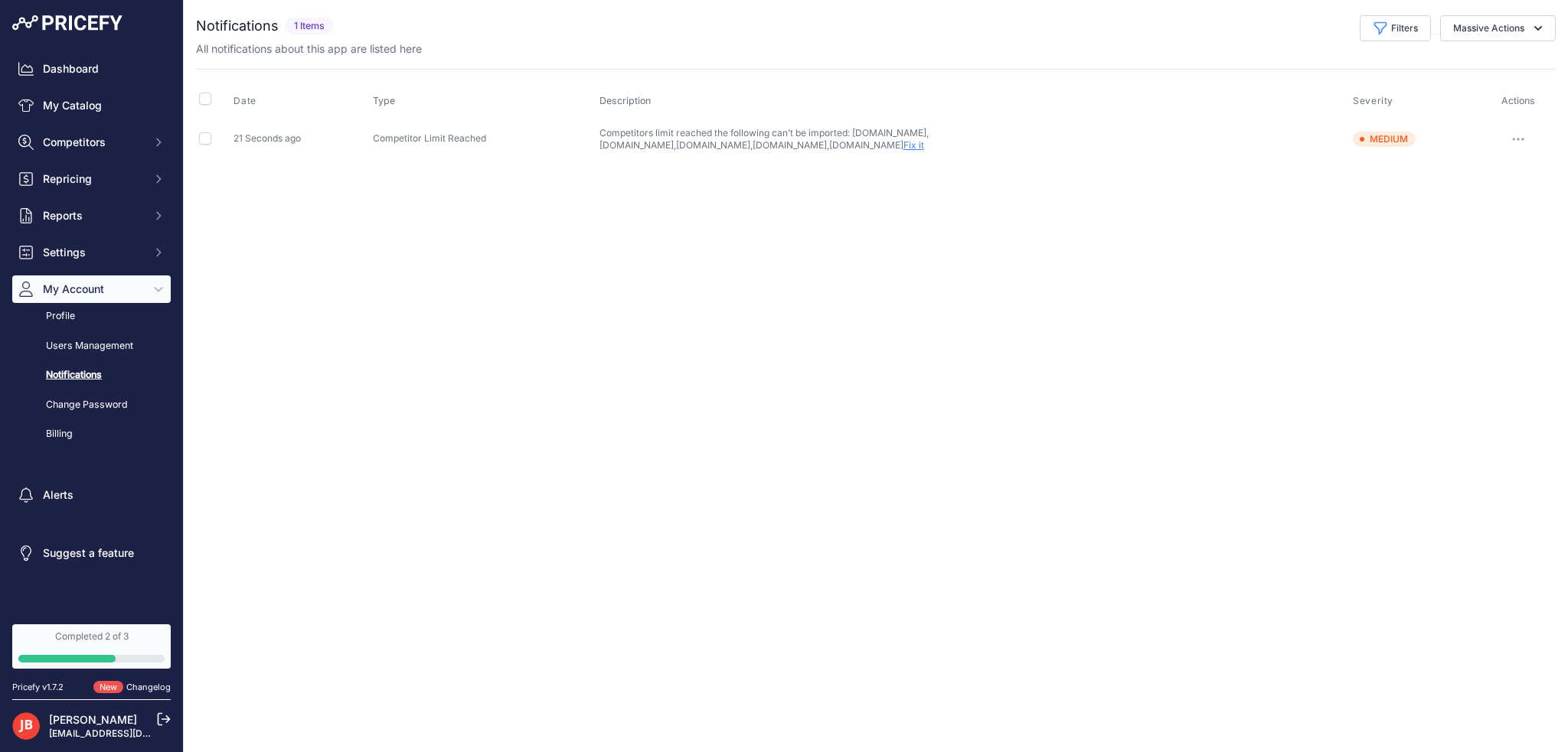
click at [915, 142] on link "Fix it" at bounding box center [914, 145] width 21 height 12
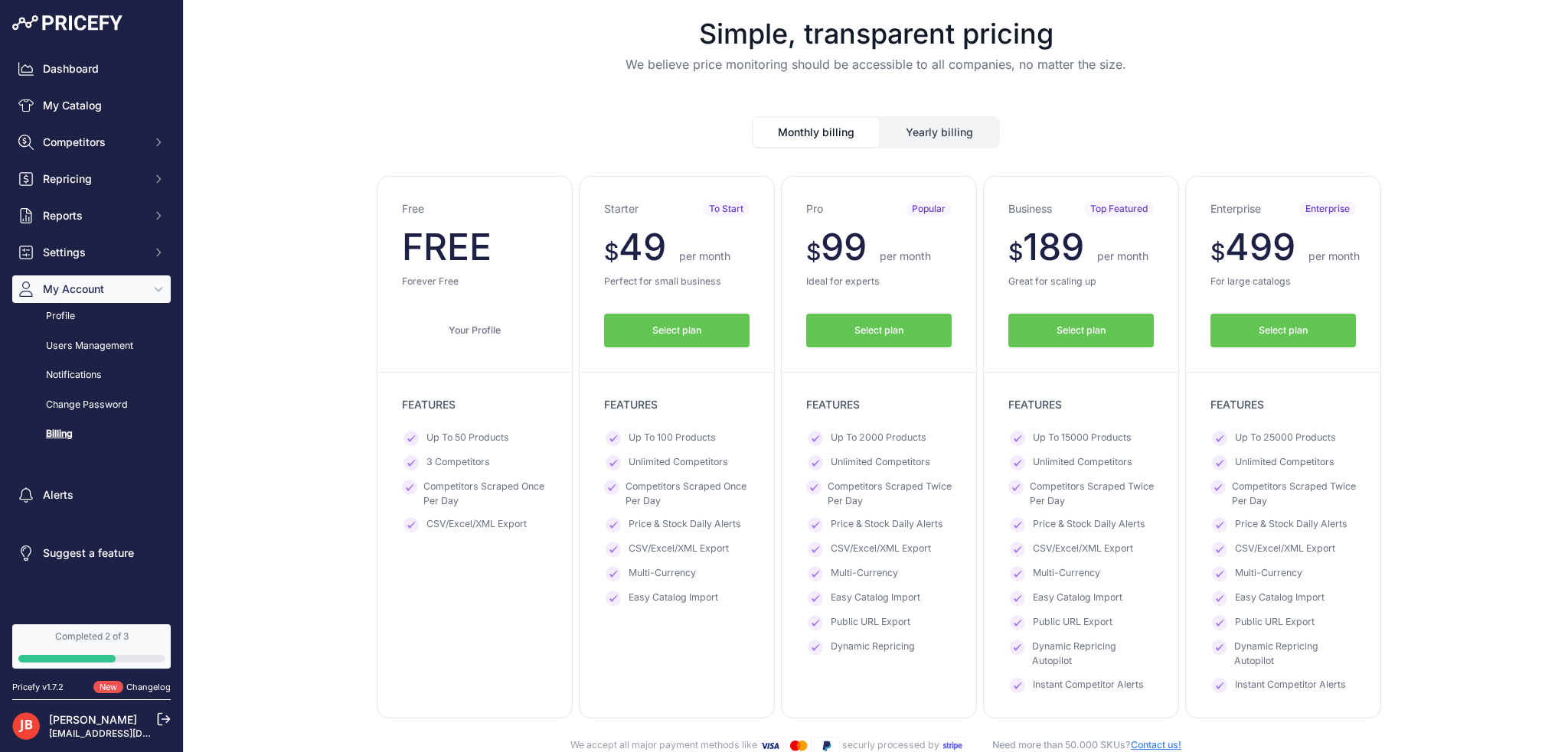
scroll to position [153, 0]
